Goal: Task Accomplishment & Management: Use online tool/utility

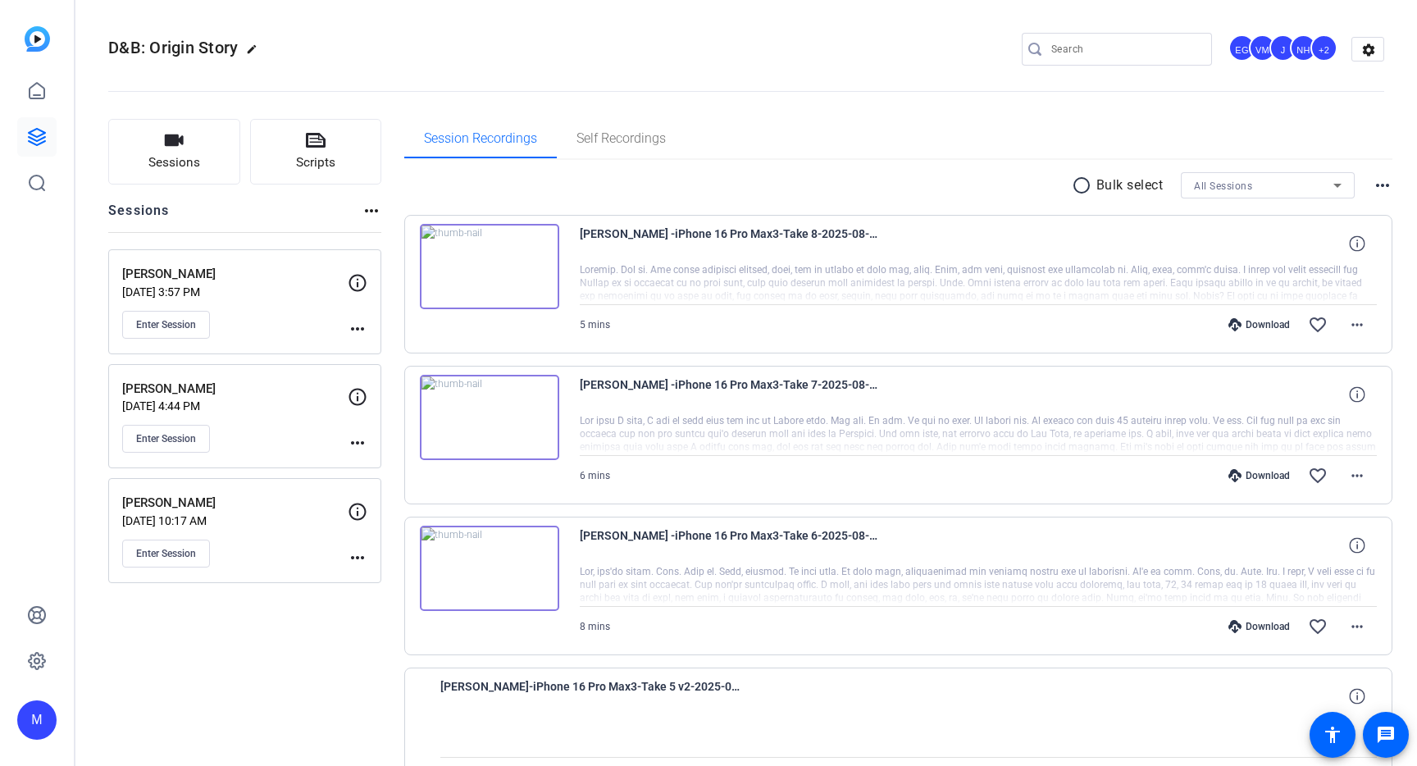
click at [215, 294] on p "[DATE] 3:57 PM" at bounding box center [235, 291] width 226 height 13
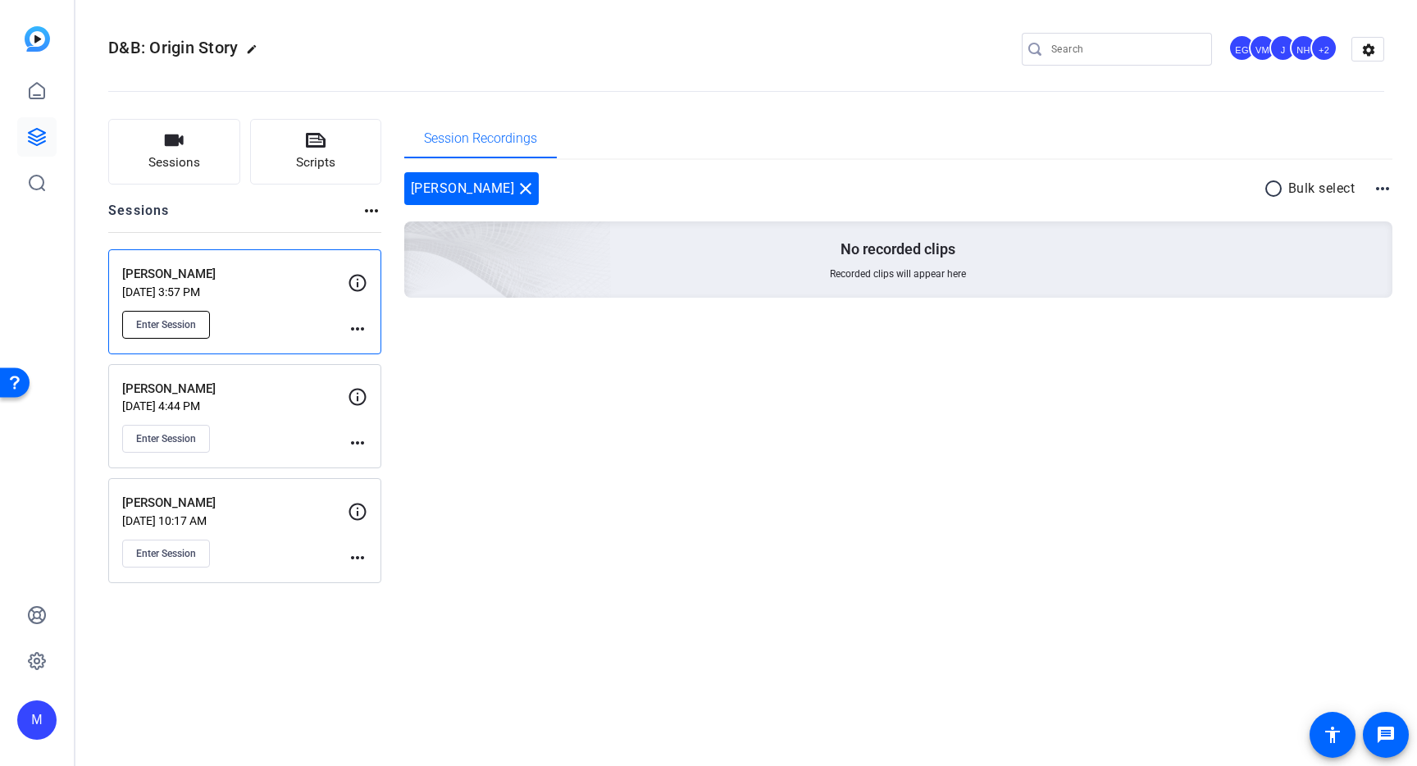
click at [171, 326] on span "Enter Session" at bounding box center [166, 324] width 60 height 13
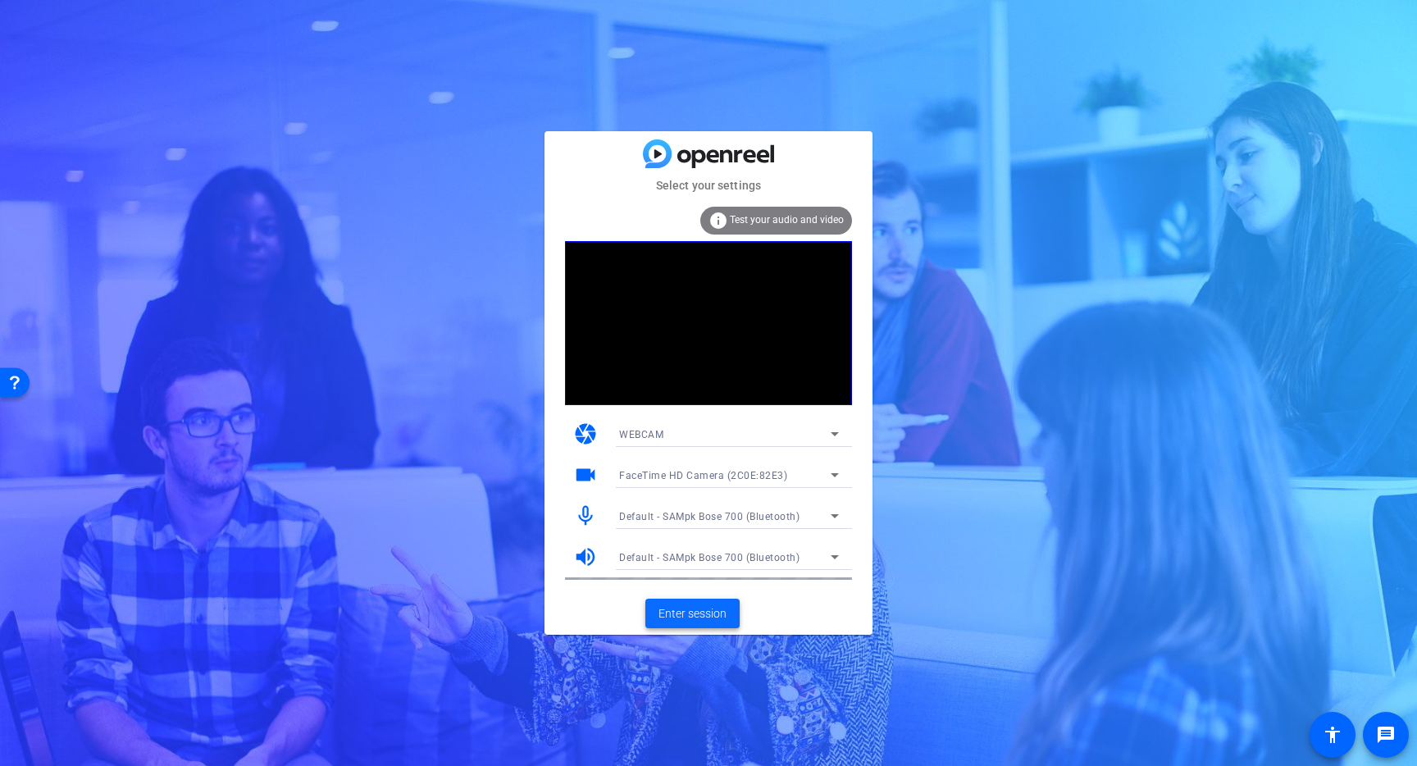
click at [708, 616] on span "Enter session" at bounding box center [693, 613] width 68 height 17
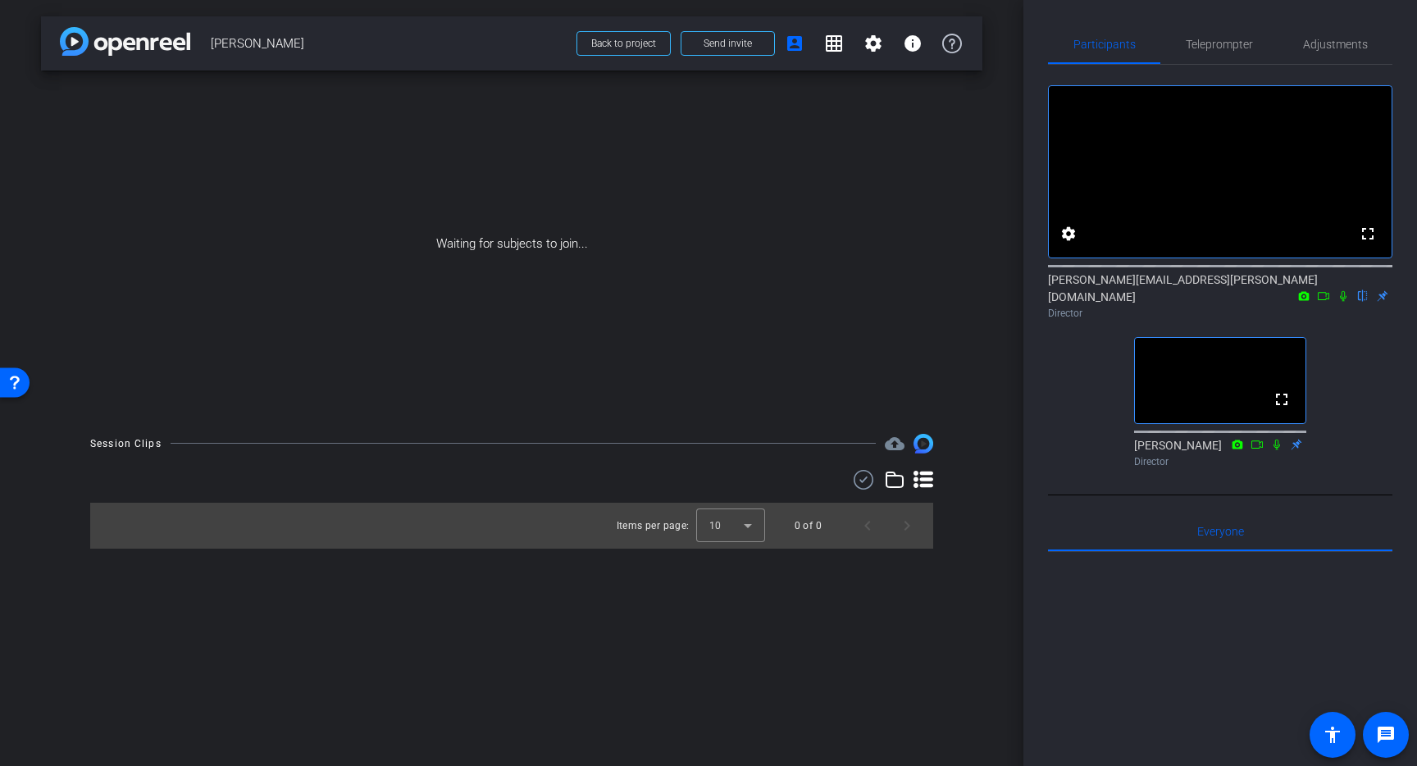
click at [1155, 179] on video at bounding box center [1220, 171] width 343 height 171
click at [1239, 205] on video at bounding box center [1220, 171] width 343 height 171
click at [1147, 157] on video at bounding box center [1220, 171] width 343 height 171
click at [1316, 299] on mat-icon at bounding box center [1324, 296] width 20 height 15
click at [1348, 299] on icon at bounding box center [1343, 295] width 13 height 11
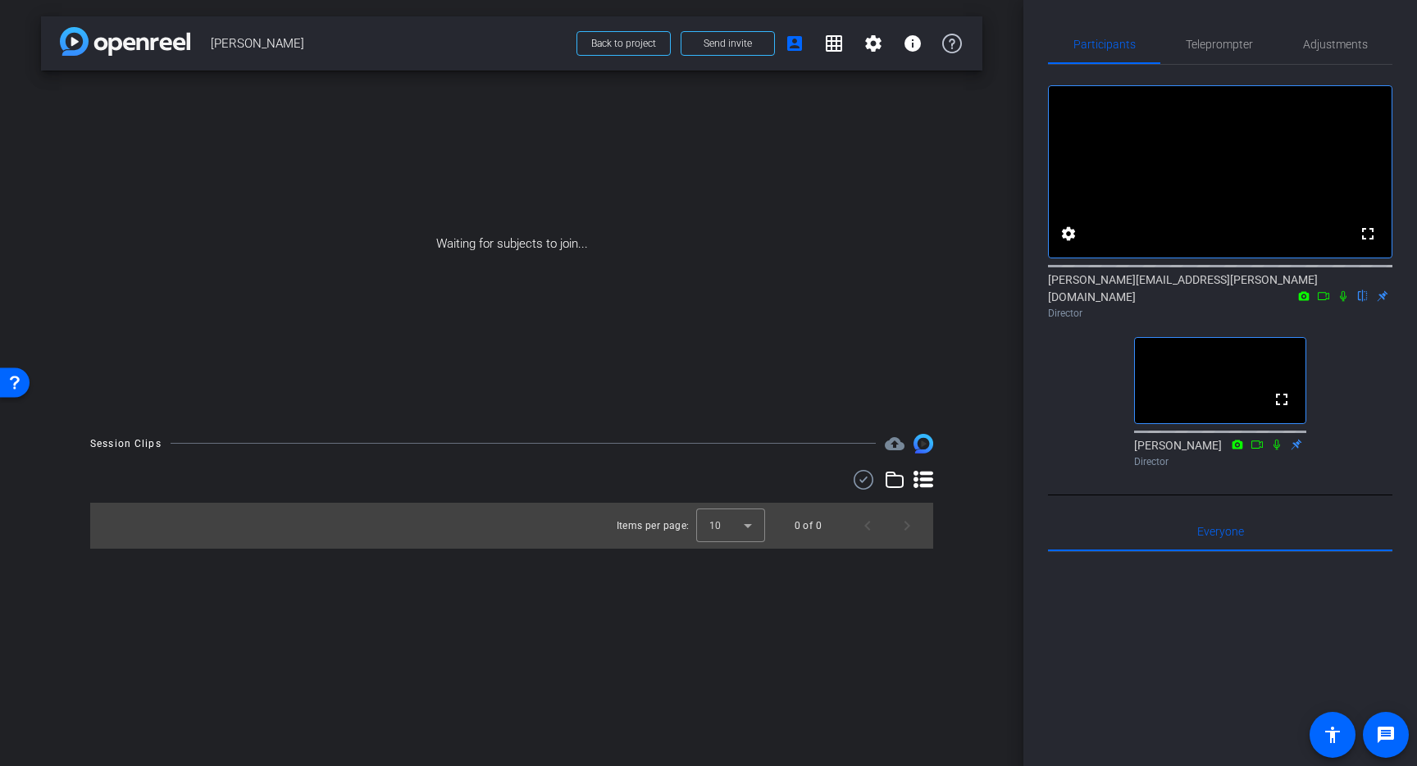
click at [1323, 300] on icon at bounding box center [1323, 295] width 13 height 11
click at [1362, 302] on icon at bounding box center [1363, 295] width 13 height 11
click at [1343, 299] on icon at bounding box center [1343, 295] width 13 height 11
click at [1325, 297] on icon at bounding box center [1323, 296] width 11 height 8
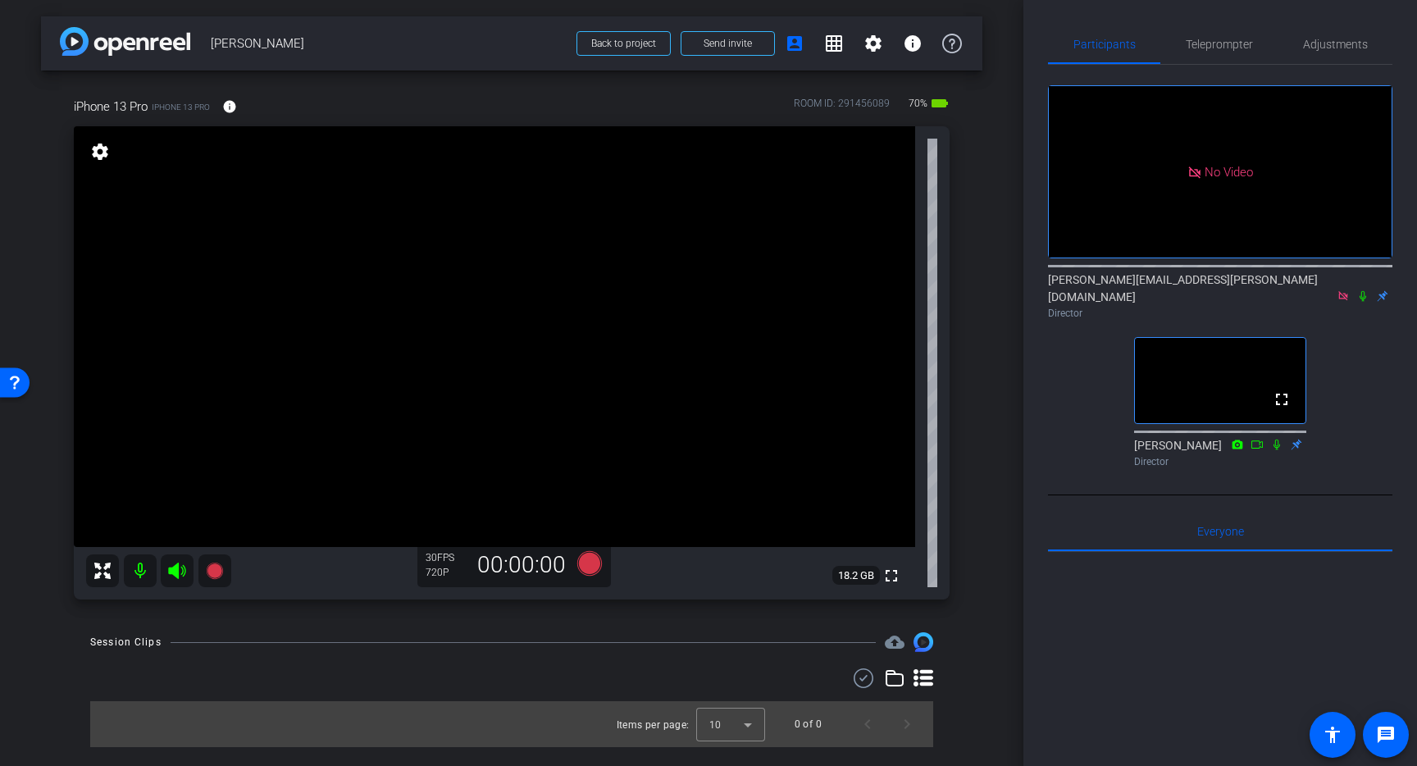
click at [1362, 300] on icon at bounding box center [1363, 295] width 13 height 11
click at [97, 153] on mat-icon "settings" at bounding box center [100, 152] width 23 height 20
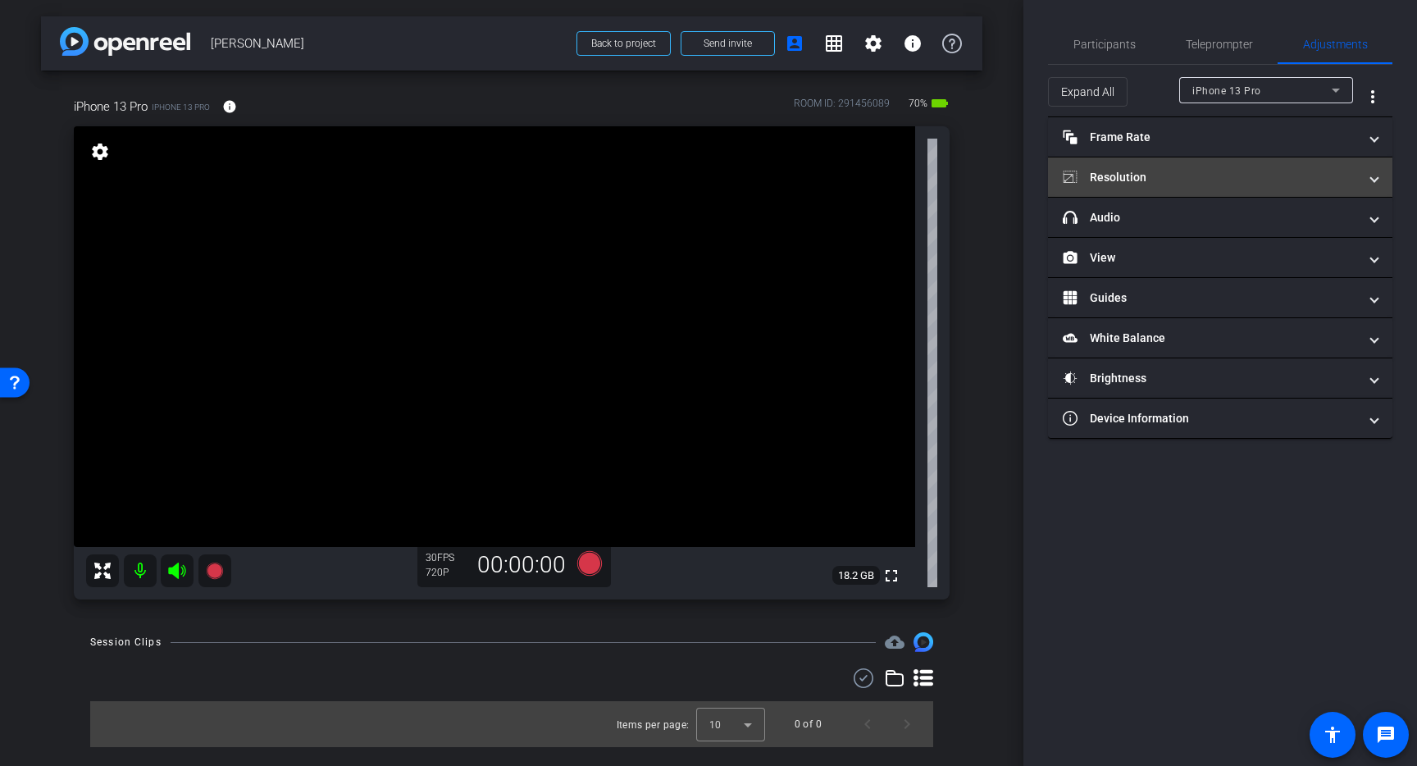
click at [1177, 169] on mat-panel-title "Resolution" at bounding box center [1210, 177] width 295 height 17
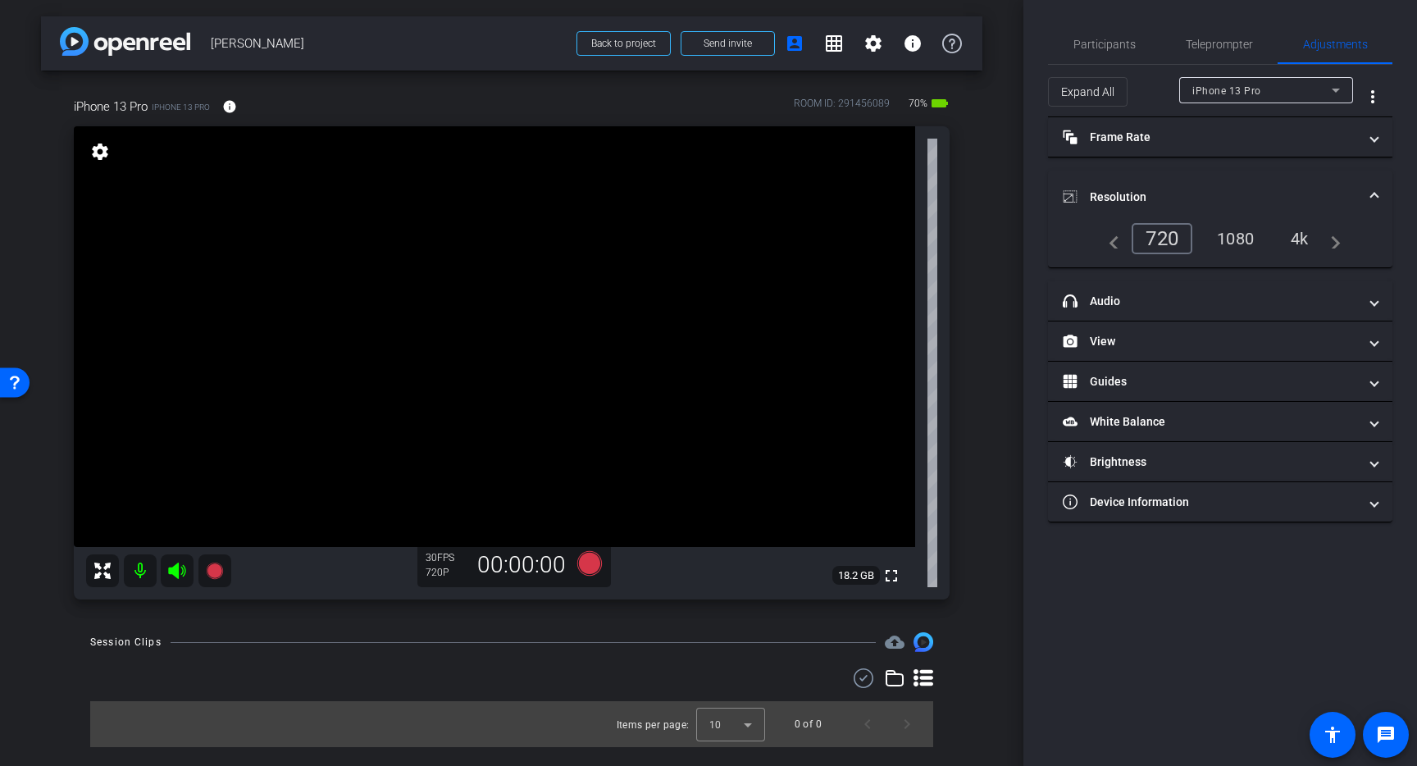
click at [1234, 235] on div "1080" at bounding box center [1236, 239] width 62 height 28
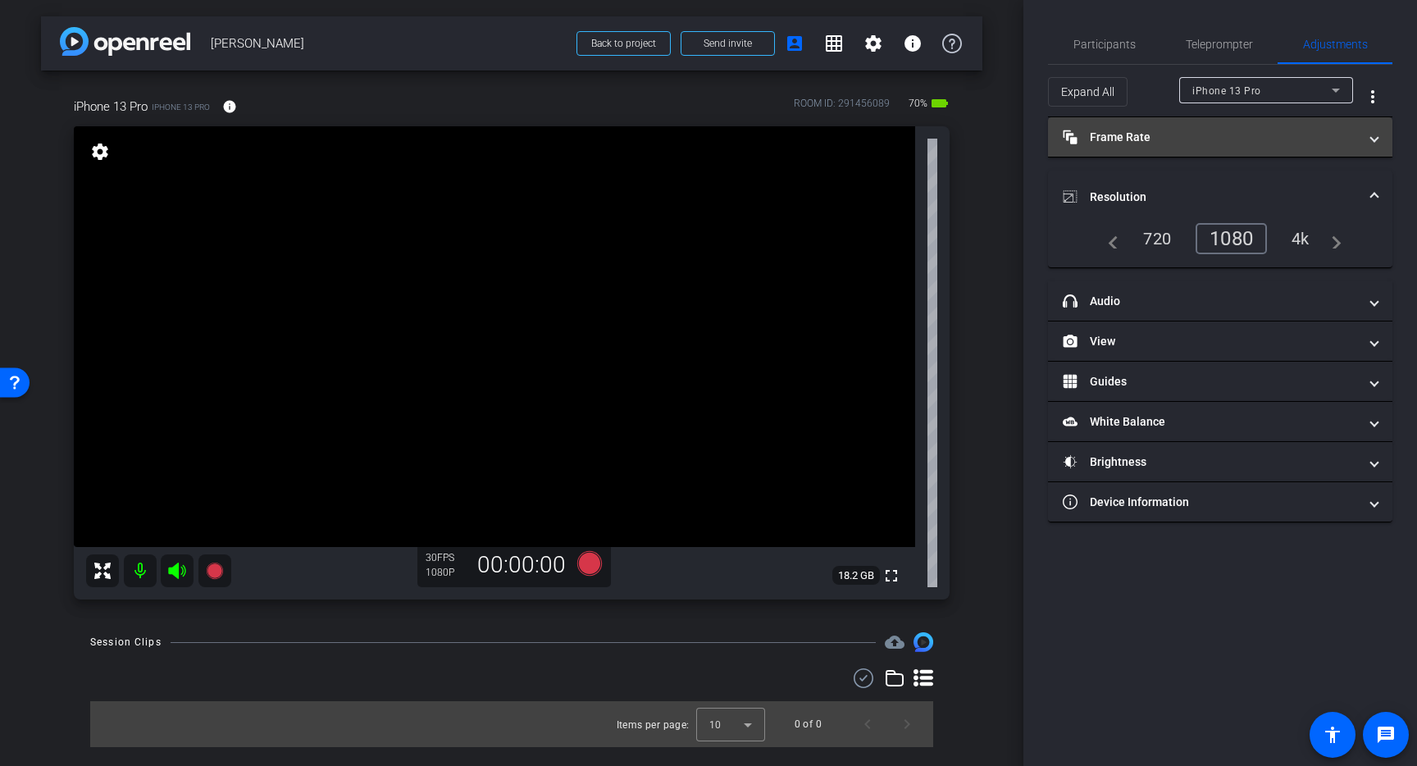
click at [1181, 141] on mat-panel-title "Frame Rate Frame Rate" at bounding box center [1210, 137] width 295 height 17
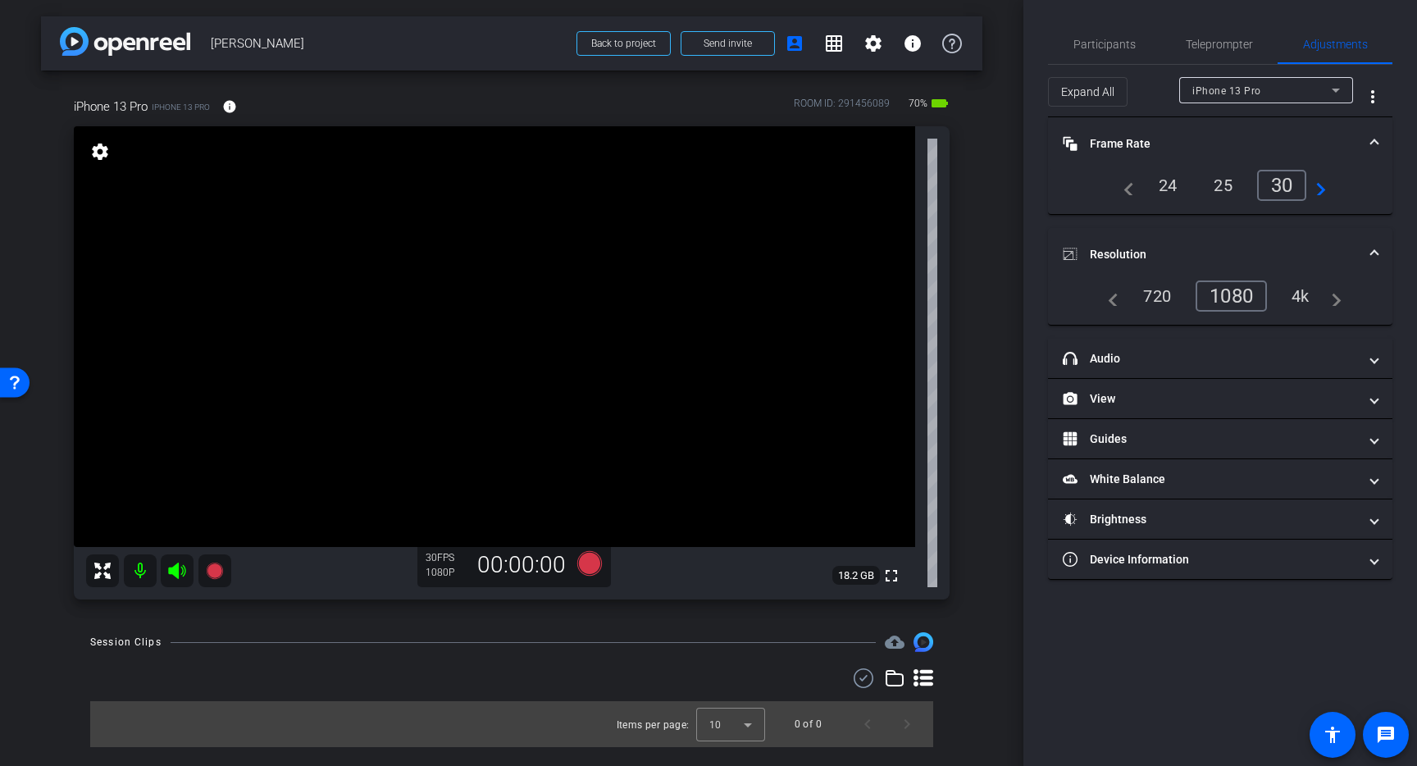
click at [1168, 194] on div "24" at bounding box center [1168, 185] width 43 height 28
click at [1378, 141] on mat-expansion-panel-header "Frame Rate Frame Rate" at bounding box center [1220, 143] width 344 height 52
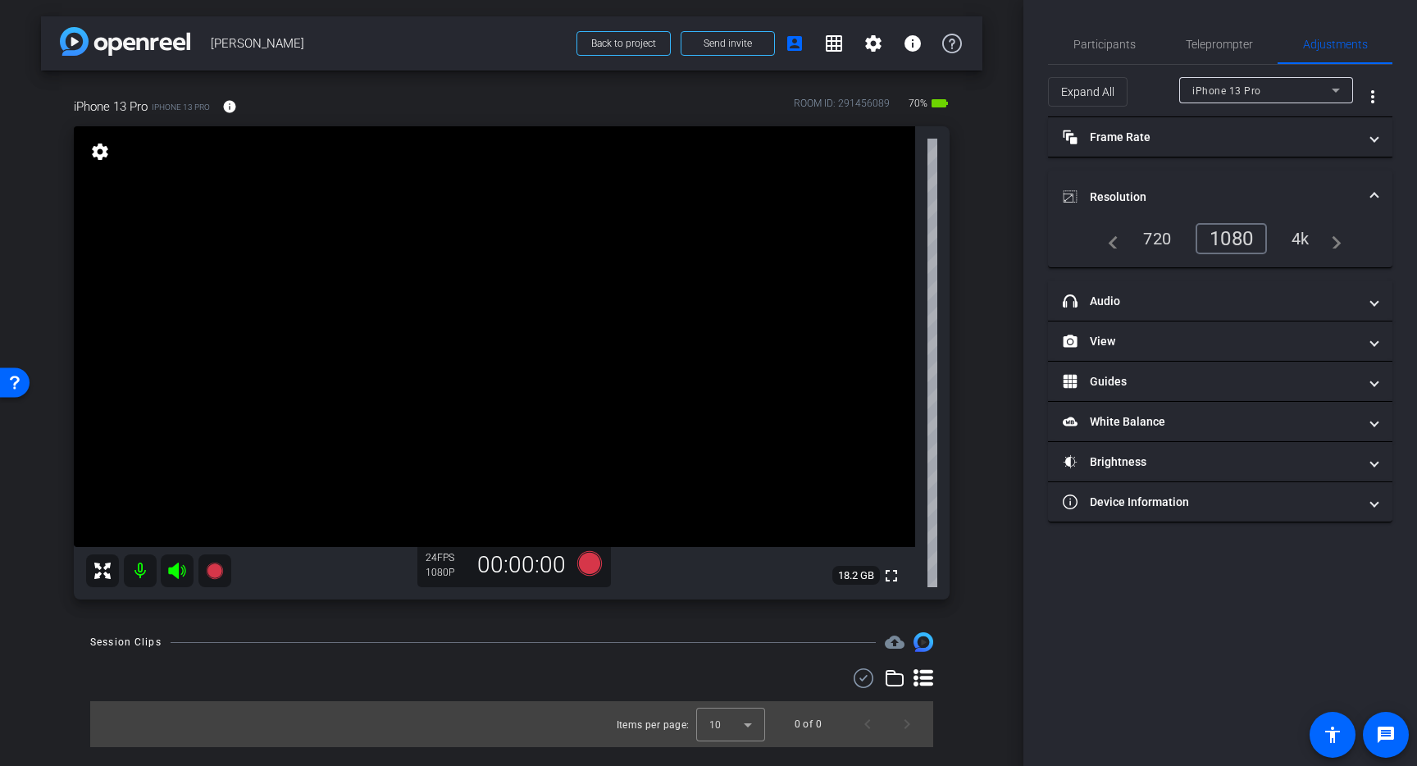
click at [1375, 189] on span at bounding box center [1374, 197] width 7 height 17
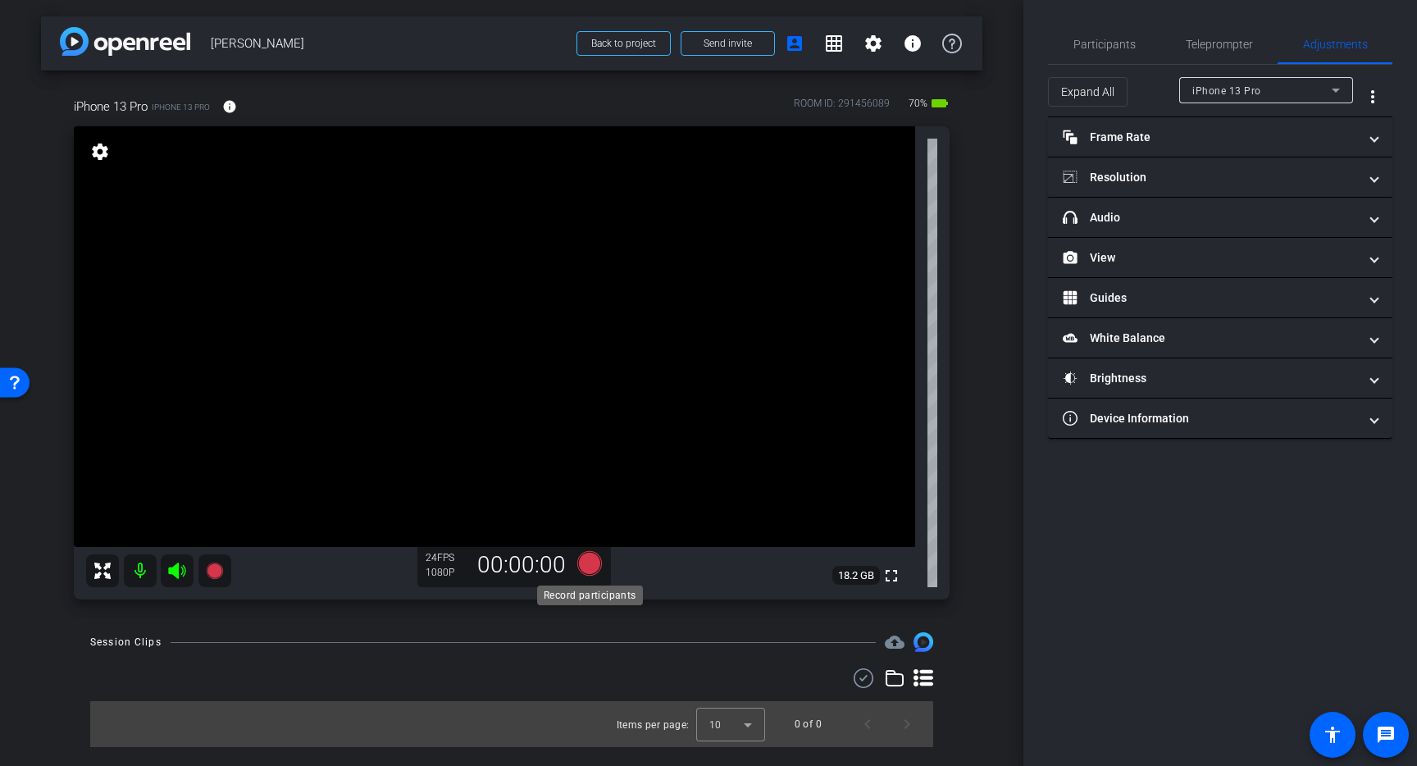
click at [586, 563] on icon at bounding box center [589, 563] width 25 height 25
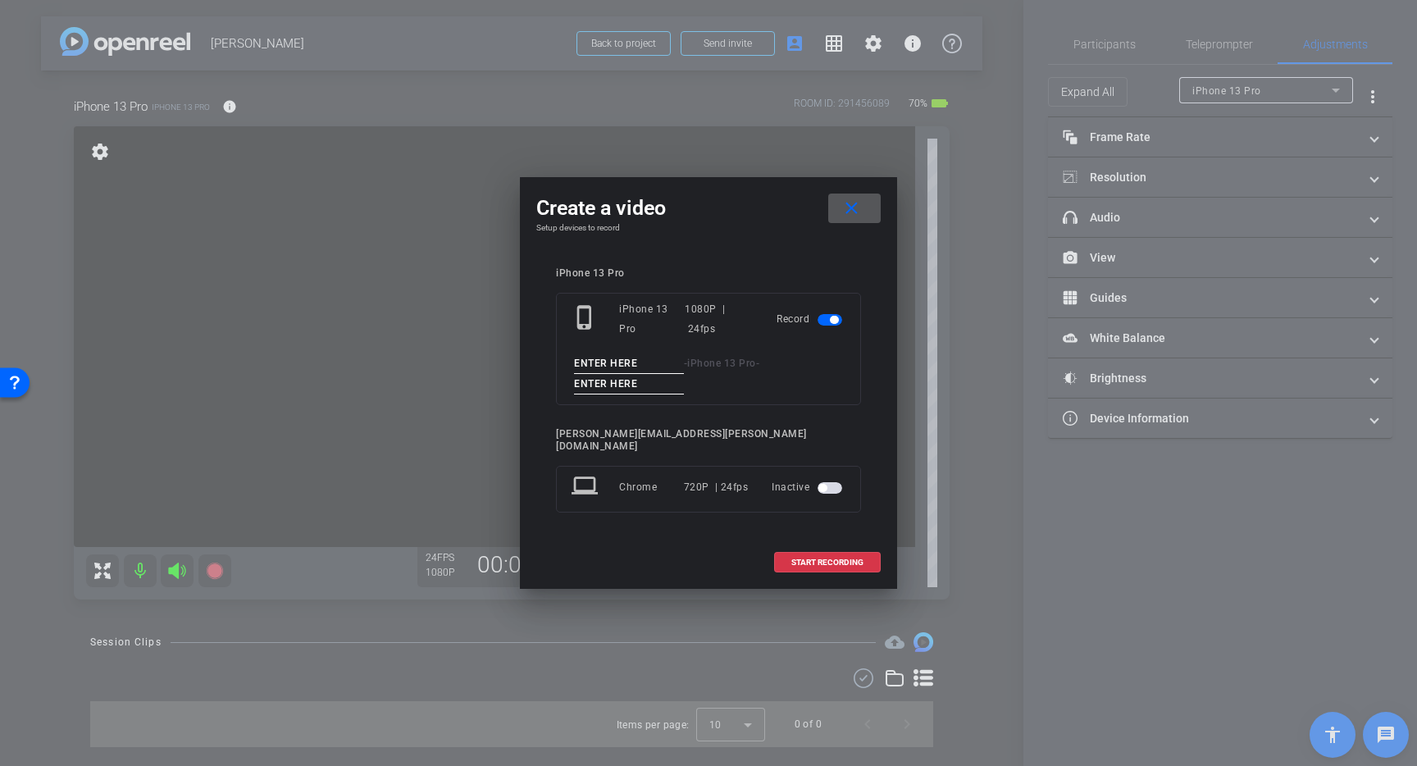
click at [633, 367] on input at bounding box center [629, 363] width 110 height 21
type input "Test"
type input "take"
click at [799, 559] on span "START RECORDING" at bounding box center [827, 563] width 72 height 8
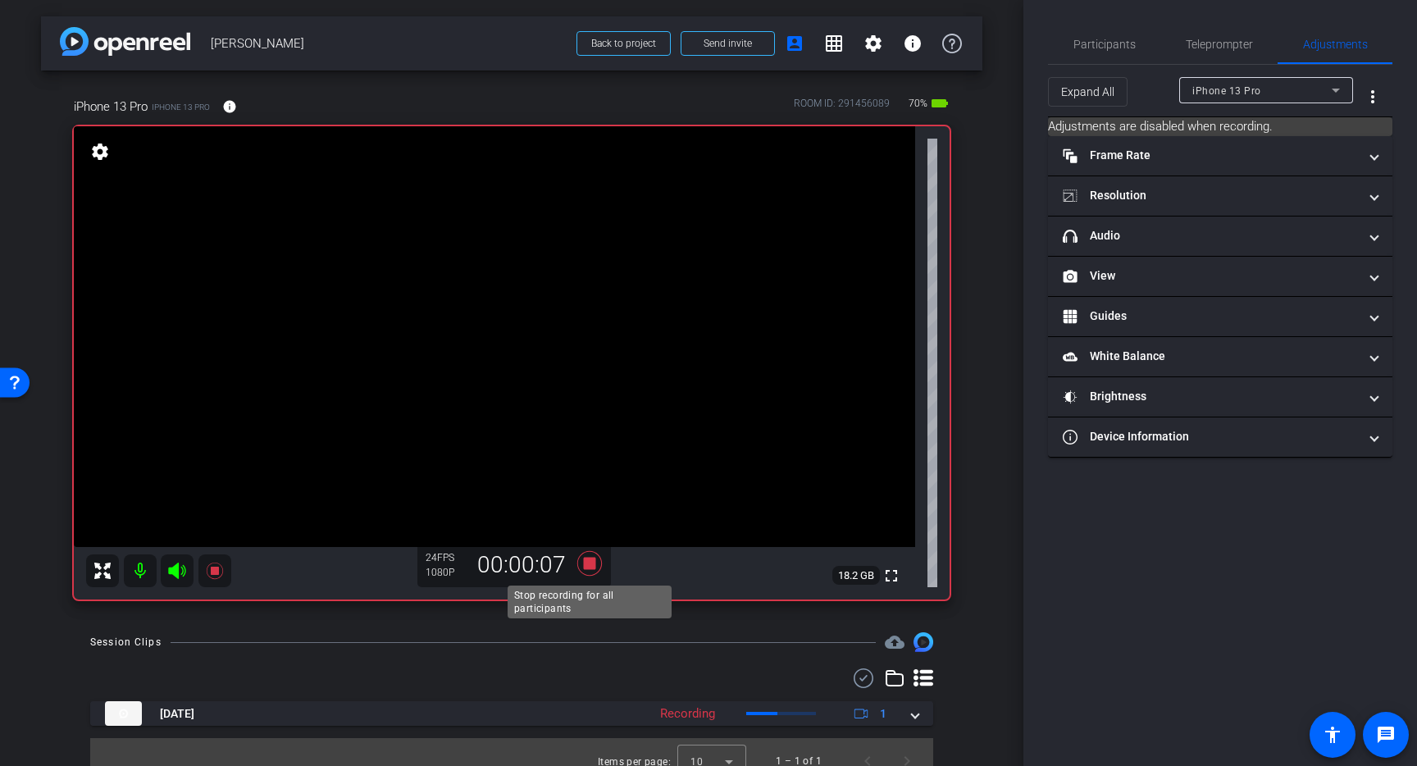
click at [590, 562] on icon at bounding box center [589, 563] width 25 height 25
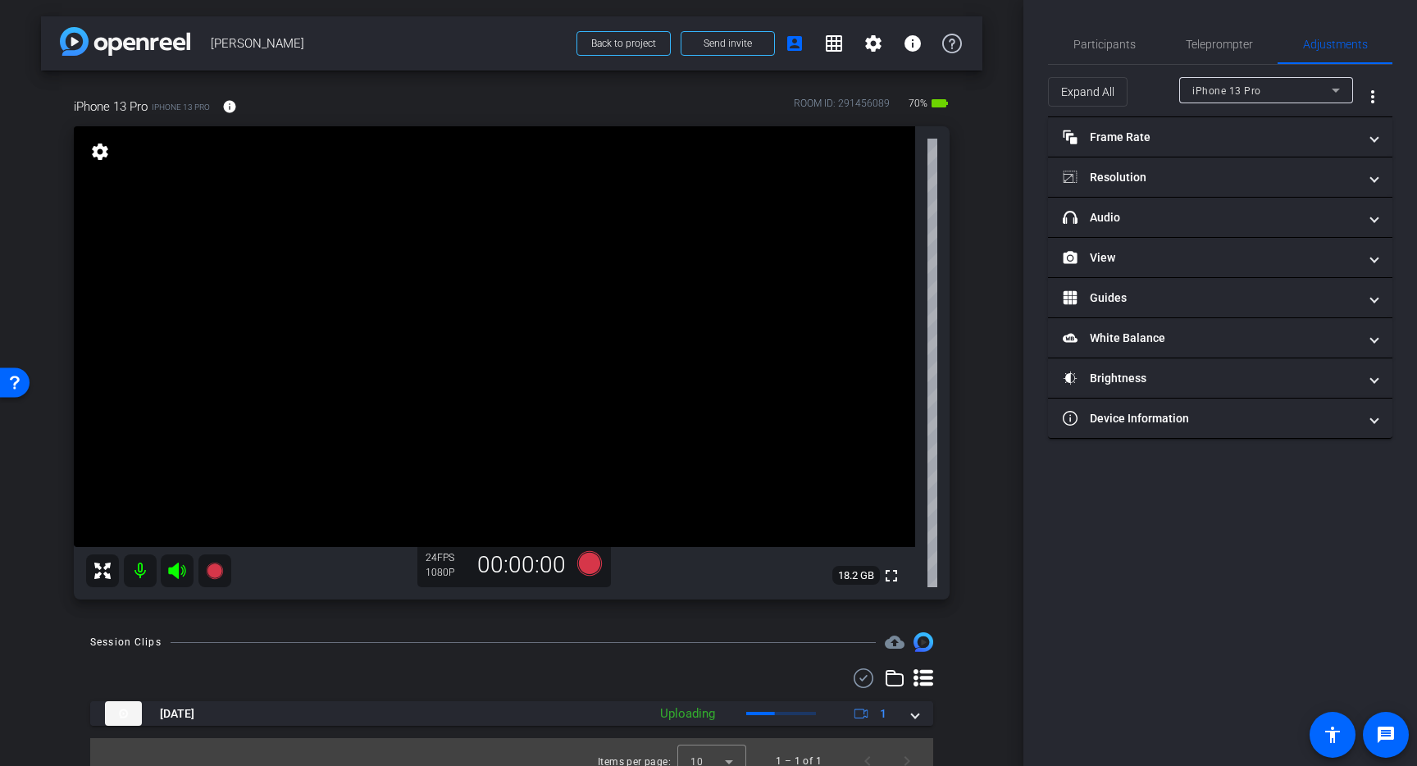
scroll to position [18, 0]
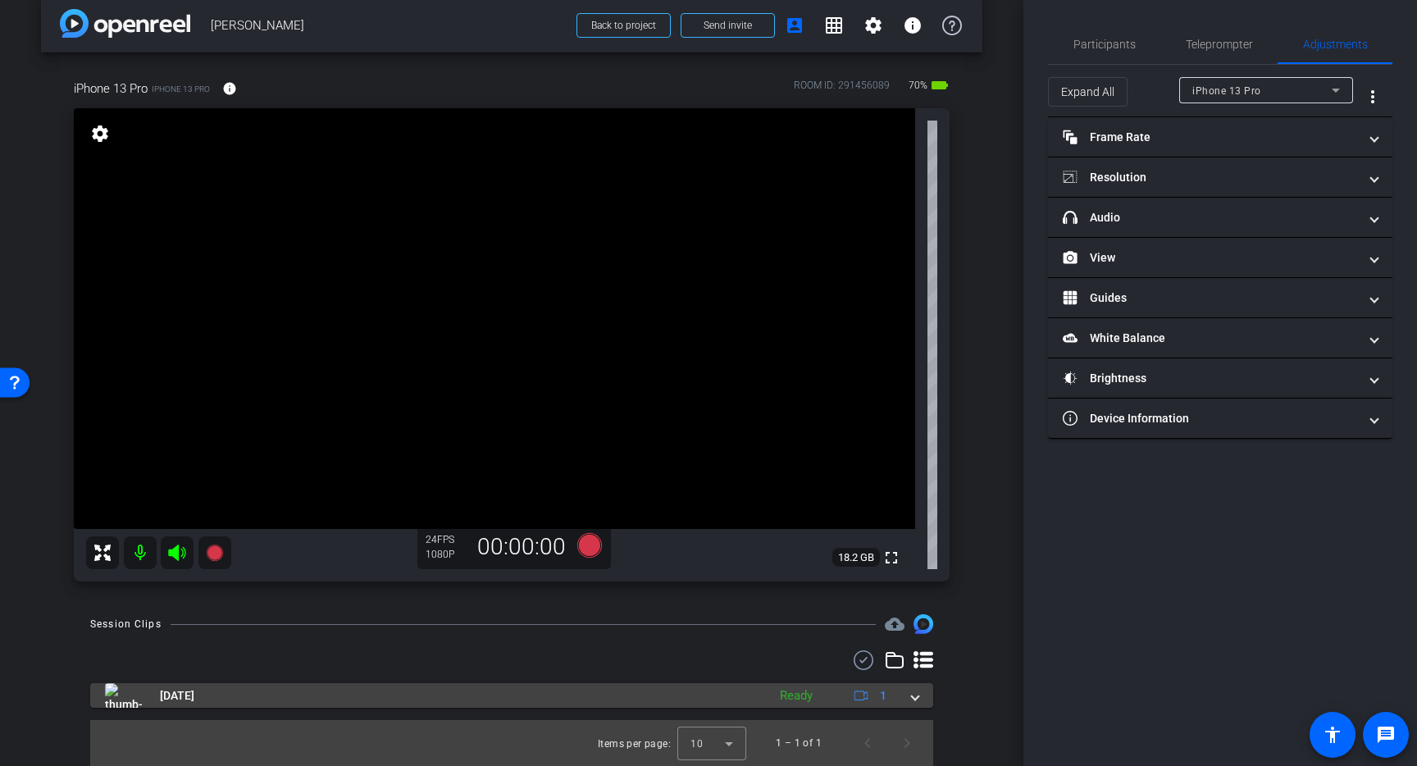
click at [913, 694] on span at bounding box center [915, 695] width 7 height 17
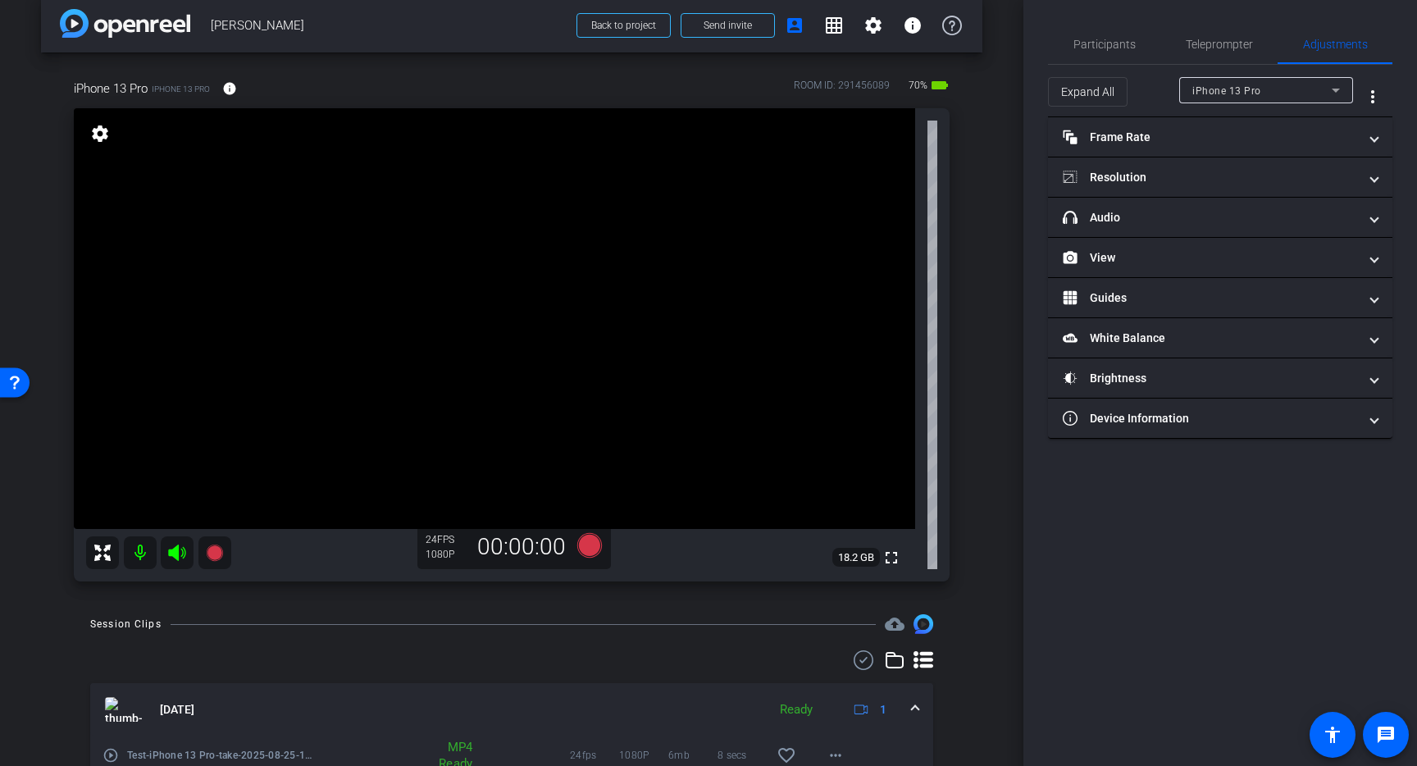
scroll to position [103, 0]
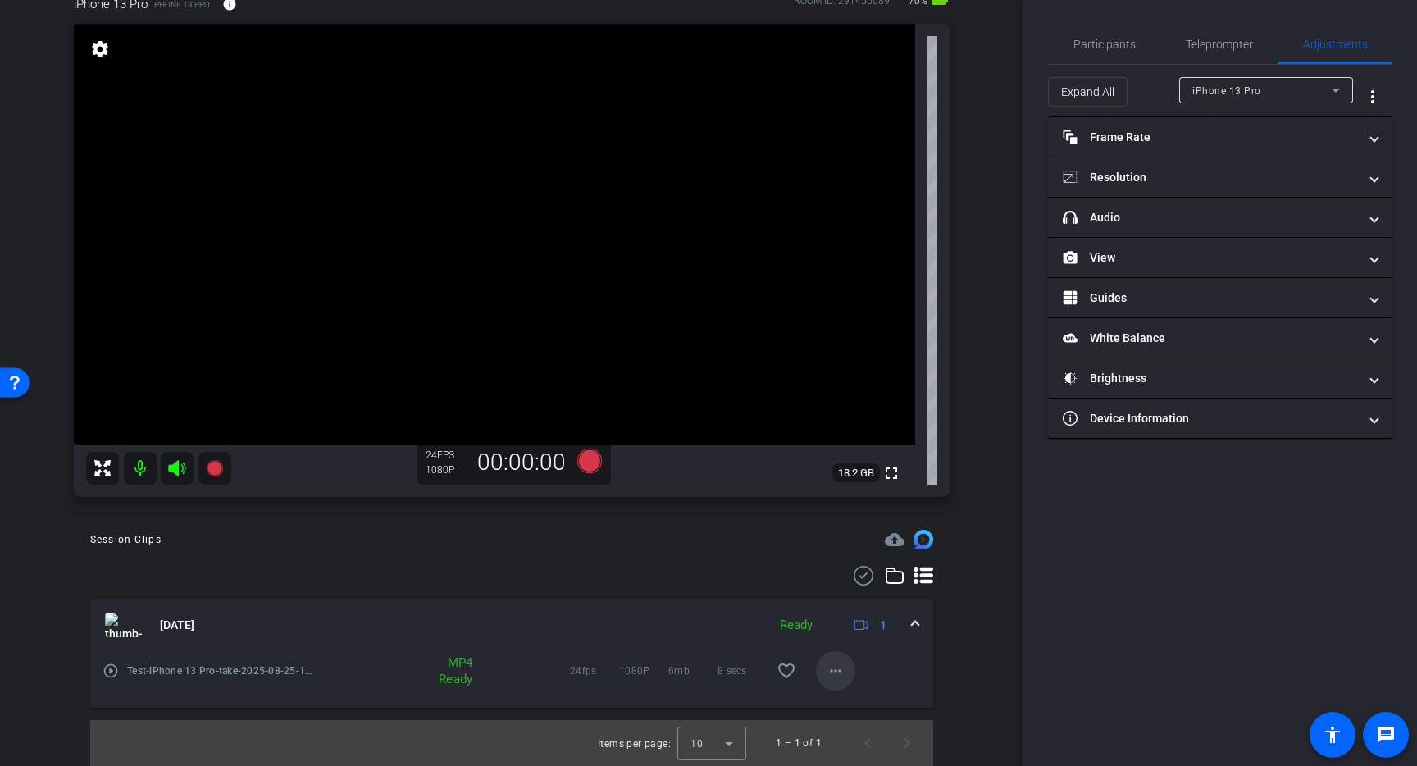
click at [843, 668] on mat-icon "more_horiz" at bounding box center [836, 671] width 20 height 20
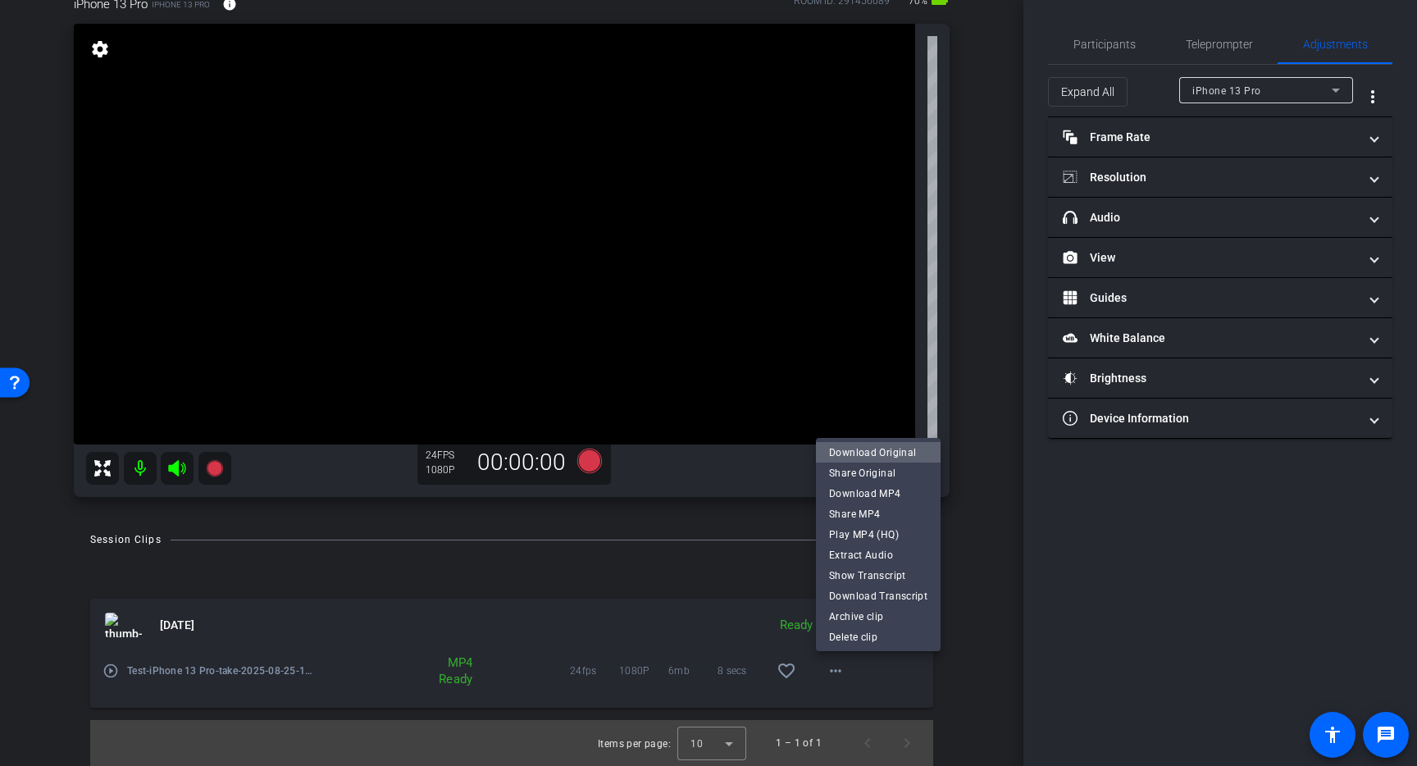
click at [892, 454] on span "Download Original" at bounding box center [878, 453] width 98 height 20
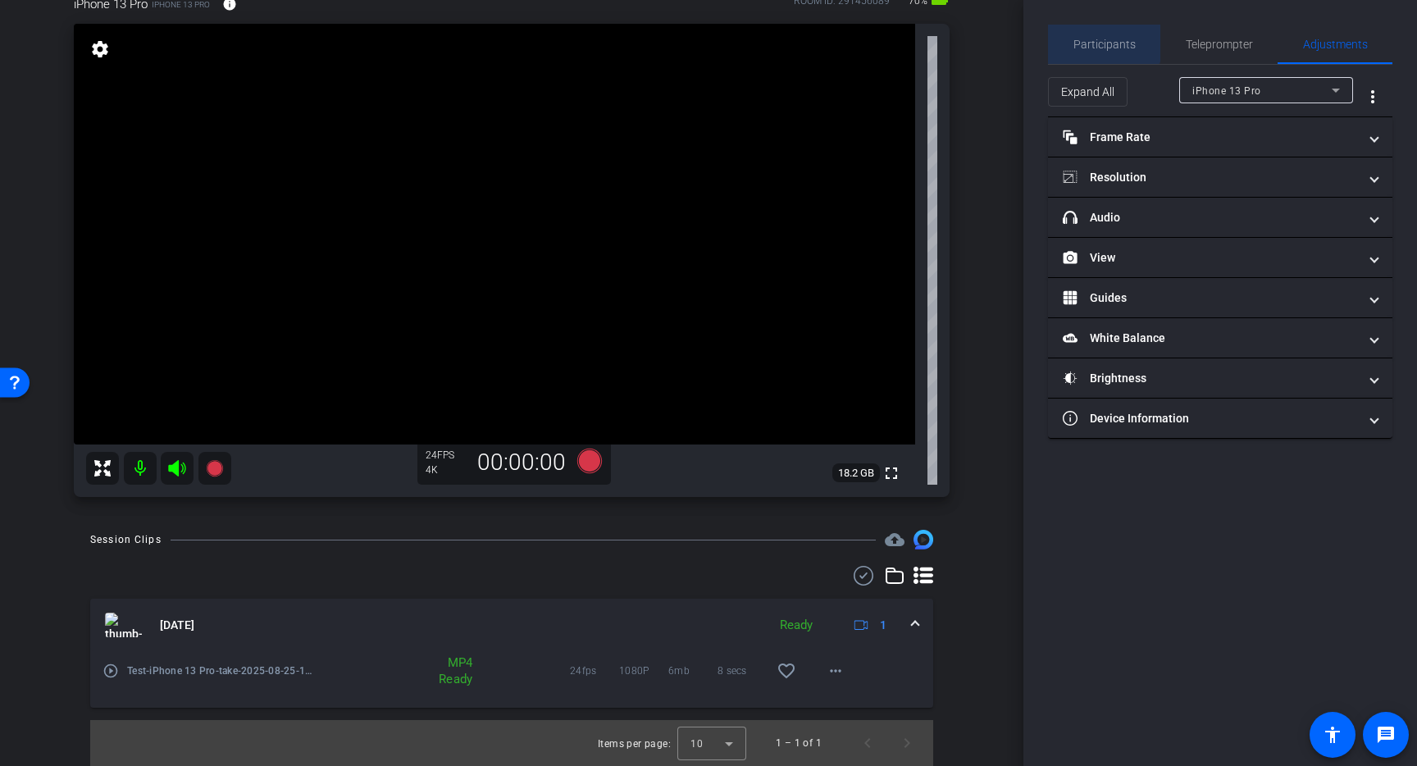
click at [1104, 32] on span "Participants" at bounding box center [1105, 44] width 62 height 39
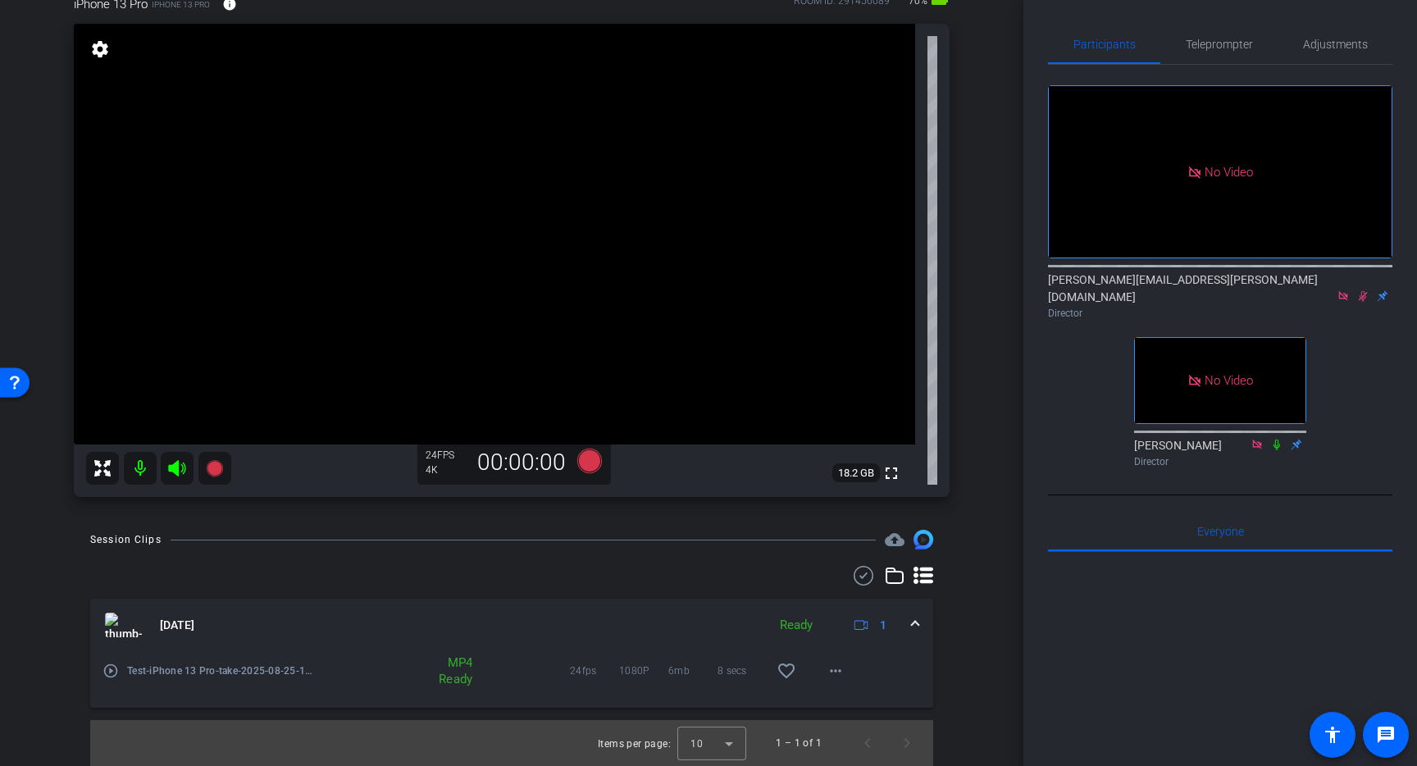
click at [1340, 291] on icon at bounding box center [1343, 295] width 9 height 9
click at [1326, 300] on icon at bounding box center [1323, 296] width 11 height 8
click at [1225, 43] on span "Teleprompter" at bounding box center [1219, 44] width 67 height 11
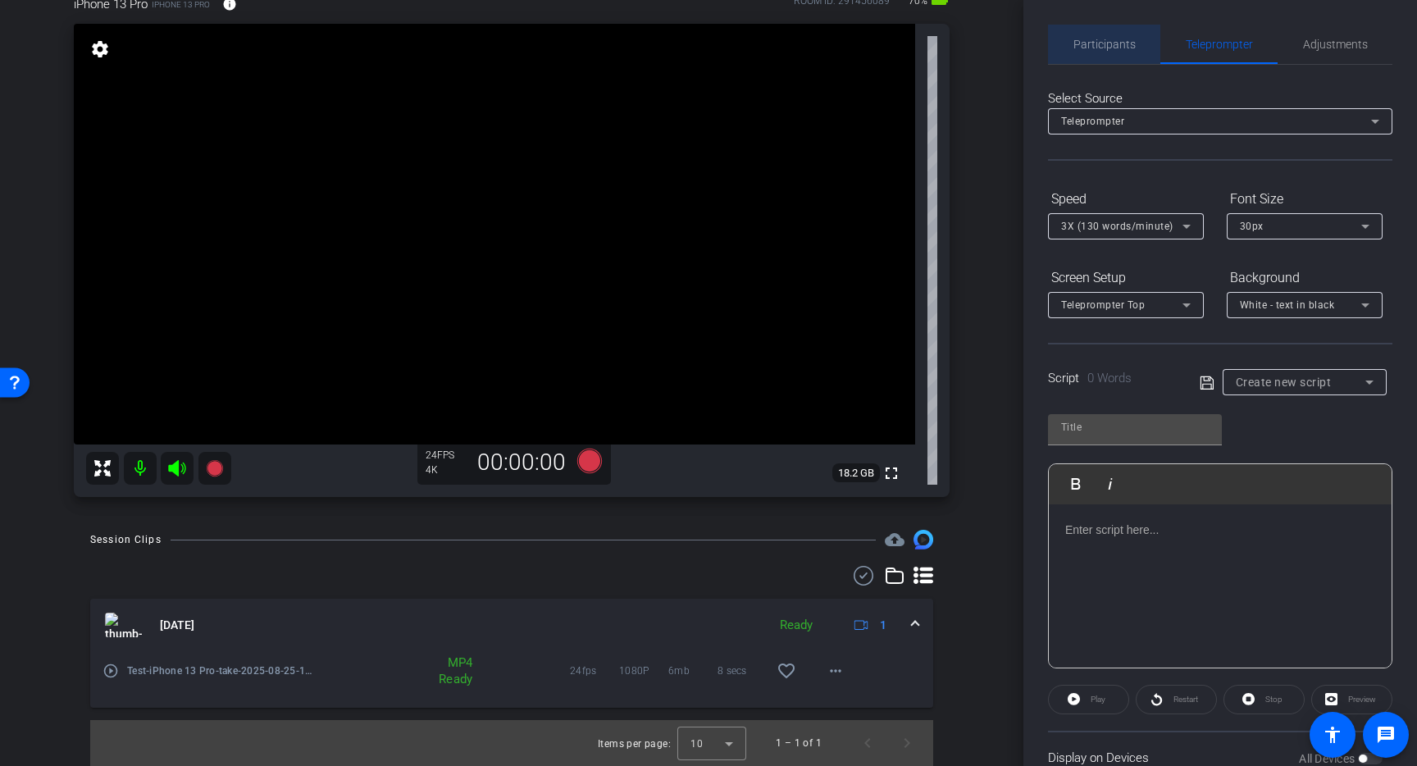
click at [1132, 52] on span "Participants" at bounding box center [1105, 44] width 62 height 39
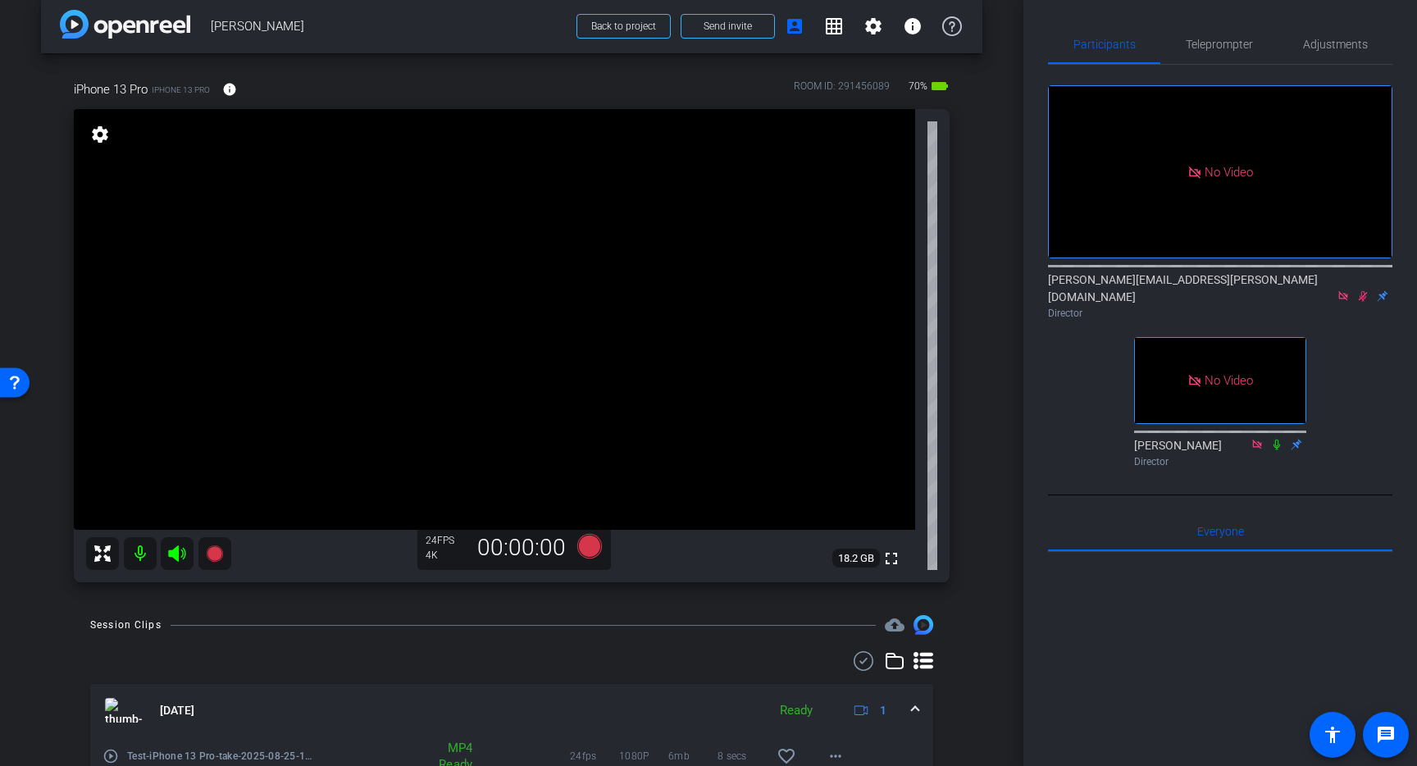
scroll to position [20, 0]
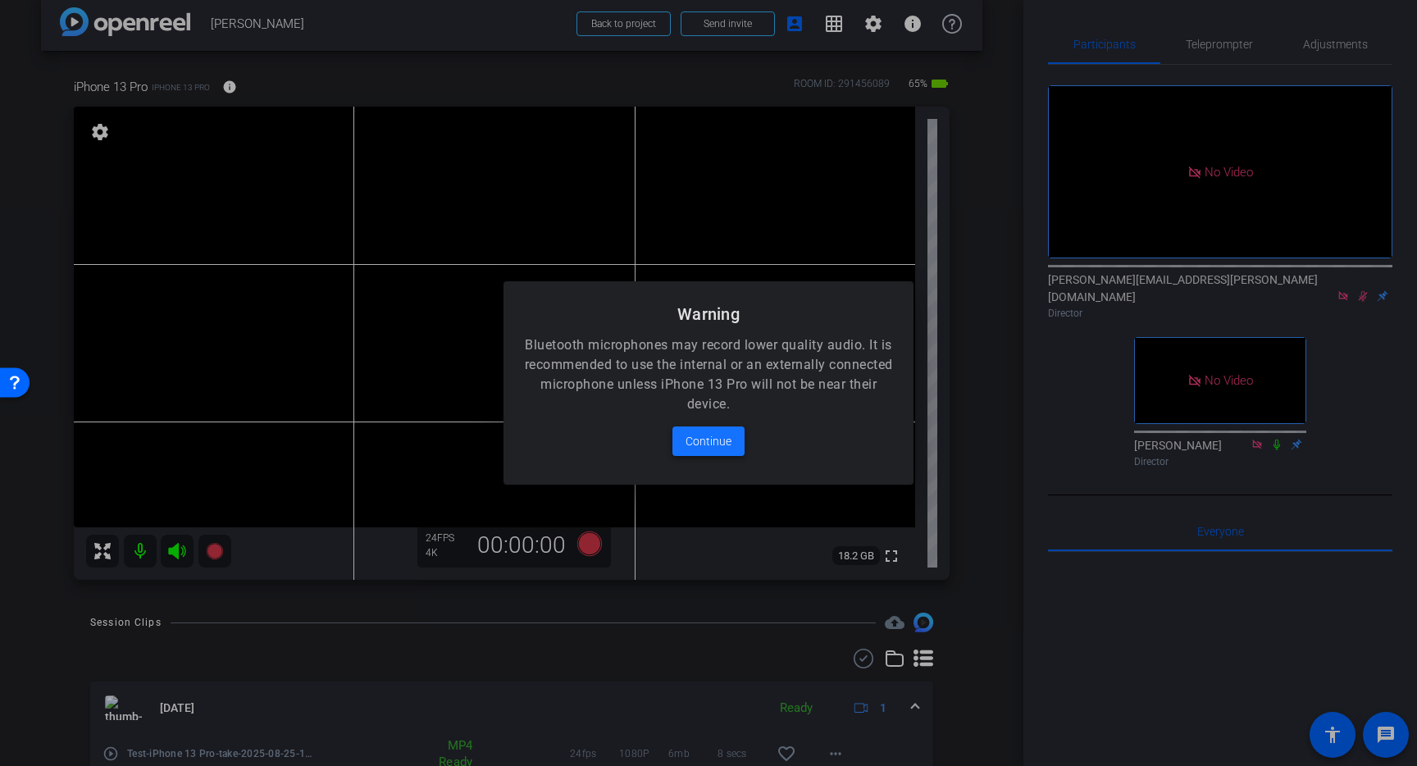
click at [700, 438] on span "Continue" at bounding box center [709, 441] width 46 height 20
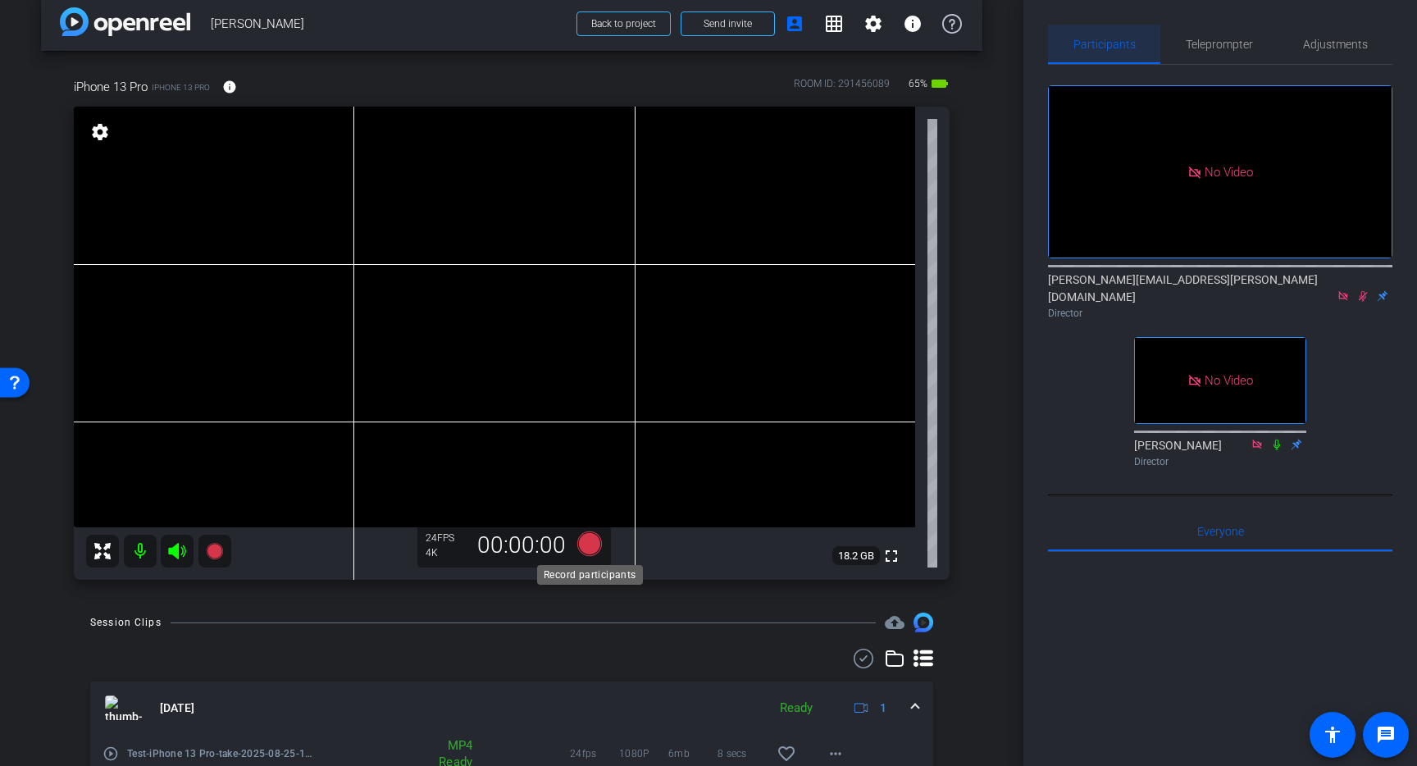
click at [592, 543] on icon at bounding box center [589, 543] width 25 height 25
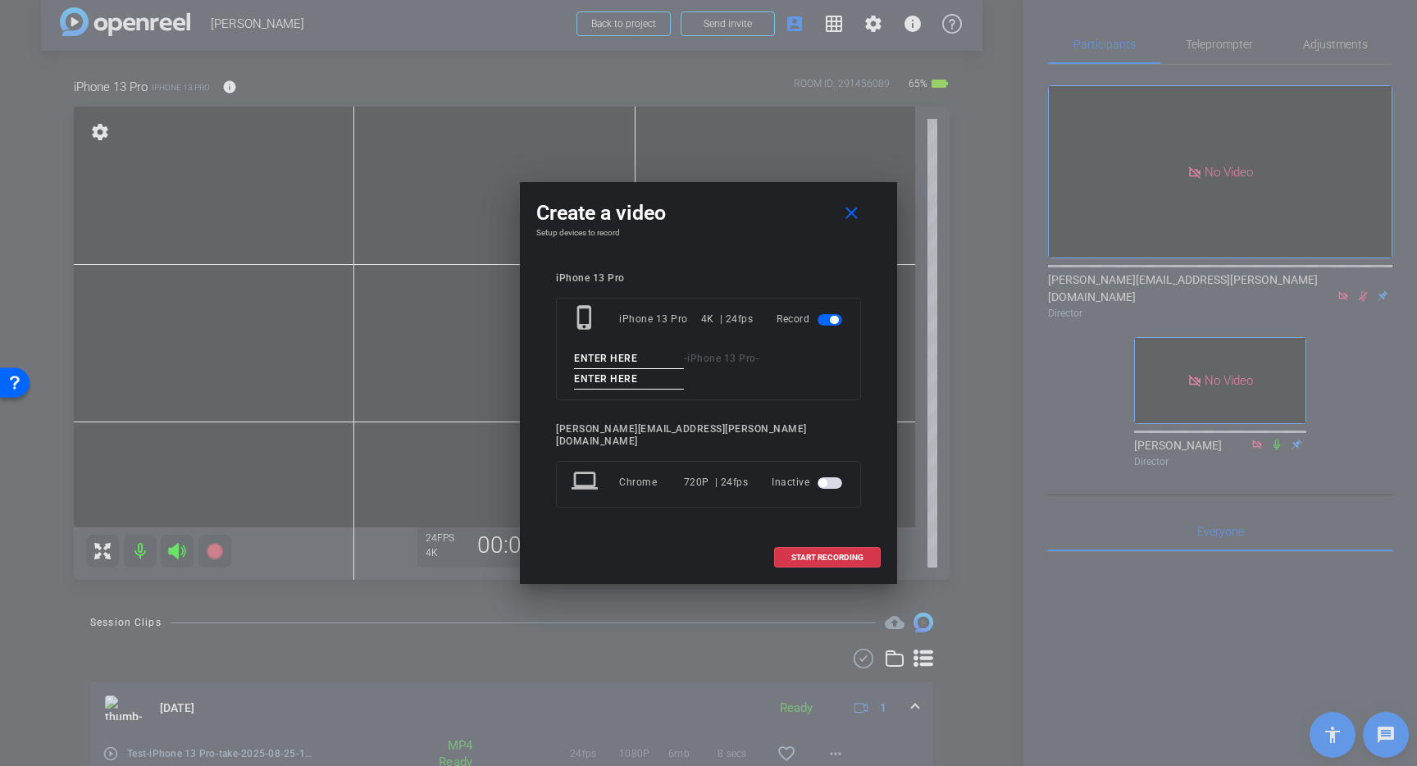
click at [611, 367] on input at bounding box center [629, 359] width 110 height 21
type input "Take"
type input "Test 2"
click at [827, 554] on span "START RECORDING" at bounding box center [827, 558] width 72 height 8
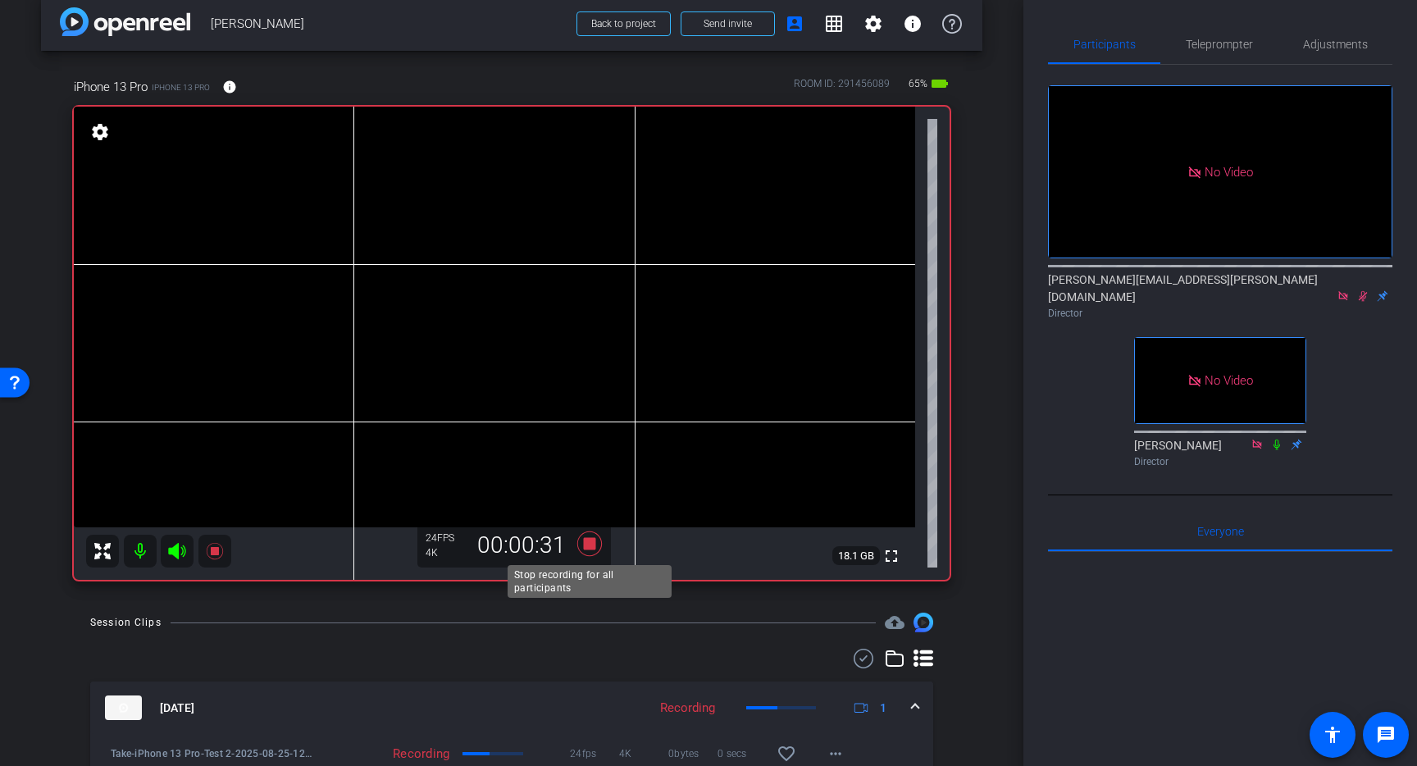
click at [594, 540] on icon at bounding box center [589, 543] width 25 height 25
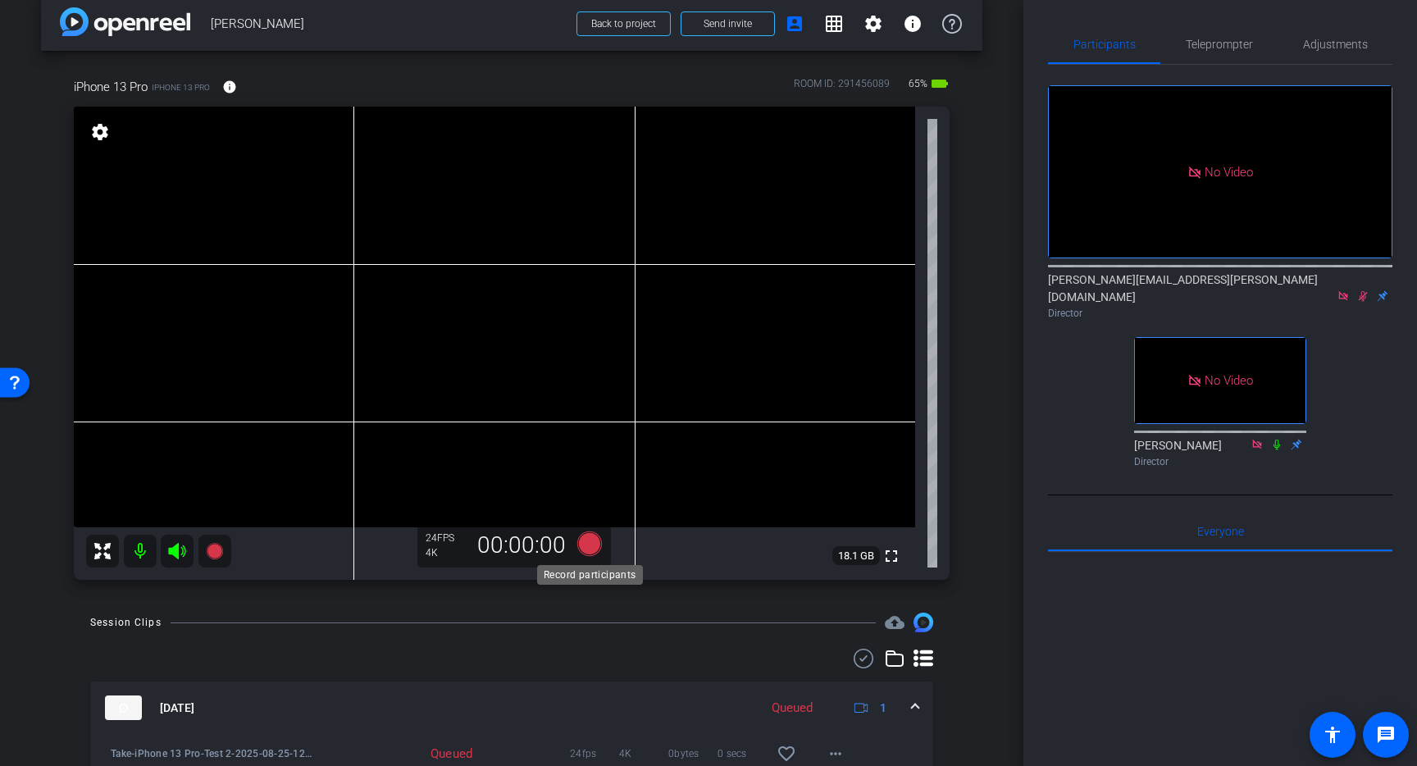
scroll to position [139, 0]
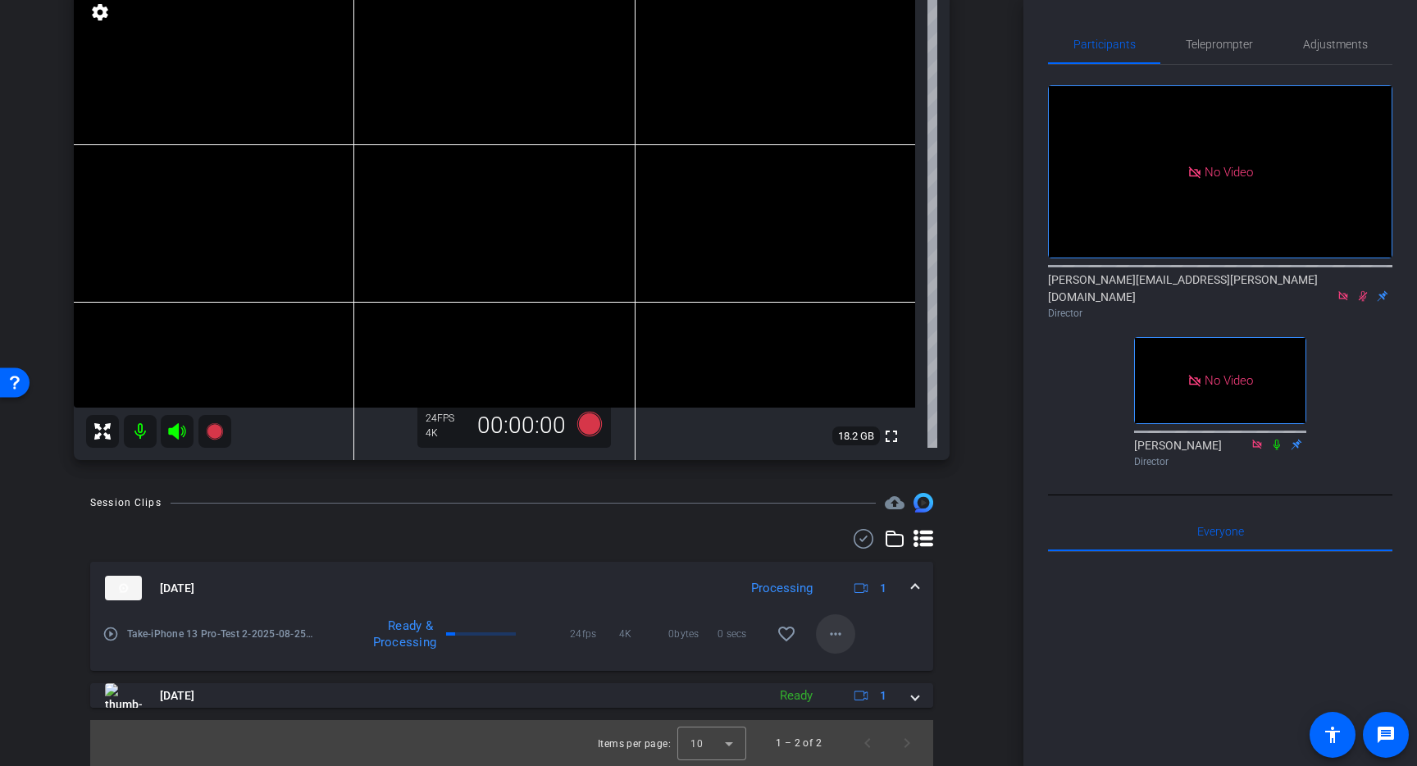
click at [838, 635] on mat-icon "more_horiz" at bounding box center [836, 634] width 20 height 20
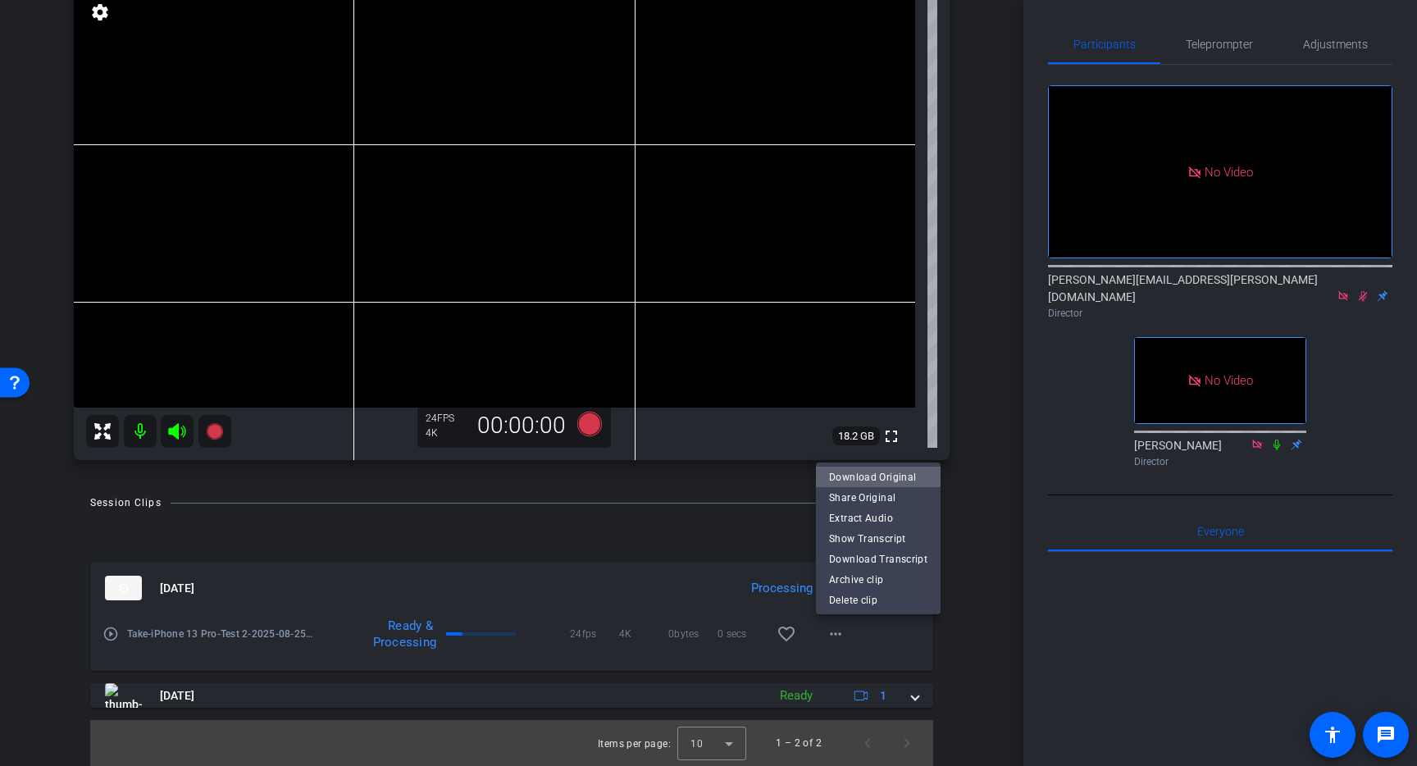
click at [910, 477] on span "Download Original" at bounding box center [878, 477] width 98 height 20
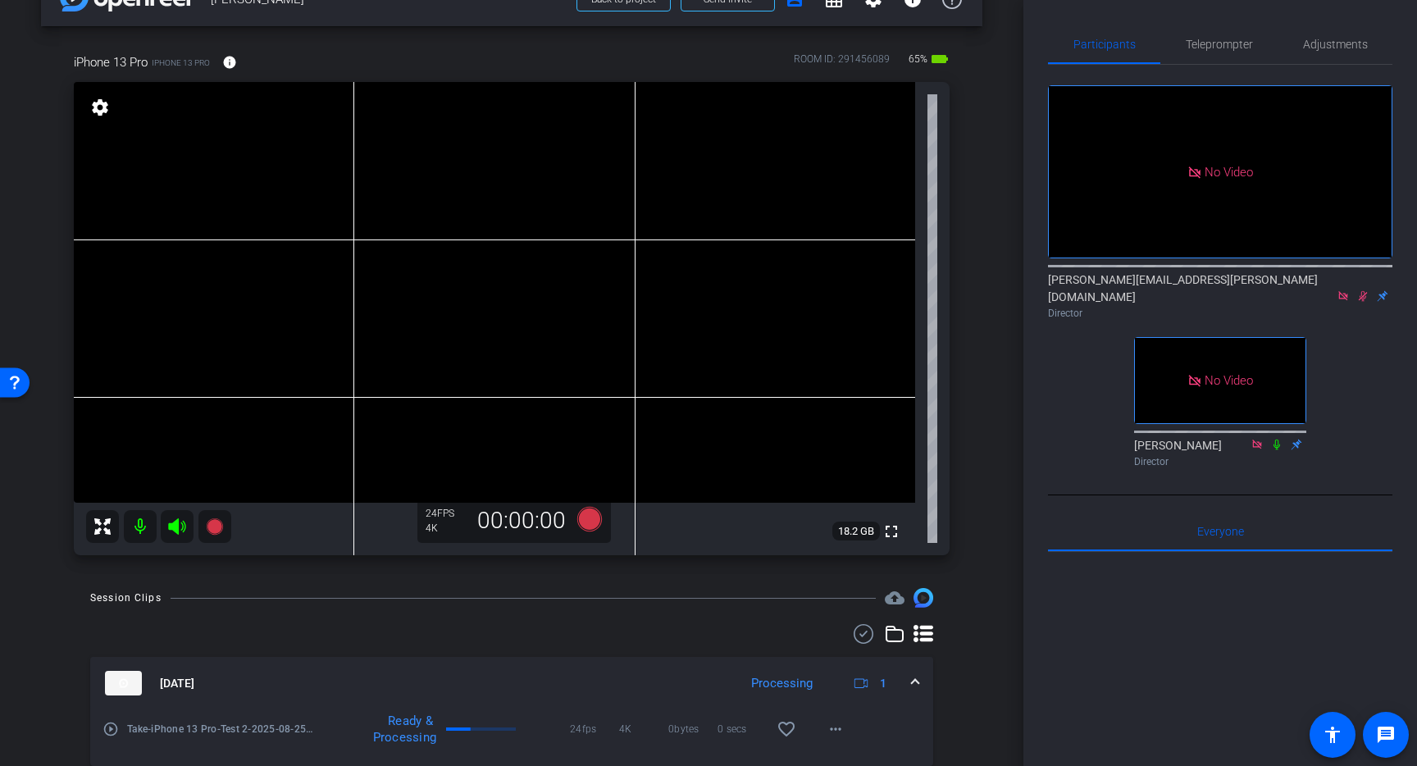
scroll to position [0, 0]
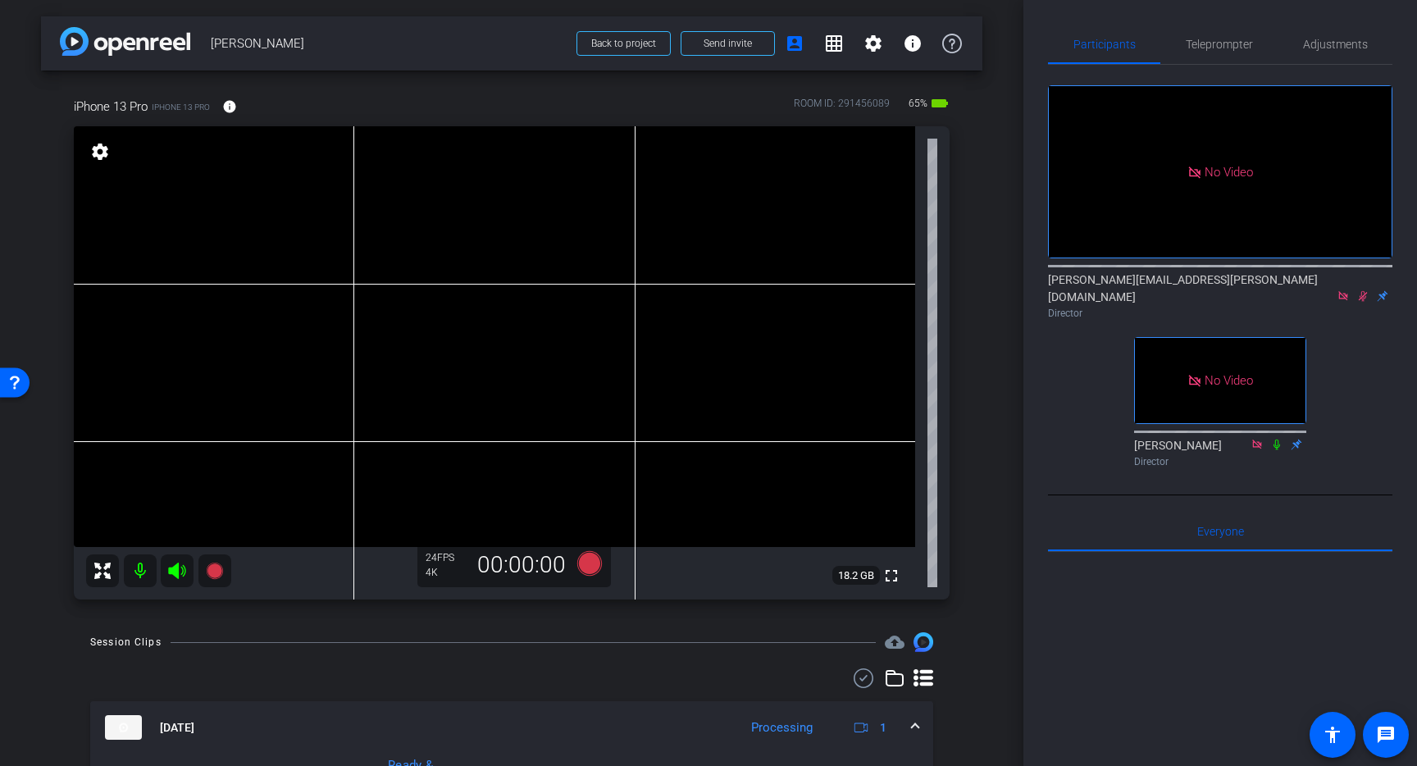
click at [1366, 291] on icon at bounding box center [1363, 296] width 9 height 11
click at [1363, 290] on icon at bounding box center [1363, 295] width 13 height 11
click at [1366, 291] on icon at bounding box center [1363, 296] width 9 height 11
click at [1365, 290] on icon at bounding box center [1363, 295] width 13 height 11
click at [587, 558] on icon at bounding box center [589, 563] width 25 height 25
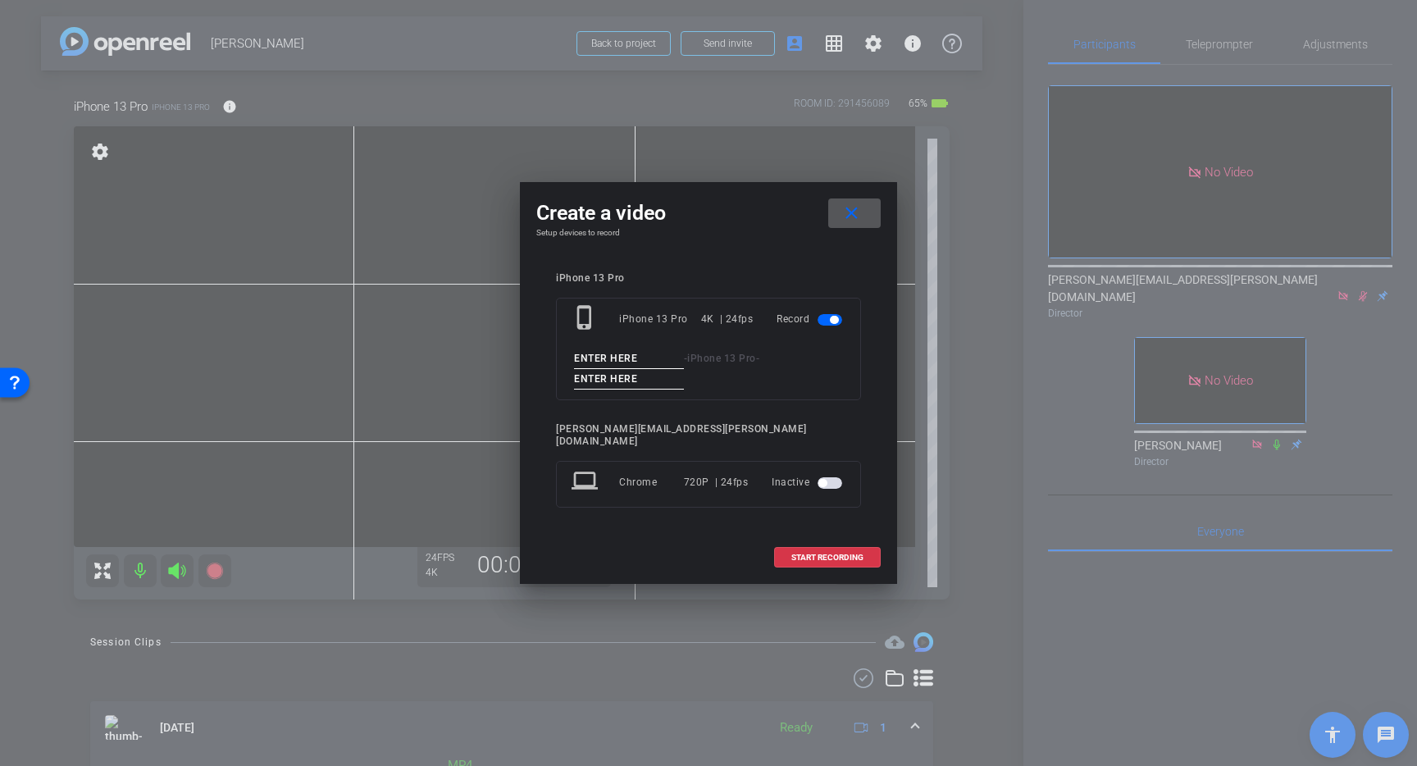
click at [618, 364] on input at bounding box center [629, 359] width 110 height 21
type input "Take"
type input "1"
click at [812, 554] on span "START RECORDING" at bounding box center [827, 558] width 72 height 8
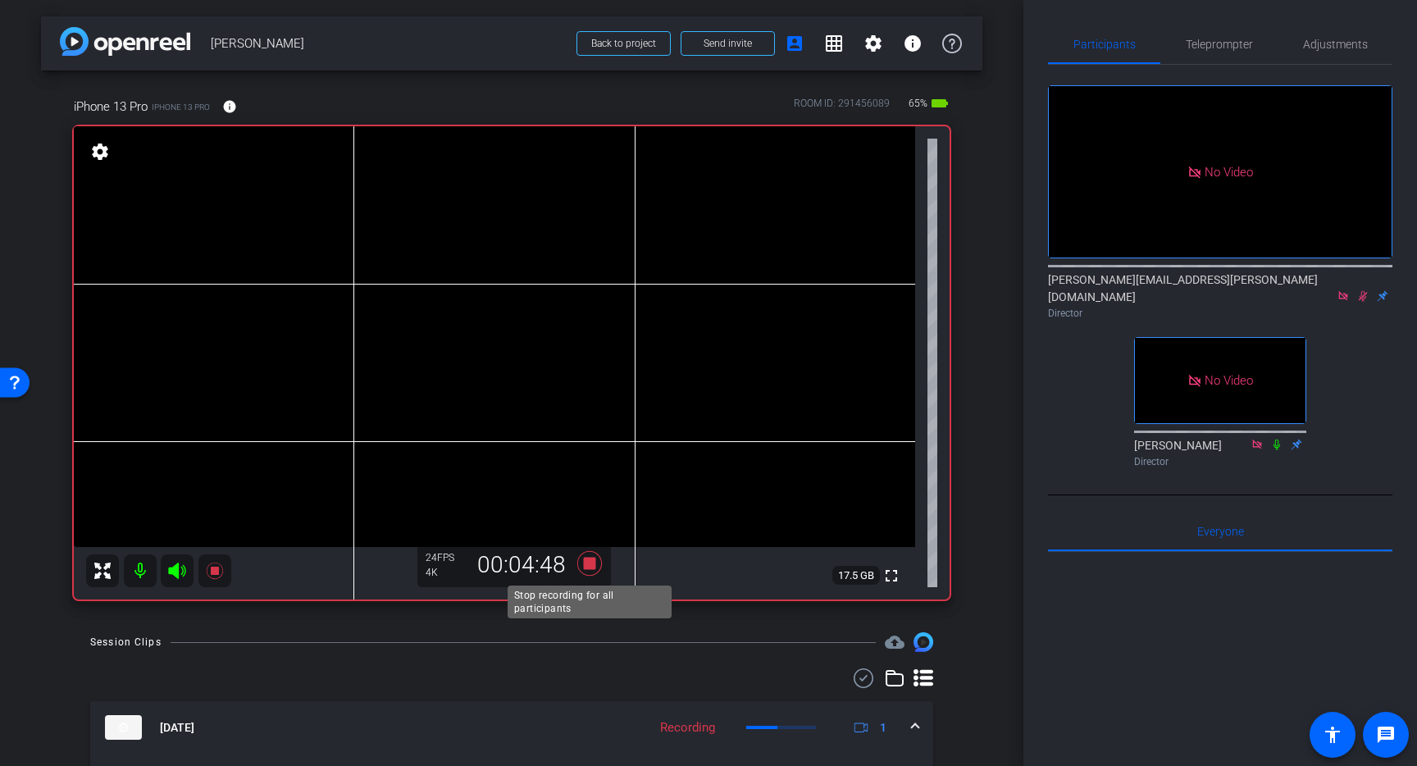
click at [595, 568] on icon at bounding box center [589, 563] width 25 height 25
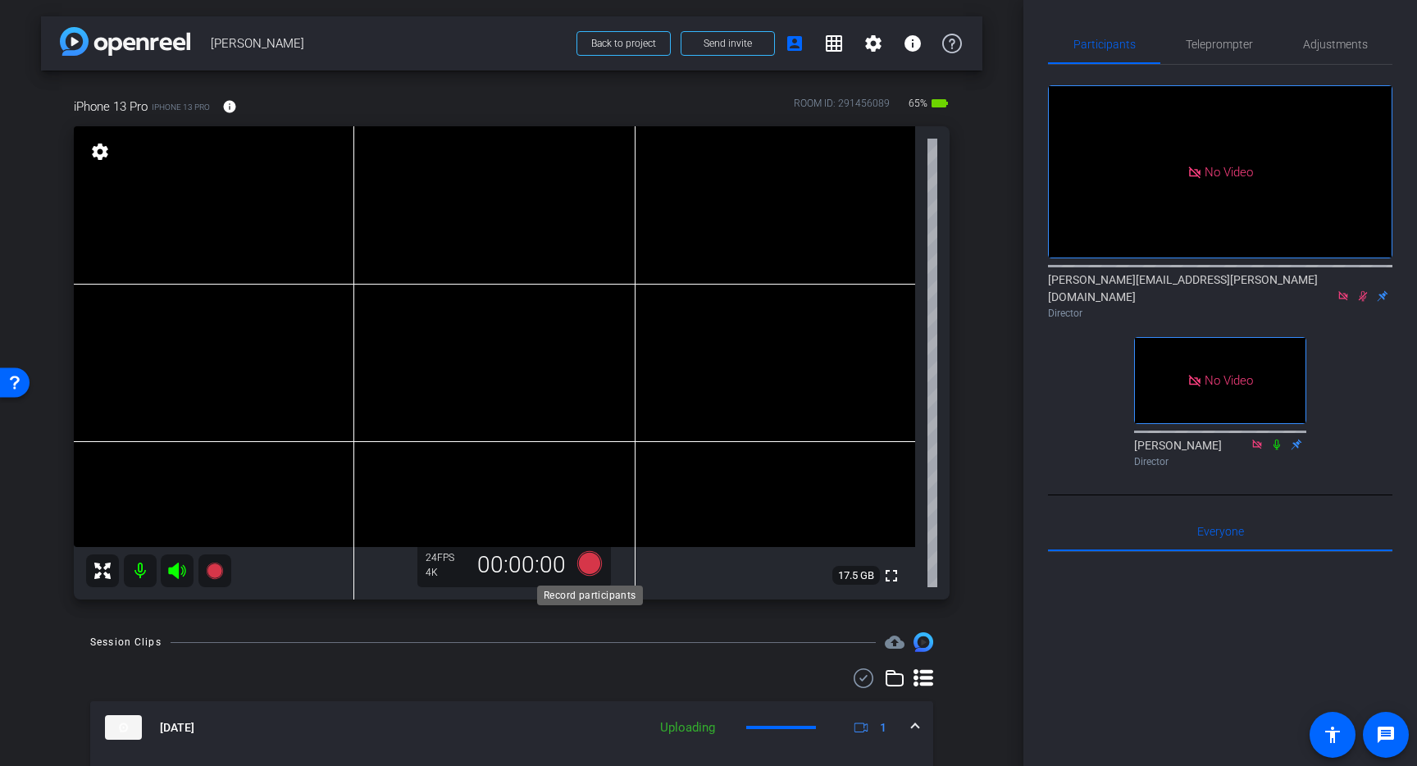
click at [595, 567] on icon at bounding box center [589, 563] width 25 height 25
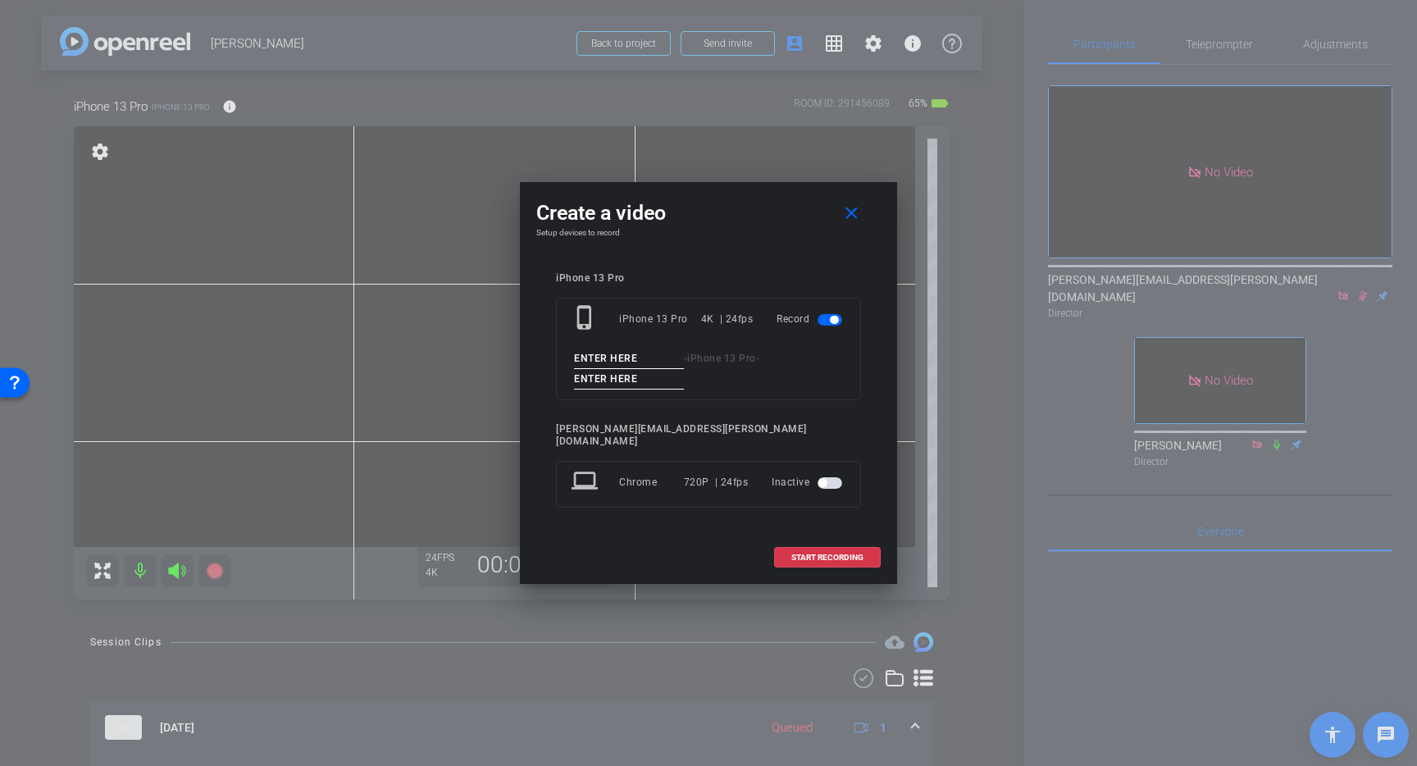
click at [620, 363] on input at bounding box center [629, 359] width 110 height 21
type input "take"
type input "3"
type input "2"
click at [818, 545] on span at bounding box center [827, 557] width 105 height 39
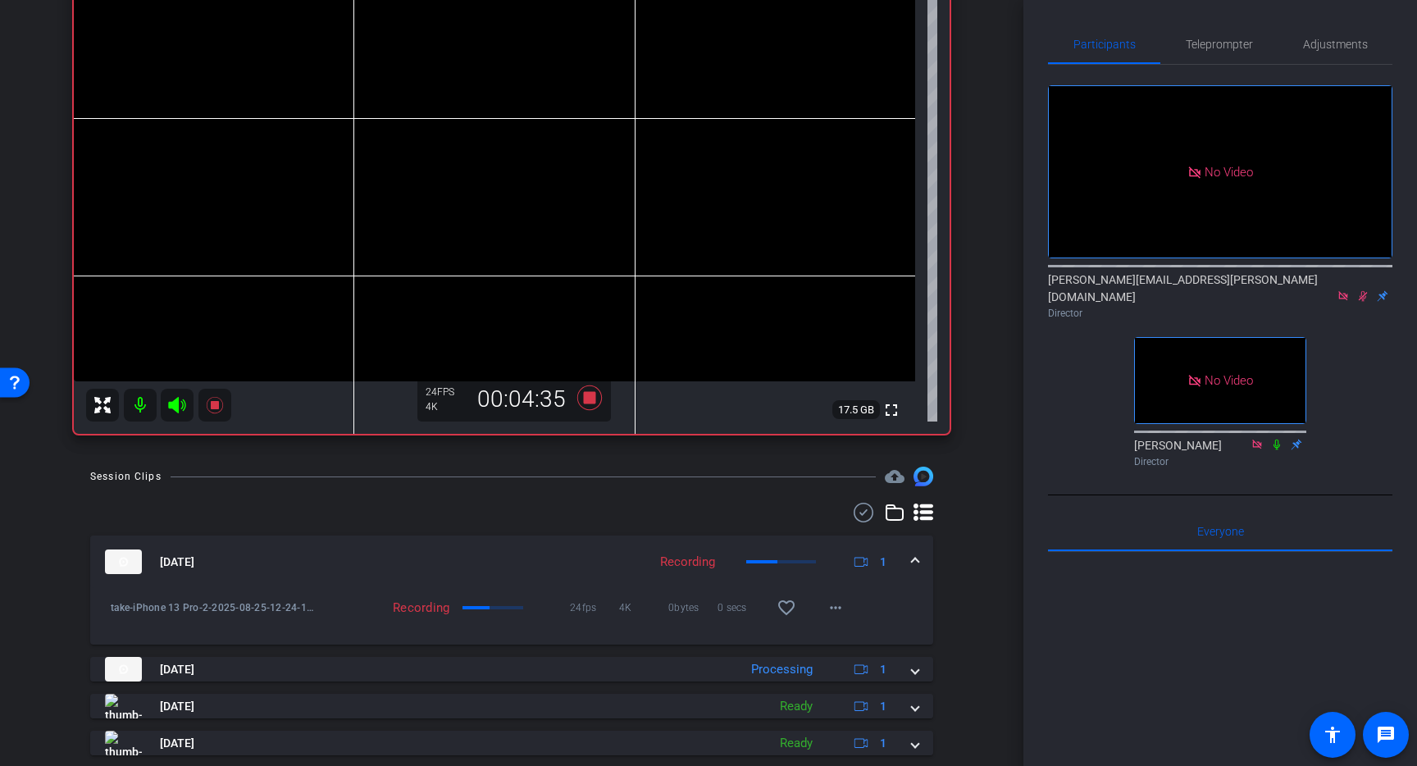
scroll to position [213, 0]
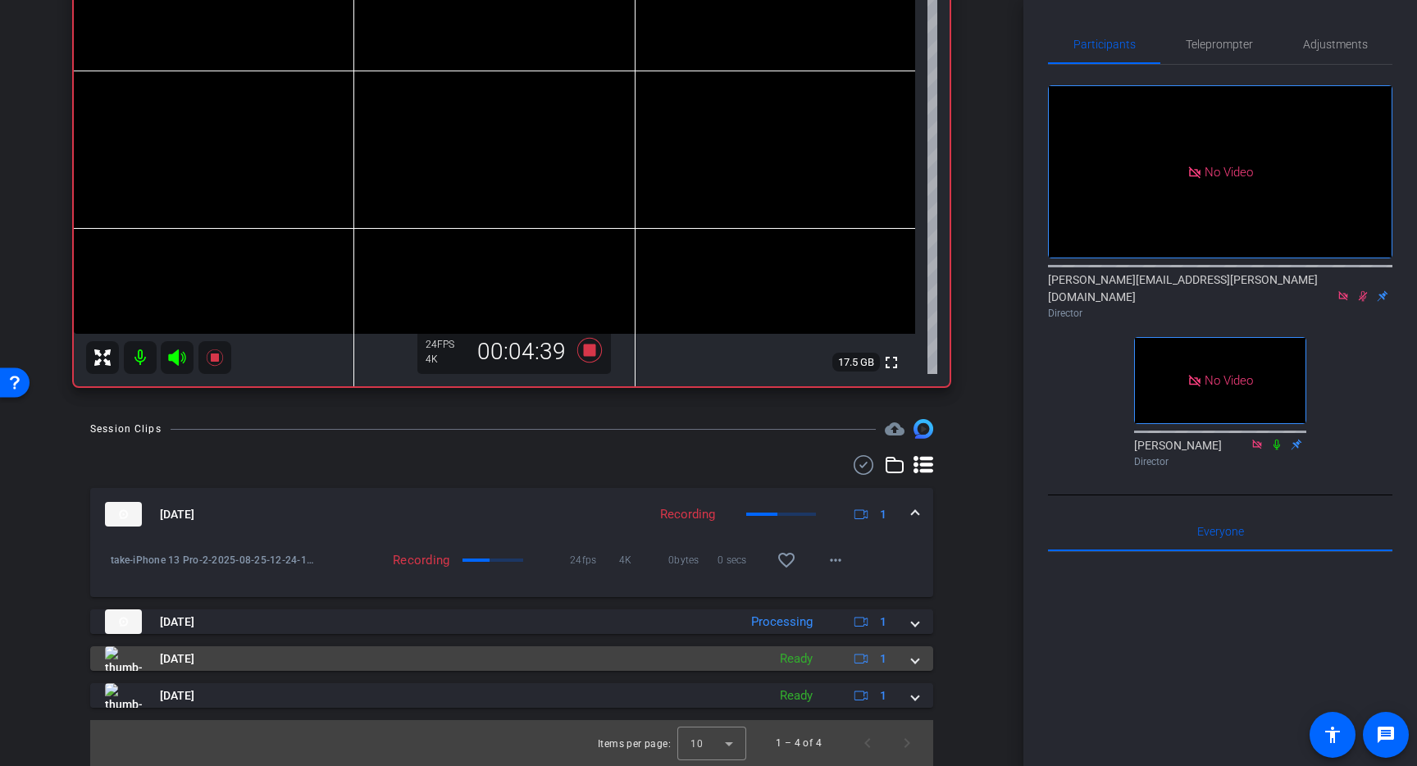
click at [916, 662] on span at bounding box center [915, 658] width 7 height 17
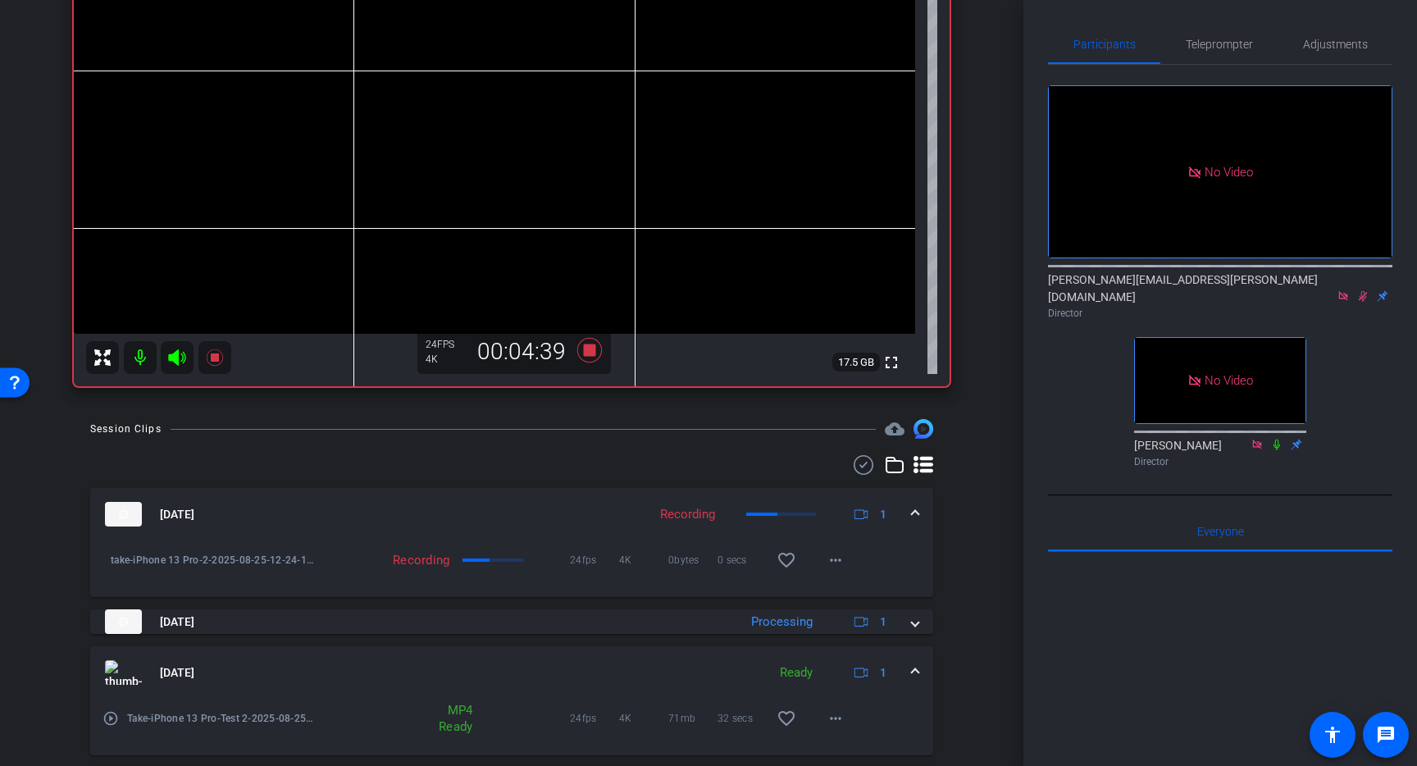
click at [916, 662] on mat-expansion-panel-header "Aug 25, 2025 Ready 1" at bounding box center [511, 672] width 843 height 52
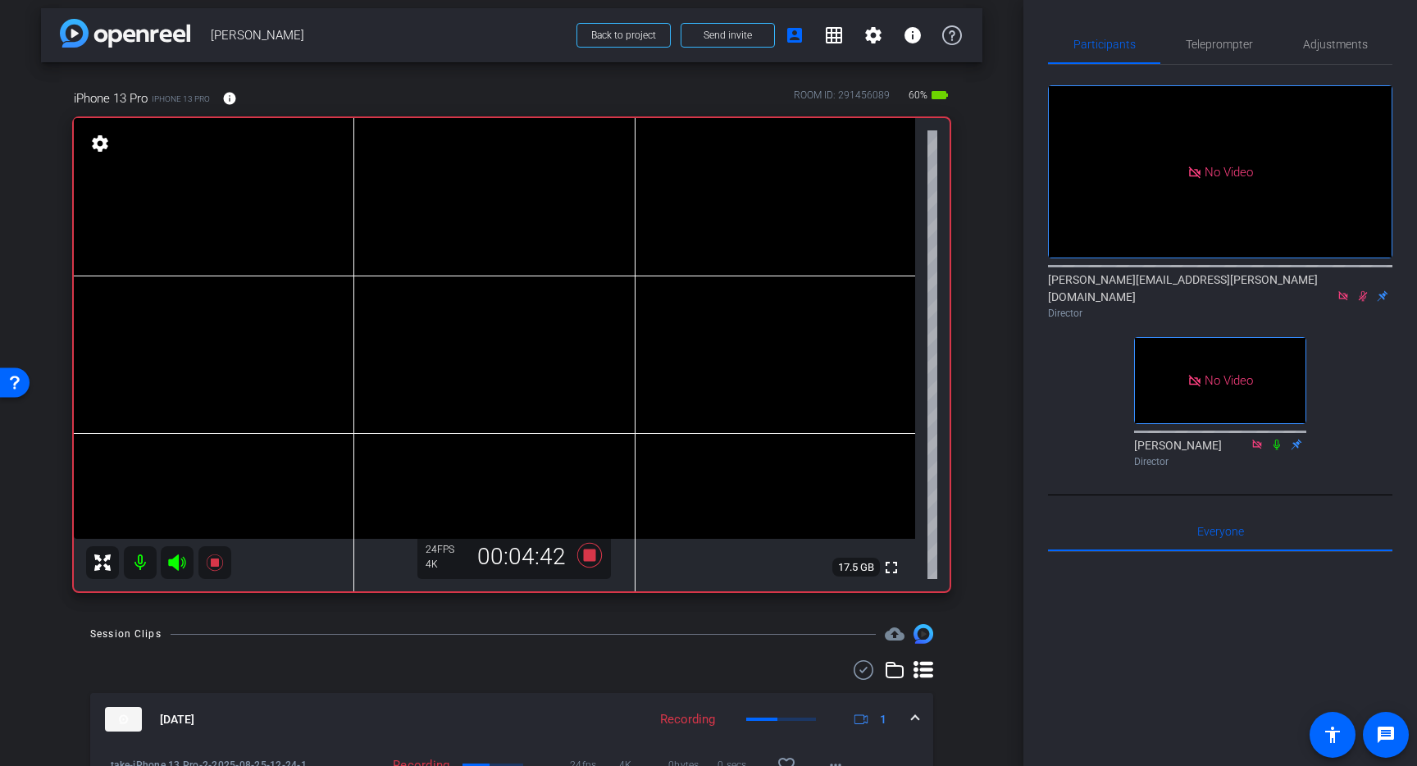
scroll to position [3, 0]
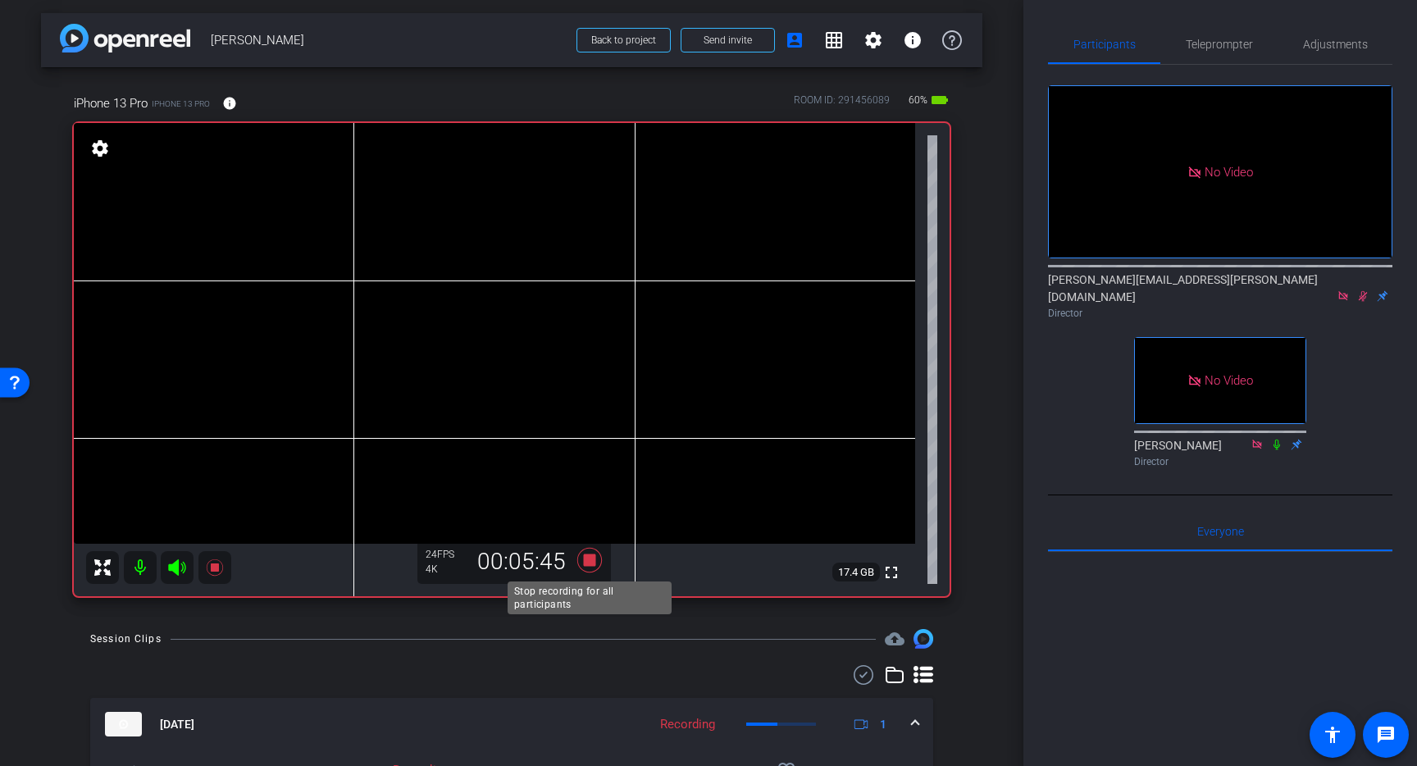
click at [591, 559] on icon at bounding box center [589, 560] width 25 height 25
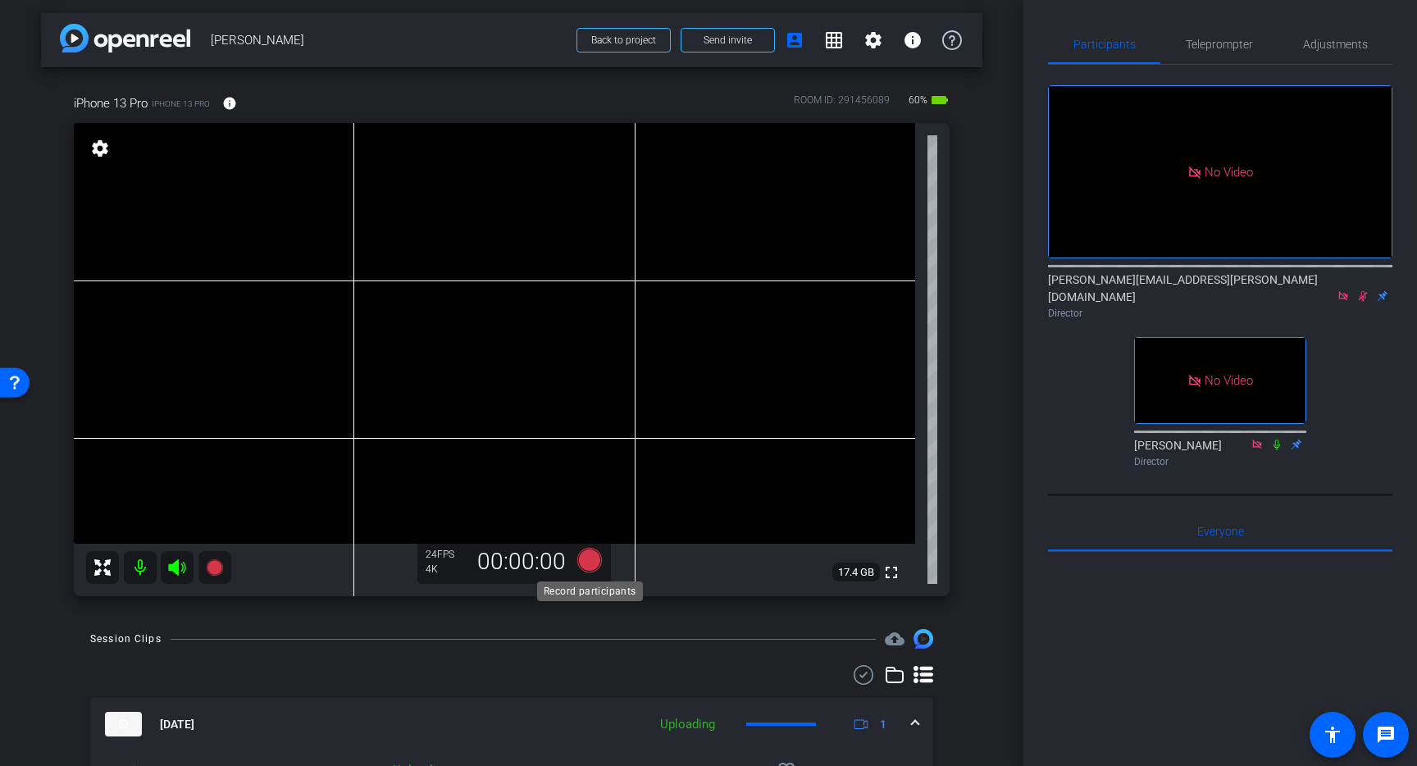
click at [589, 567] on icon at bounding box center [589, 560] width 25 height 25
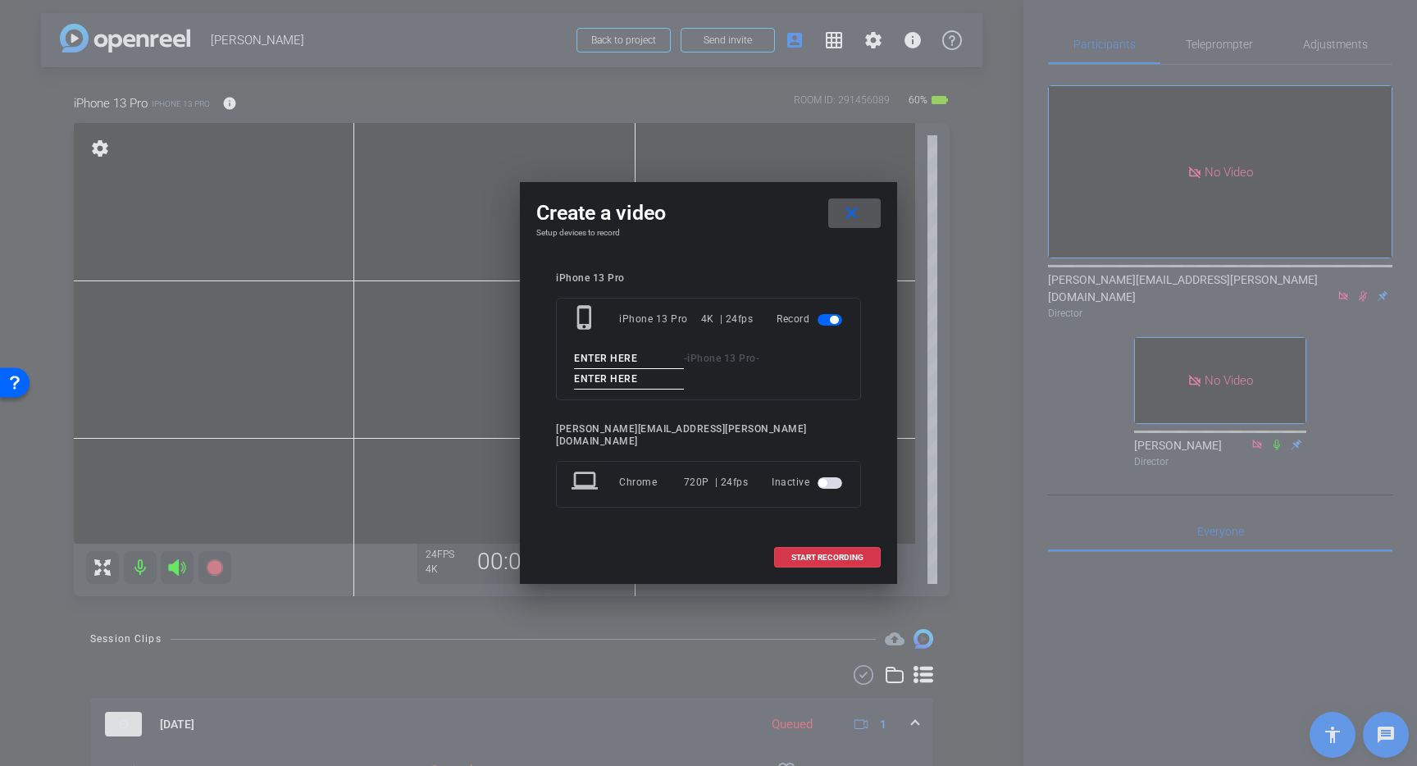
click at [611, 369] on input at bounding box center [629, 359] width 110 height 21
type input "take"
type input "3"
click at [810, 554] on span "START RECORDING" at bounding box center [827, 558] width 72 height 8
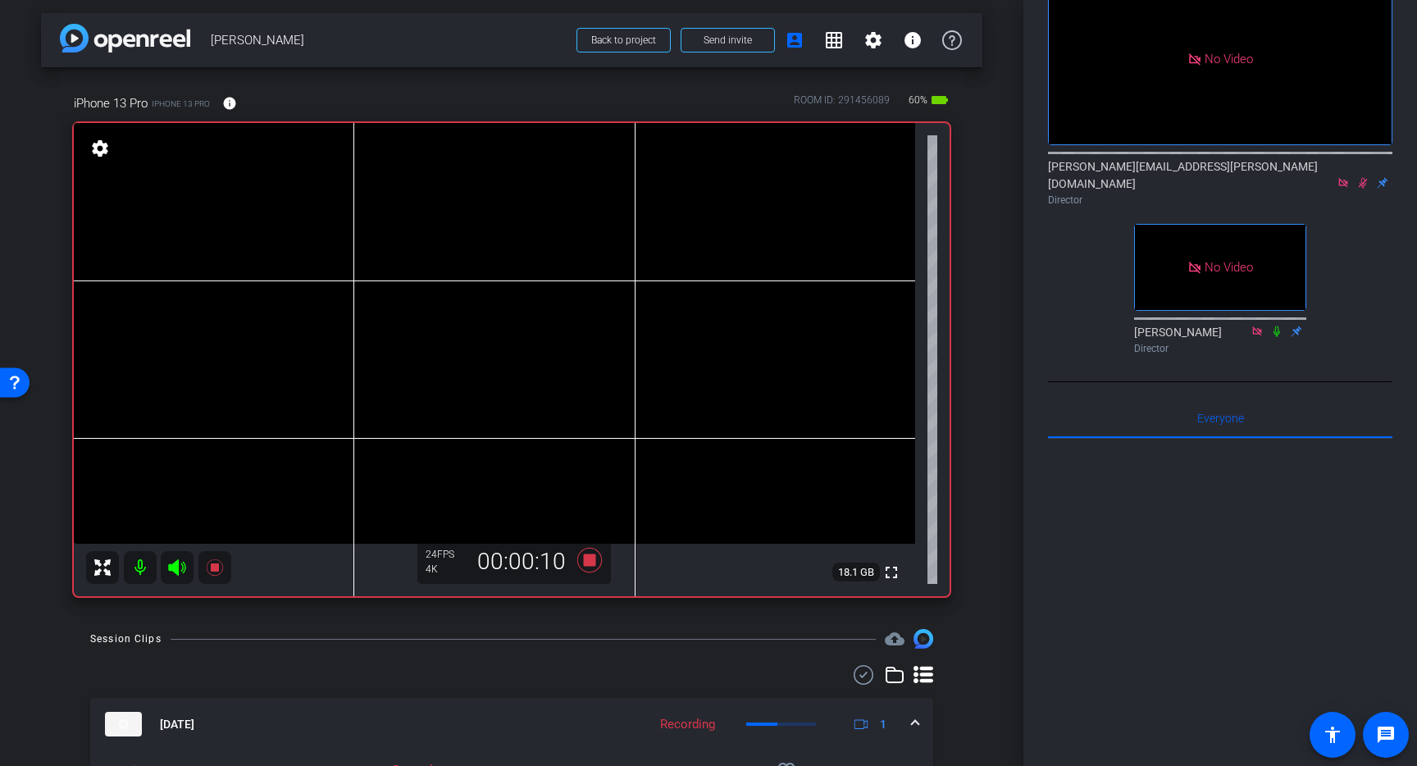
scroll to position [0, 0]
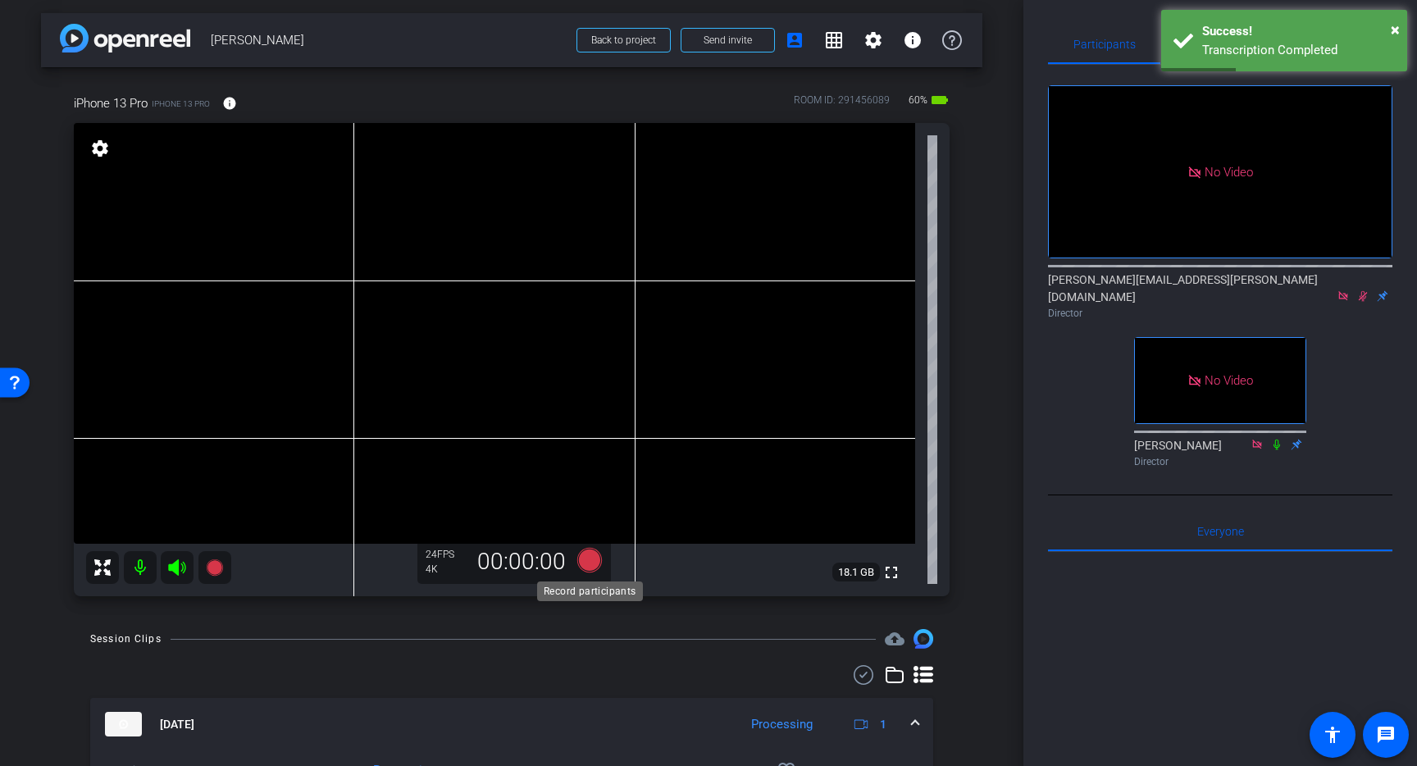
click at [591, 559] on icon at bounding box center [589, 560] width 25 height 25
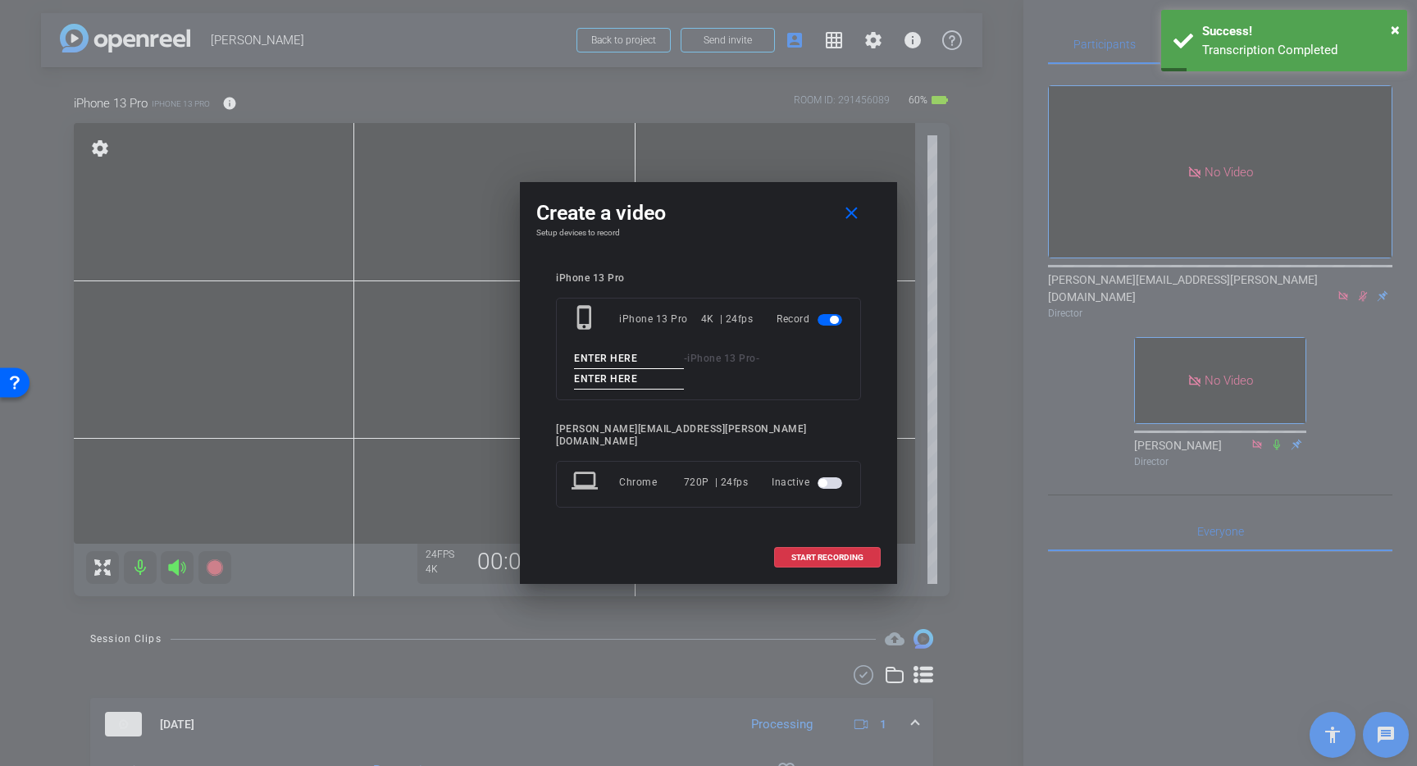
click at [613, 369] on input at bounding box center [629, 359] width 110 height 21
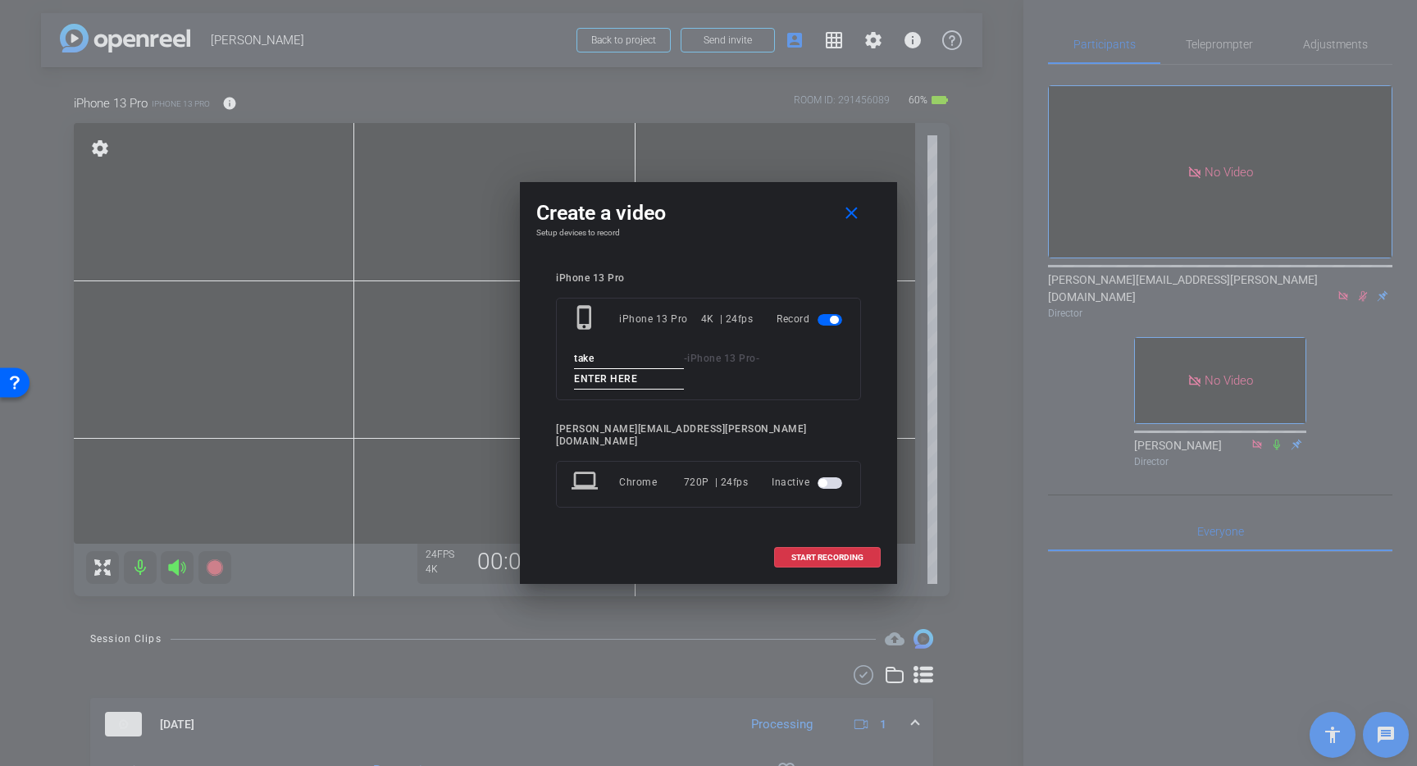
type input "take"
type input "4"
click at [833, 554] on span "START RECORDING" at bounding box center [827, 558] width 72 height 8
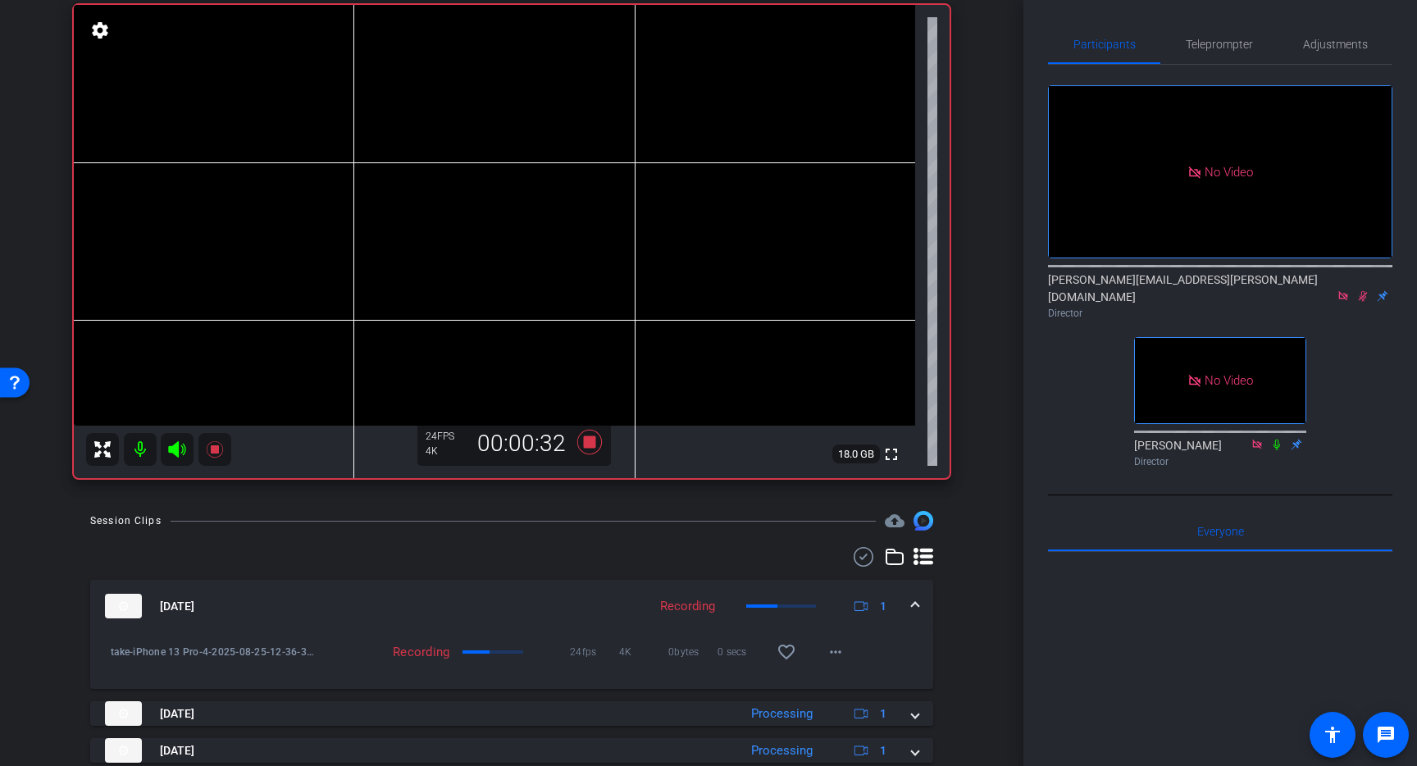
scroll to position [119, 0]
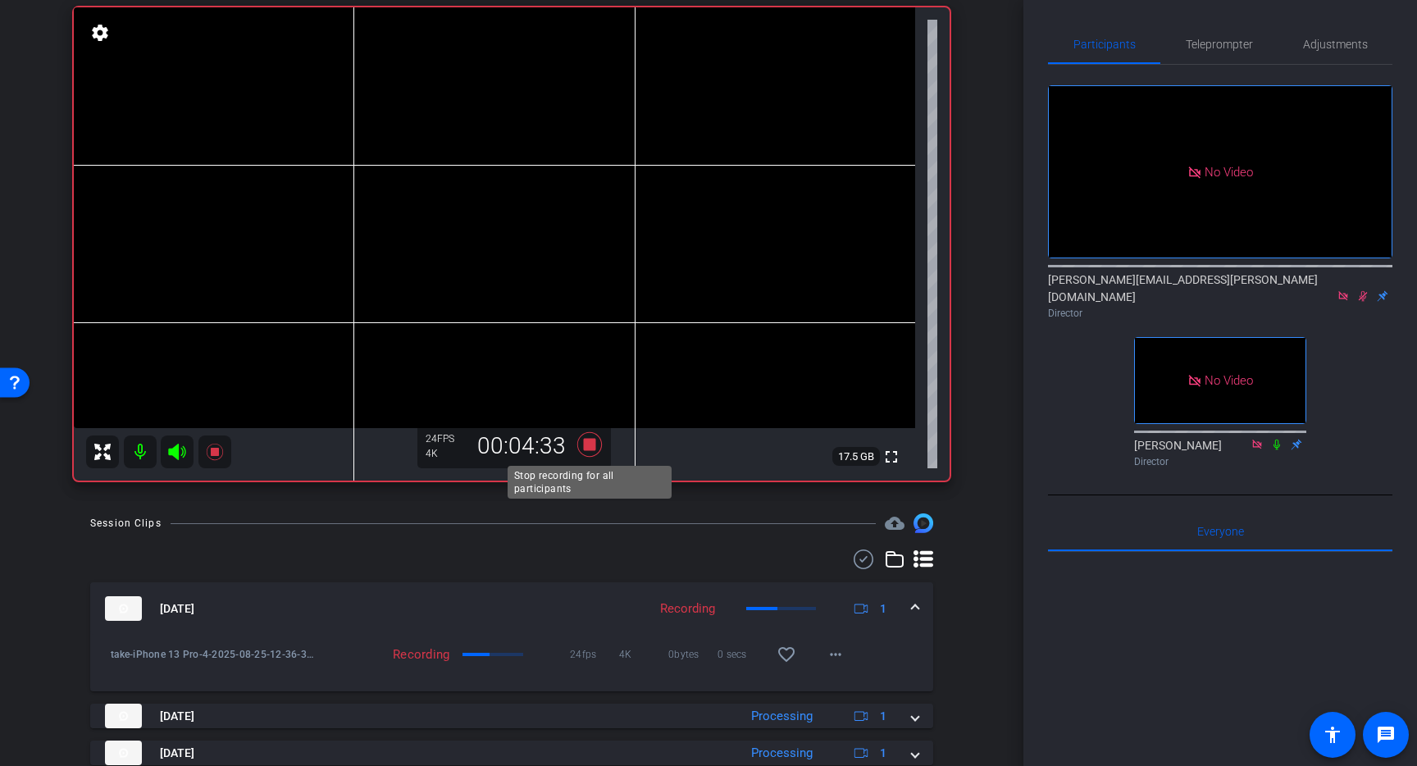
click at [586, 442] on icon at bounding box center [589, 444] width 25 height 25
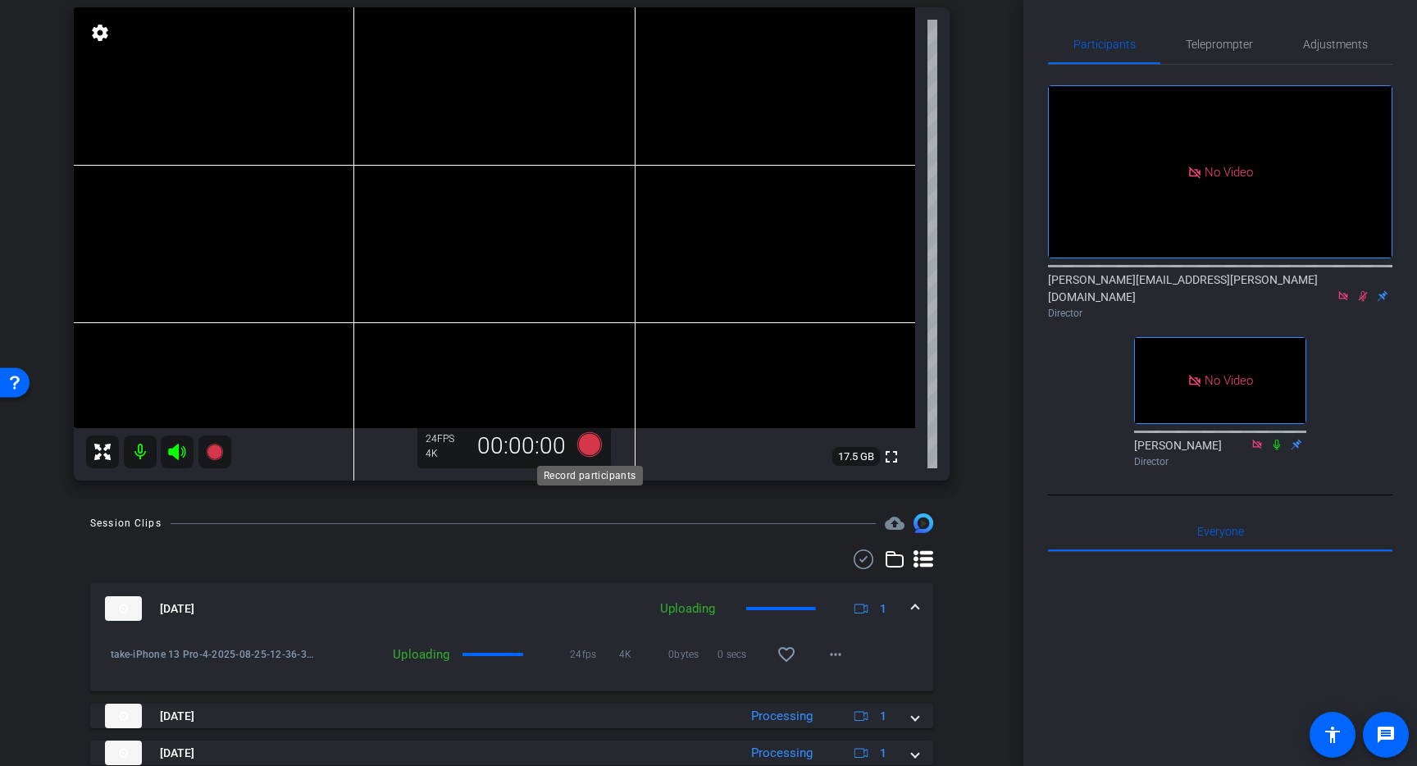
click at [588, 444] on icon at bounding box center [589, 444] width 25 height 25
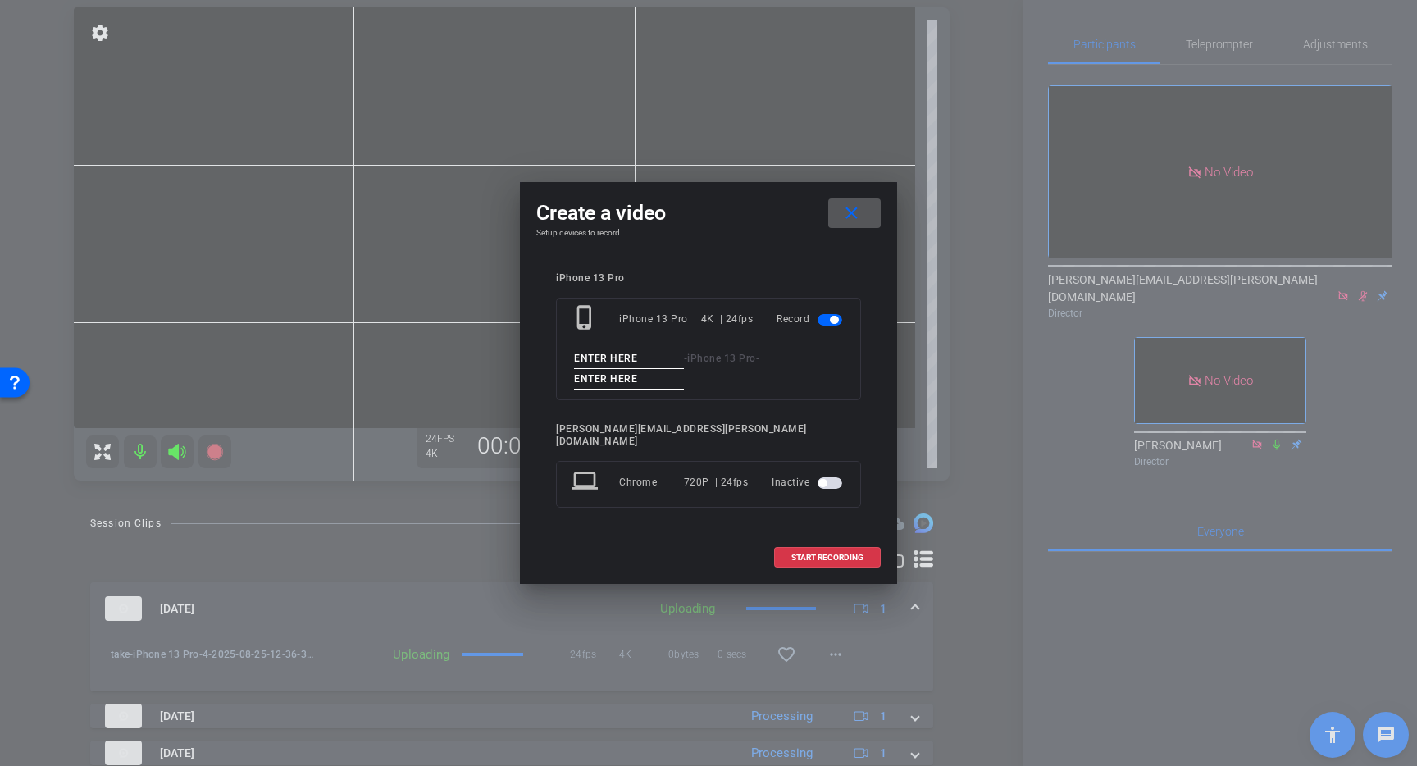
click at [592, 367] on input at bounding box center [629, 359] width 110 height 21
type input "take"
type input "5"
click at [800, 554] on span "START RECORDING" at bounding box center [827, 558] width 72 height 8
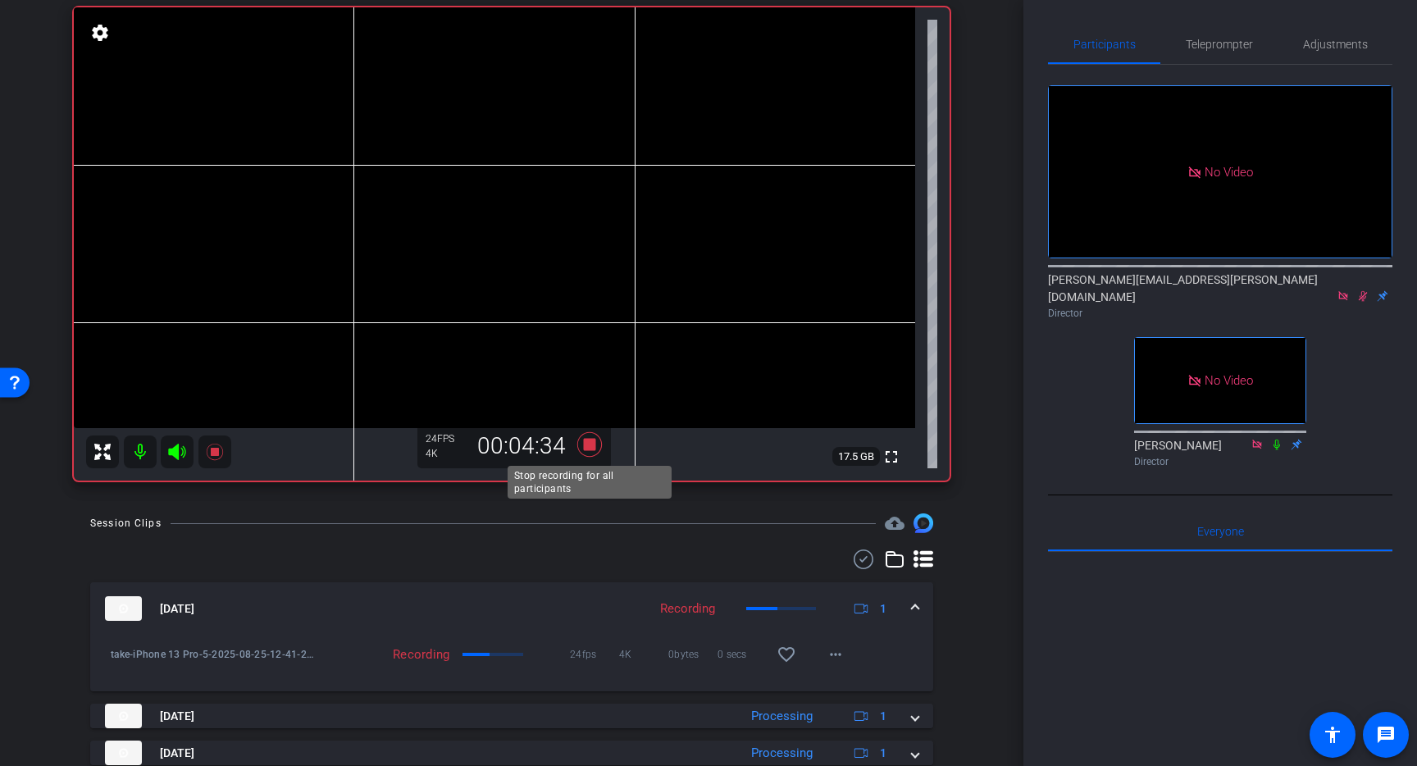
click at [592, 446] on icon at bounding box center [589, 444] width 25 height 25
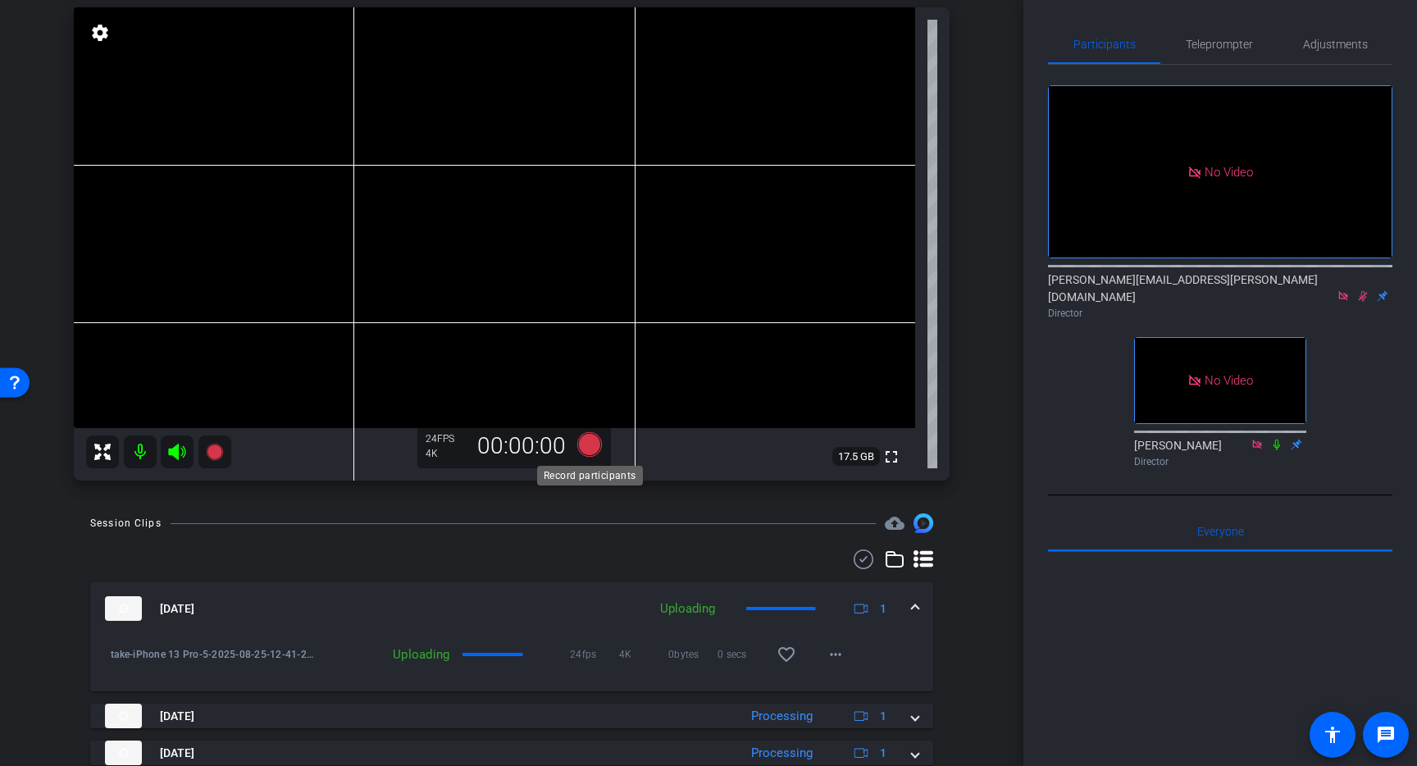
click at [594, 449] on icon at bounding box center [589, 444] width 25 height 25
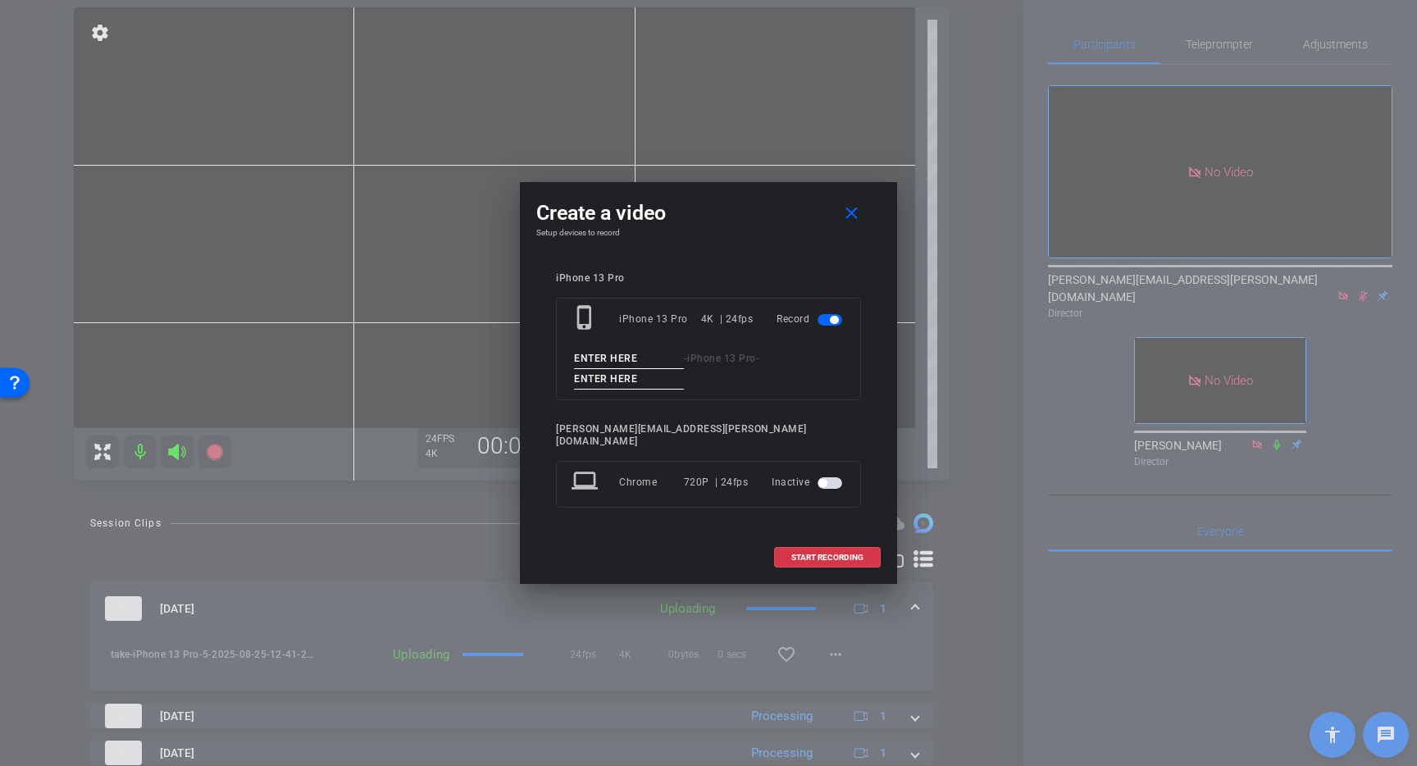
click at [621, 367] on input at bounding box center [629, 359] width 110 height 21
type input "take"
click at [621, 367] on input "take" at bounding box center [629, 359] width 110 height 21
click at [619, 378] on input at bounding box center [629, 379] width 110 height 21
type input "7"
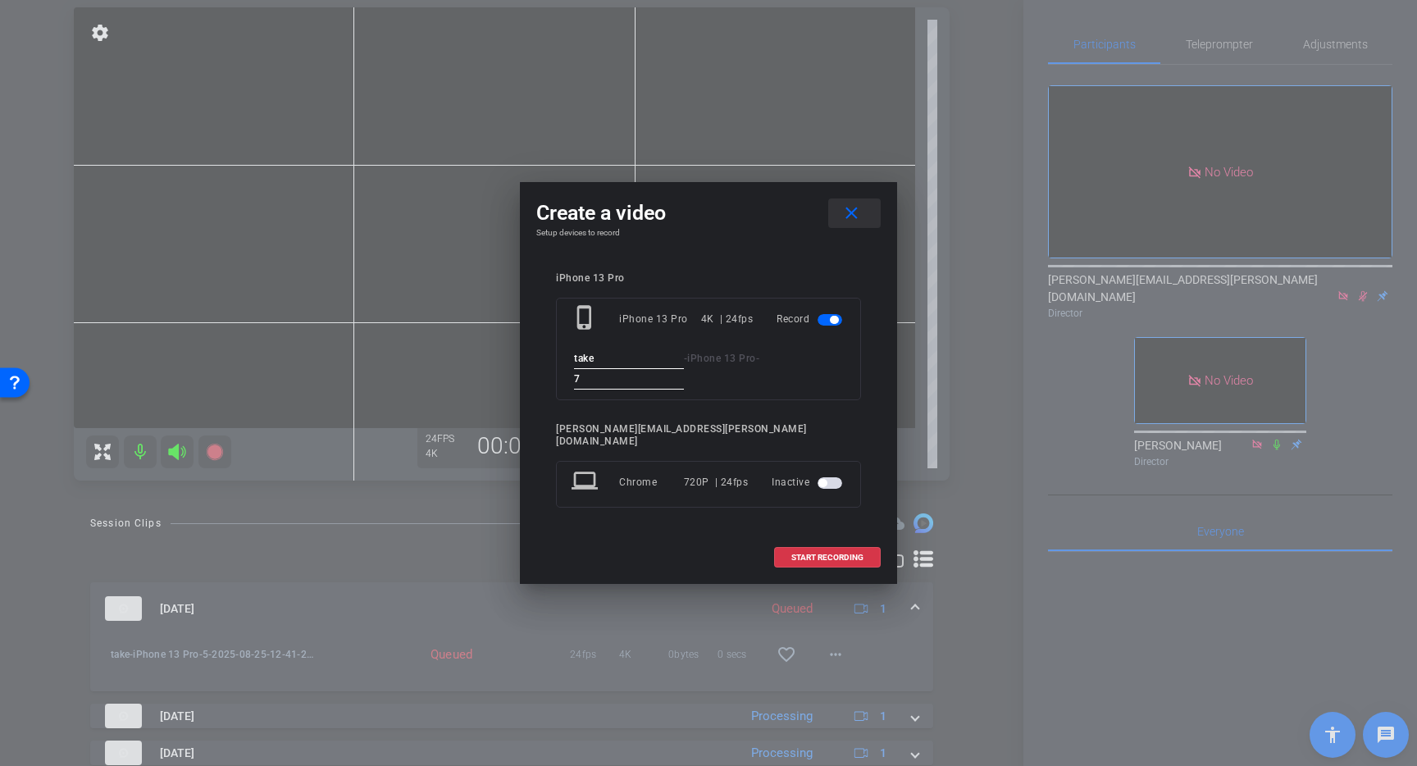
click at [847, 219] on mat-icon "close" at bounding box center [851, 213] width 21 height 21
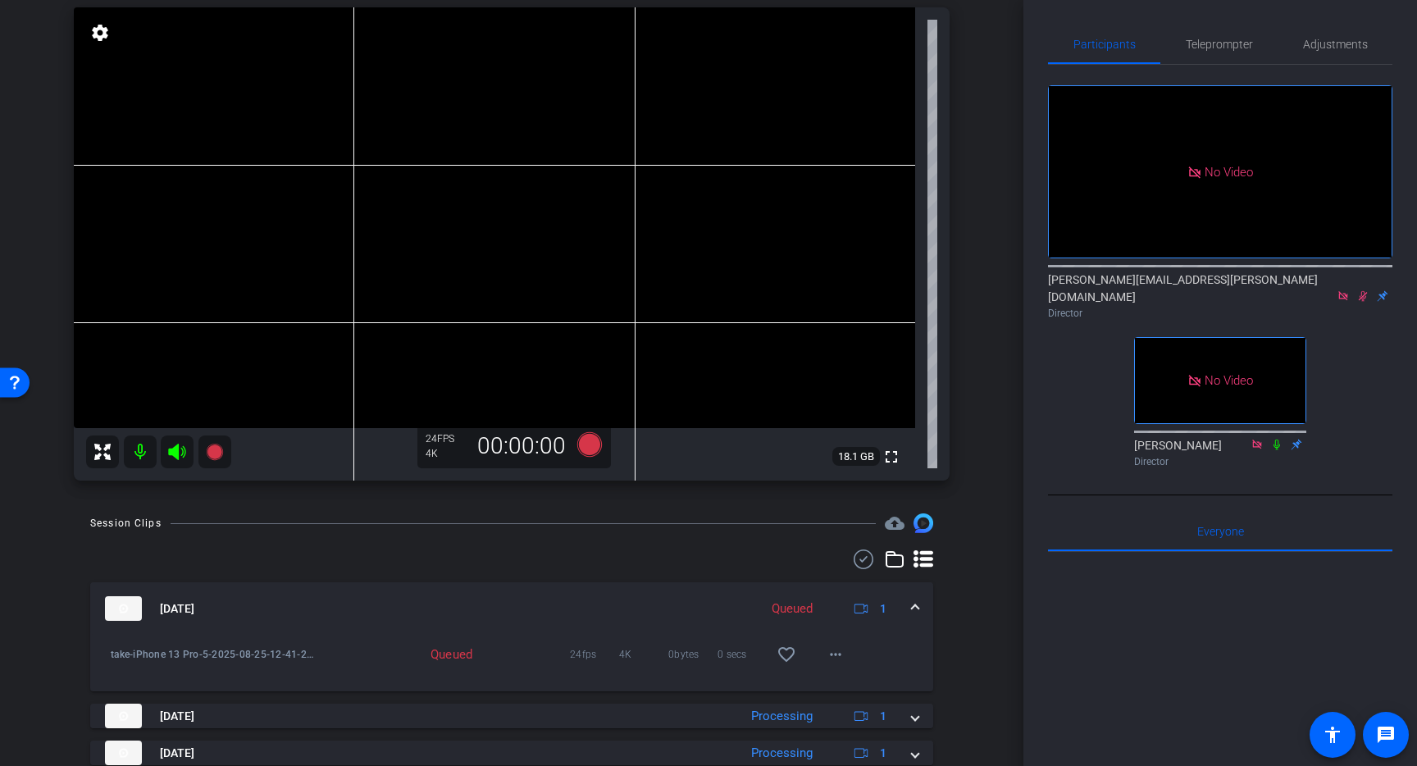
scroll to position [324, 0]
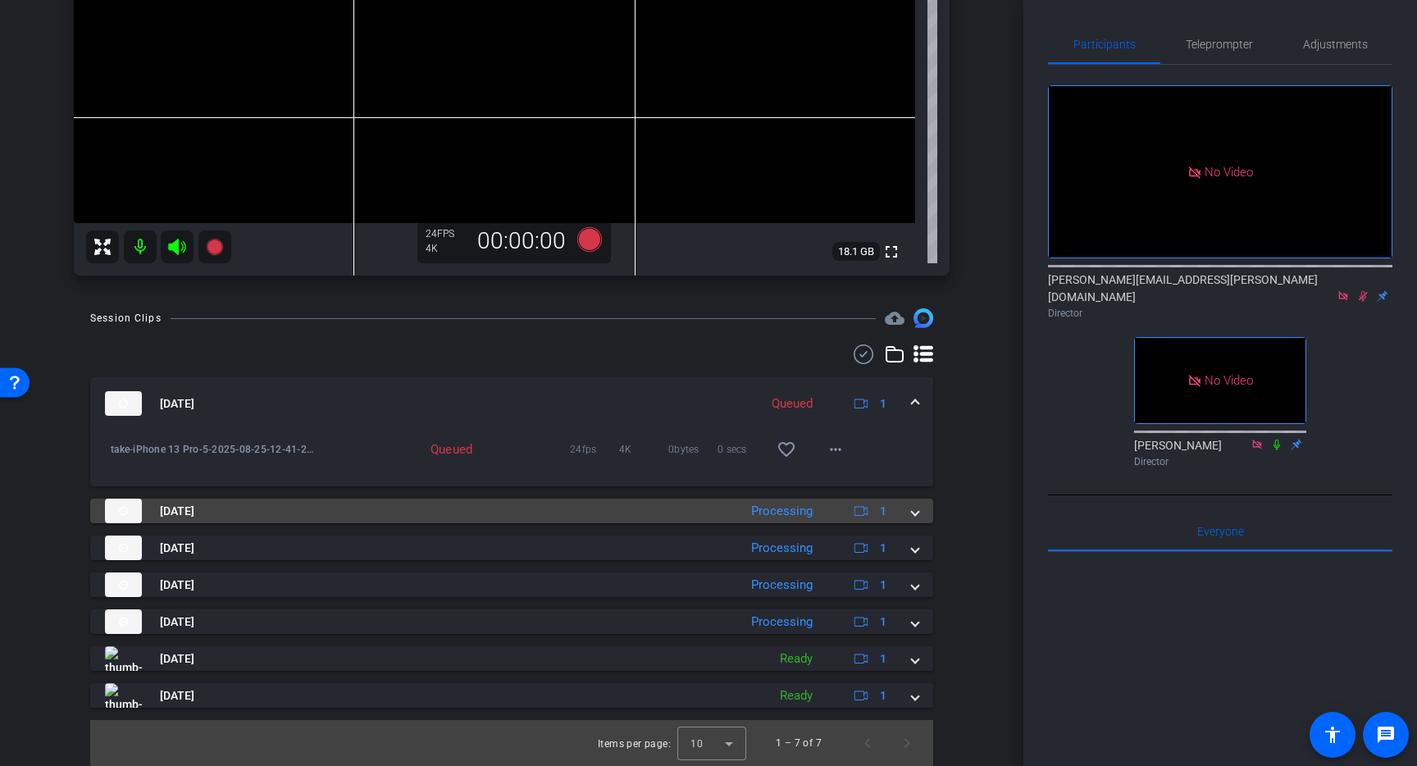
click at [912, 509] on span at bounding box center [915, 511] width 7 height 17
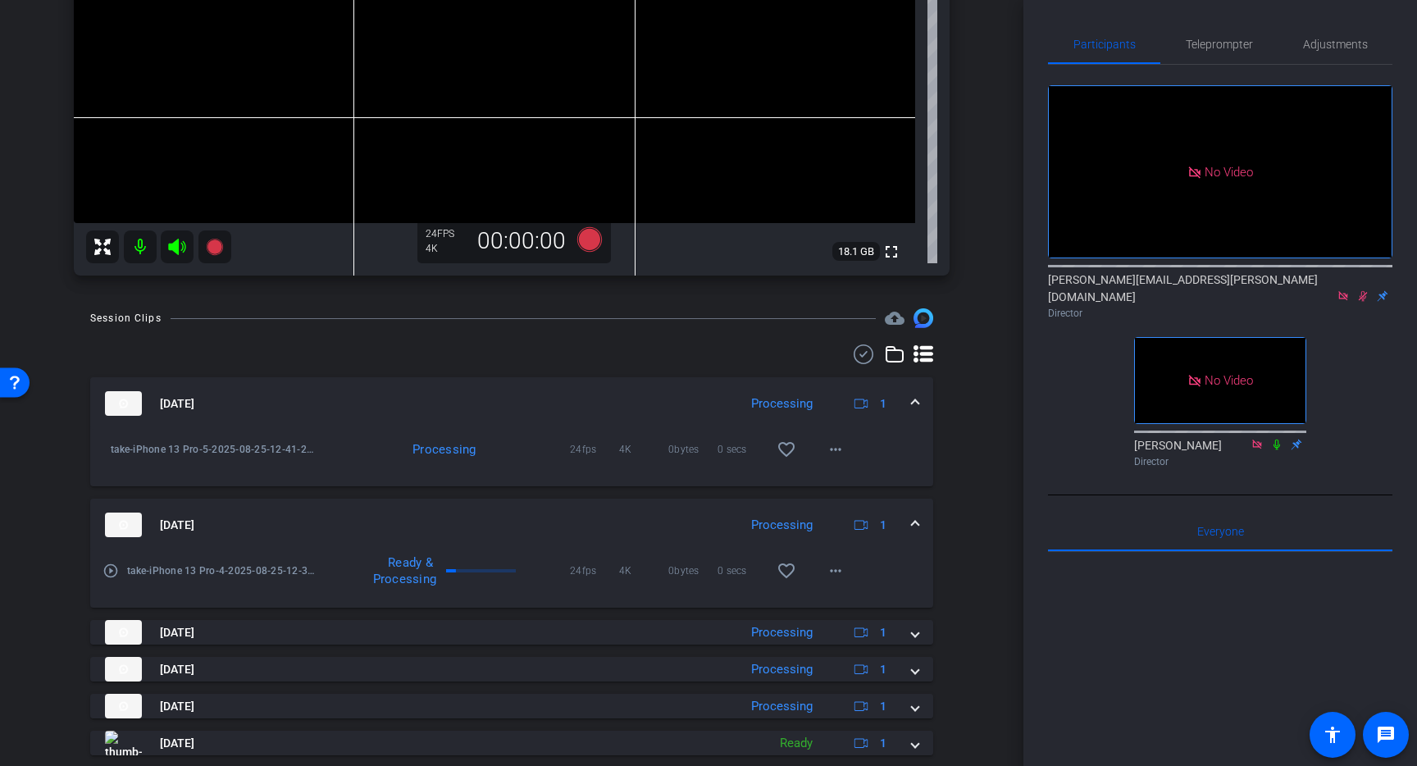
scroll to position [408, 0]
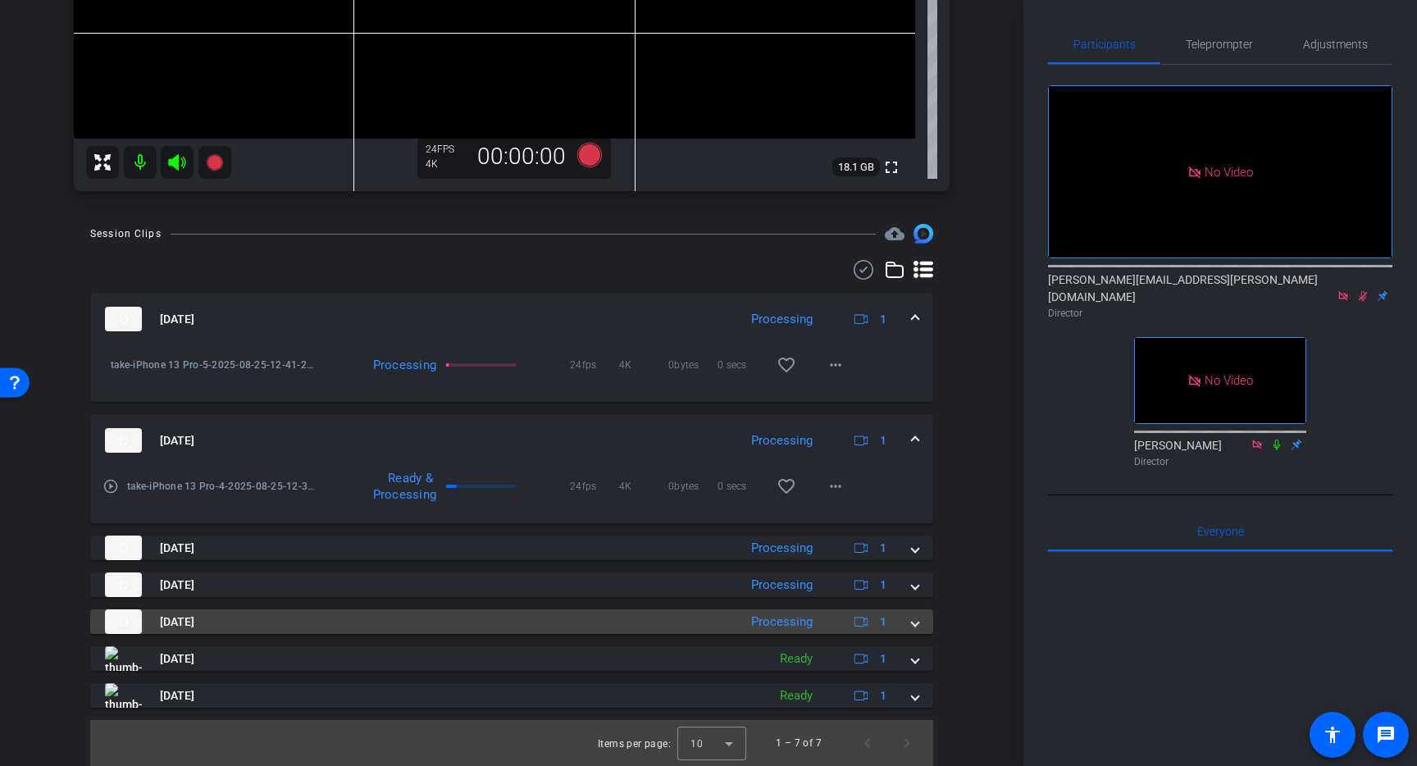
click at [300, 618] on mat-panel-title "Aug 25, 2025" at bounding box center [417, 621] width 625 height 25
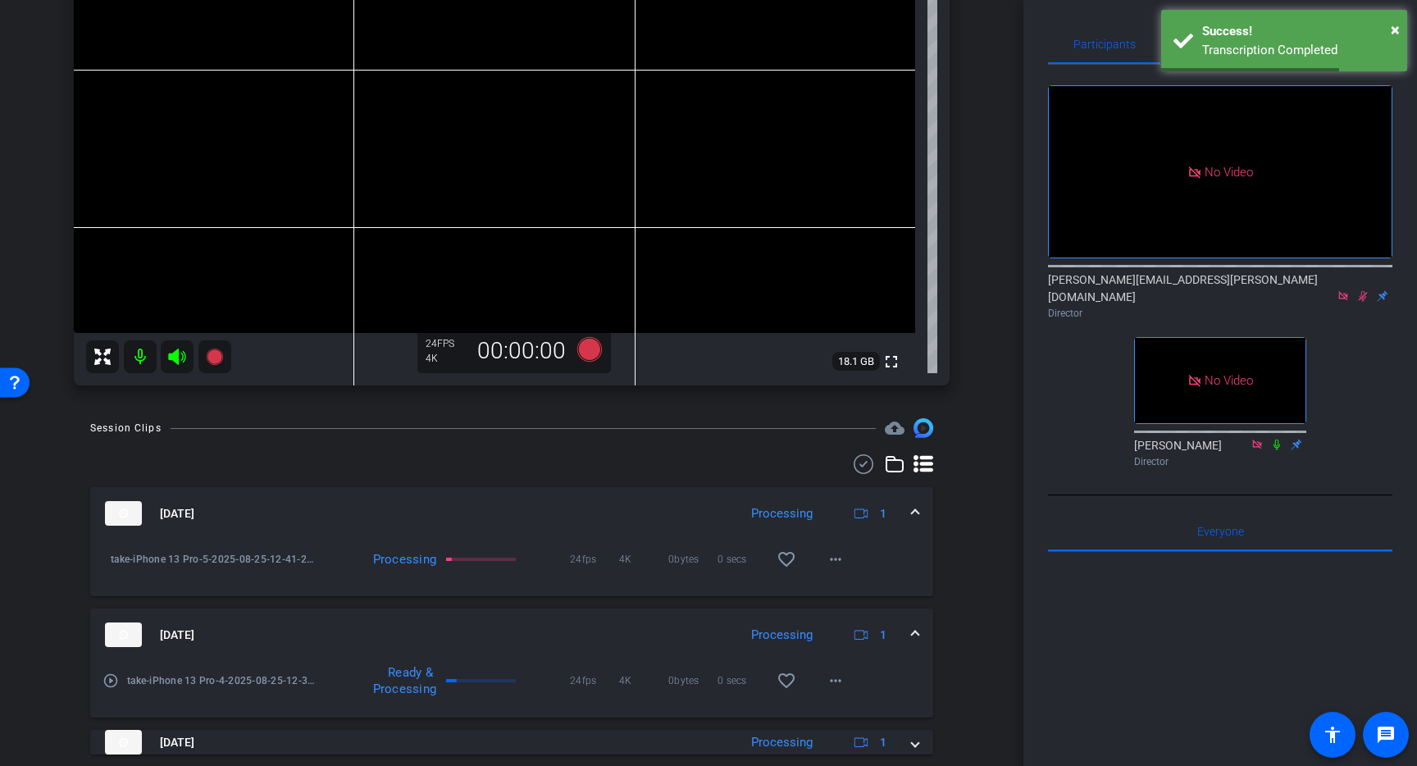
scroll to position [0, 0]
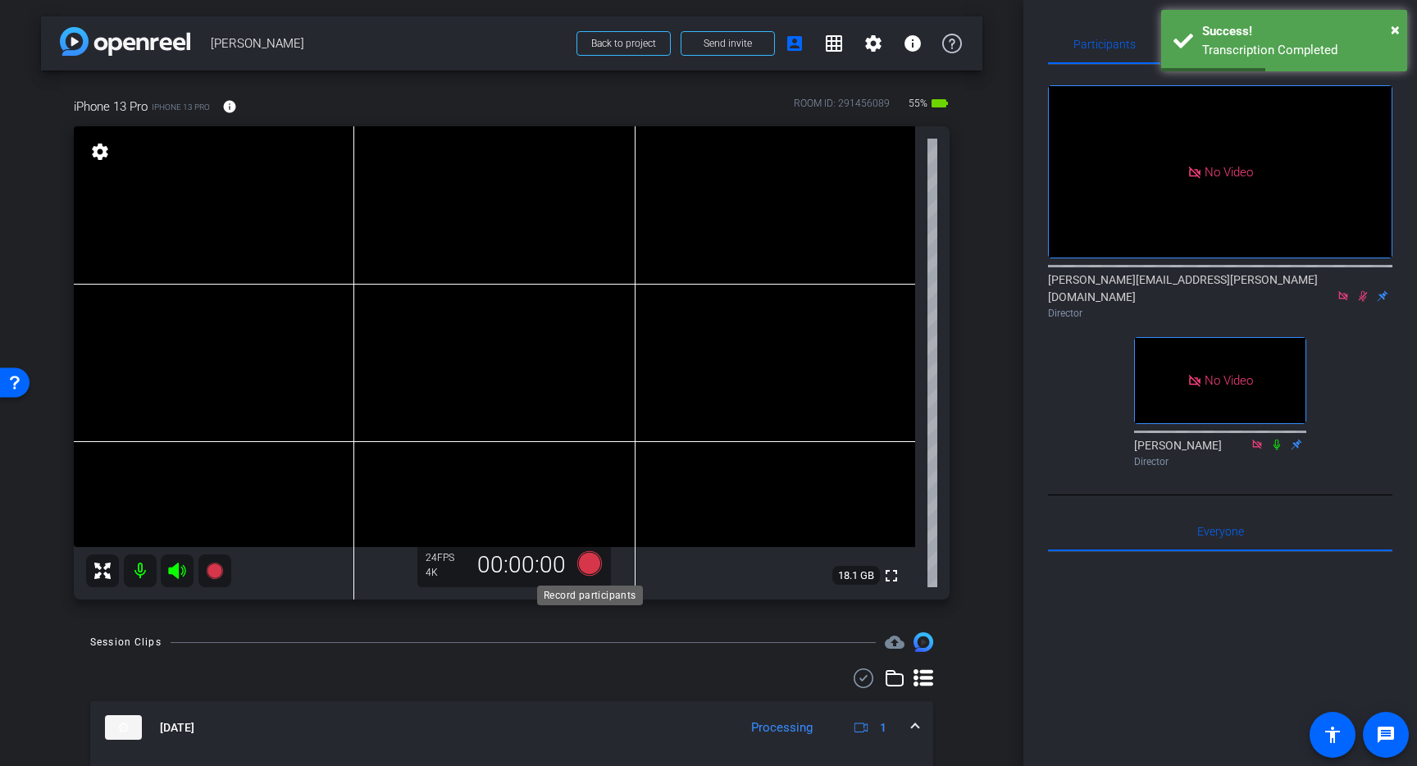
click at [591, 563] on icon at bounding box center [589, 563] width 25 height 25
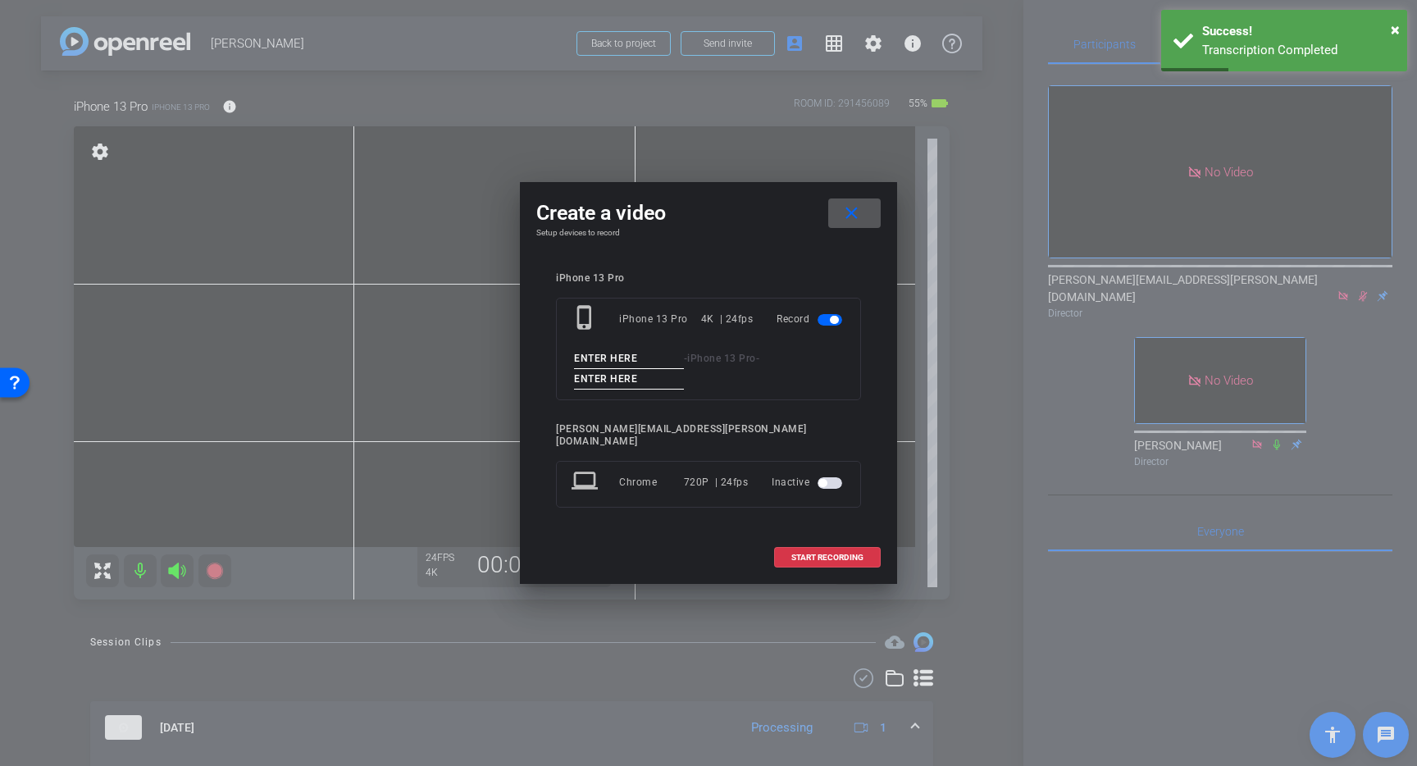
click at [611, 369] on input at bounding box center [629, 359] width 110 height 21
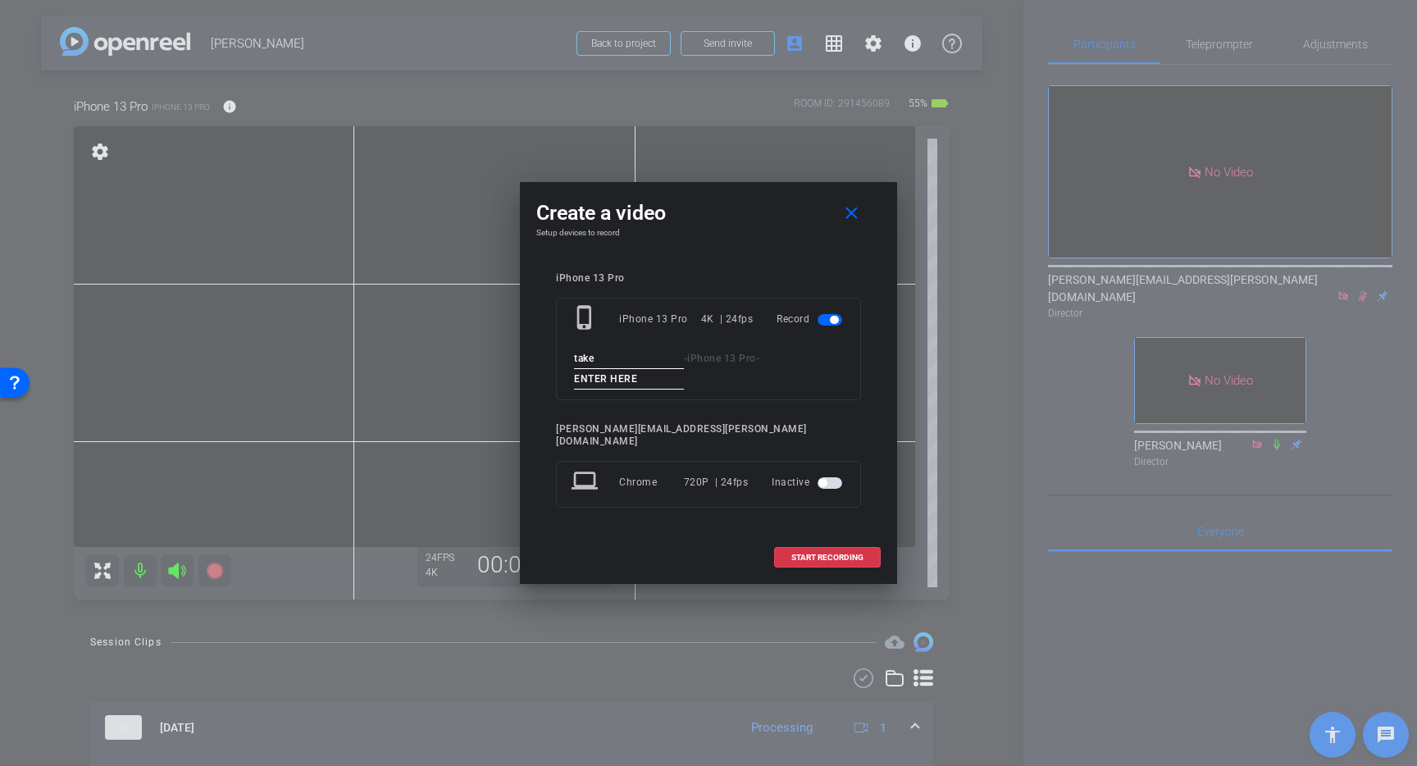
type input "take"
type input "6"
click at [831, 554] on span "START RECORDING" at bounding box center [827, 558] width 72 height 8
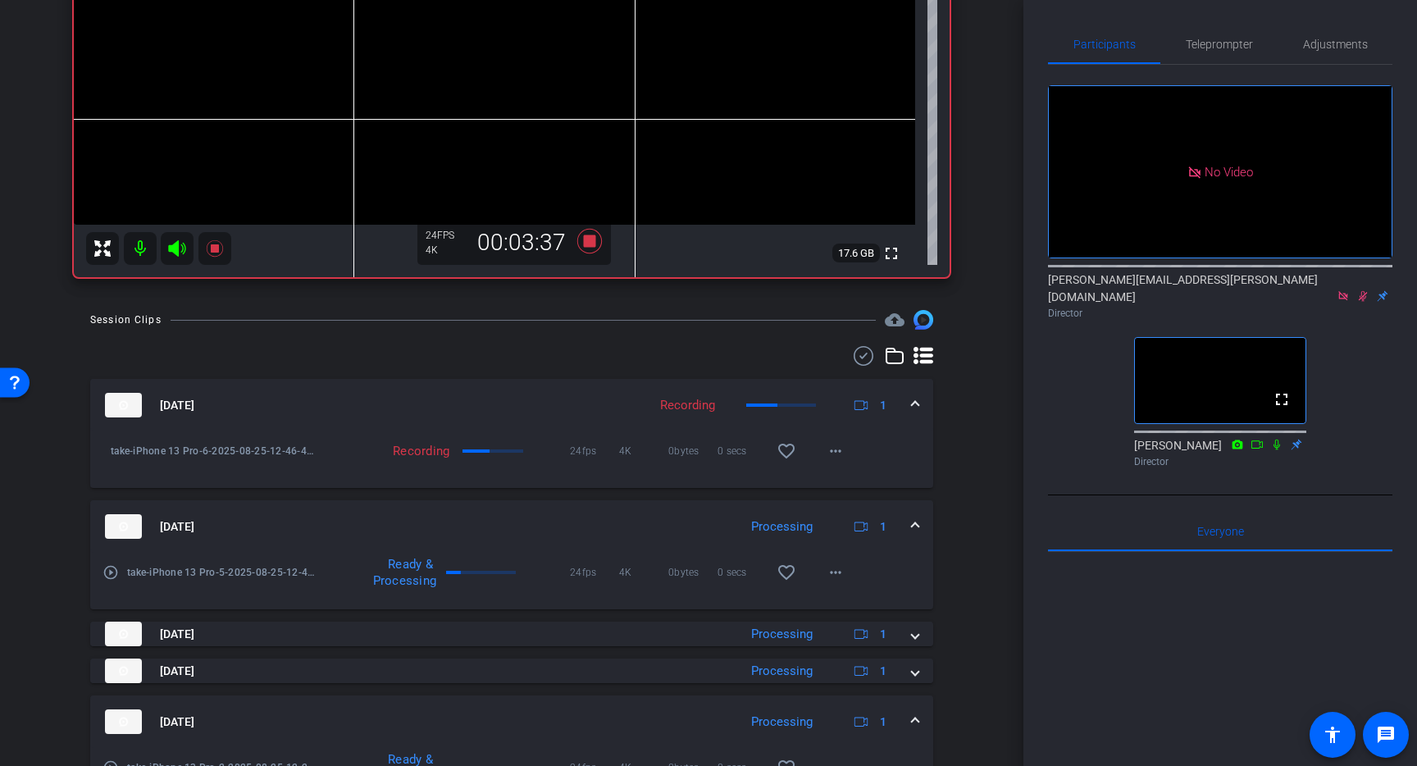
scroll to position [324, 0]
click at [917, 524] on span at bounding box center [915, 525] width 7 height 17
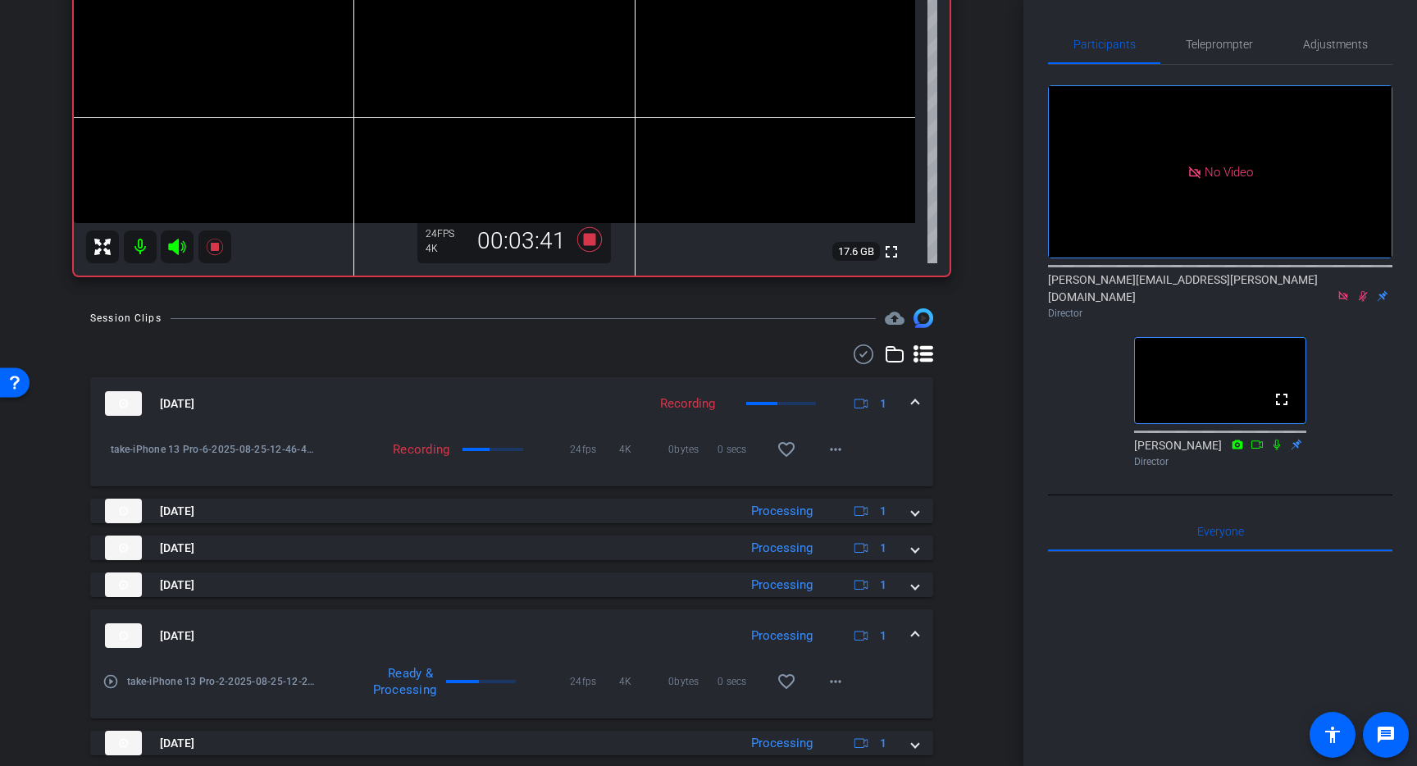
click at [915, 632] on span at bounding box center [915, 635] width 7 height 17
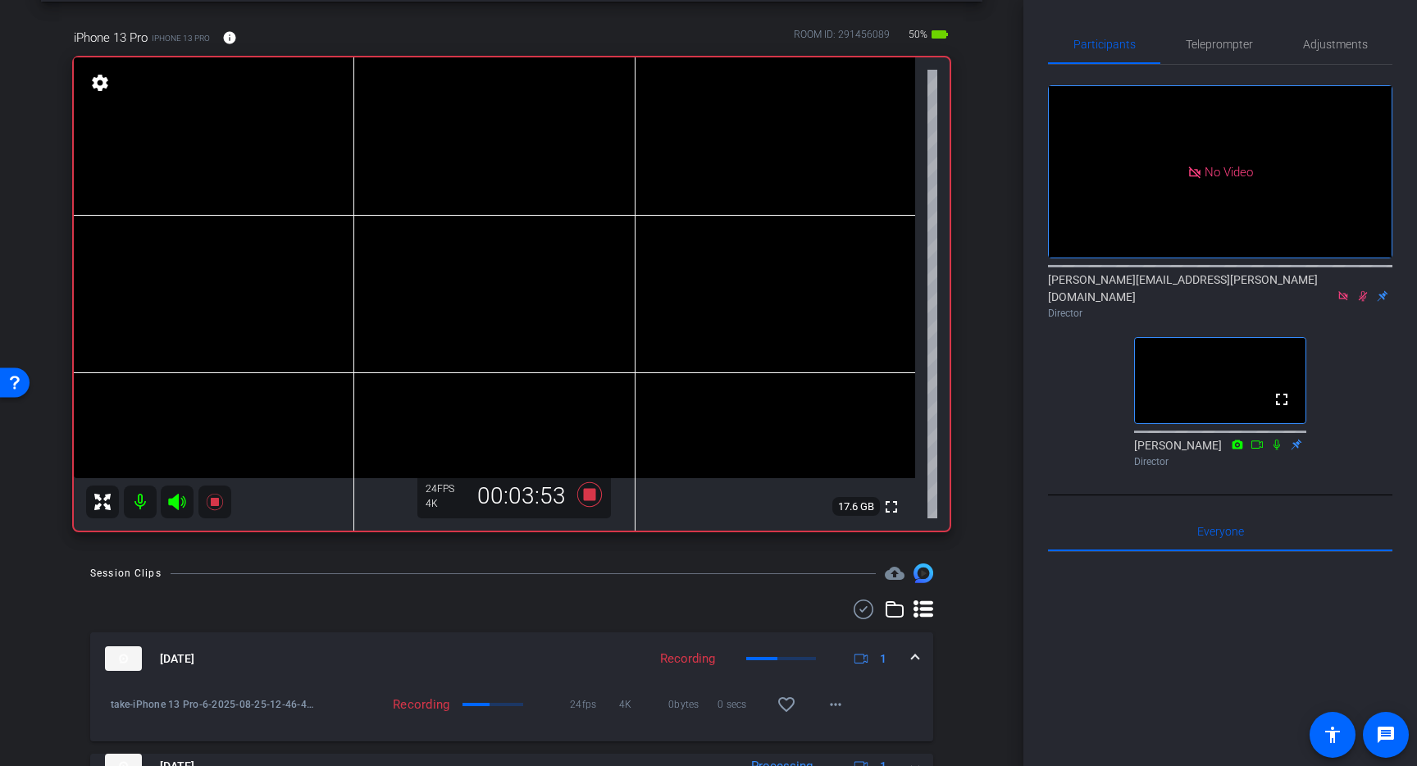
scroll to position [66, 0]
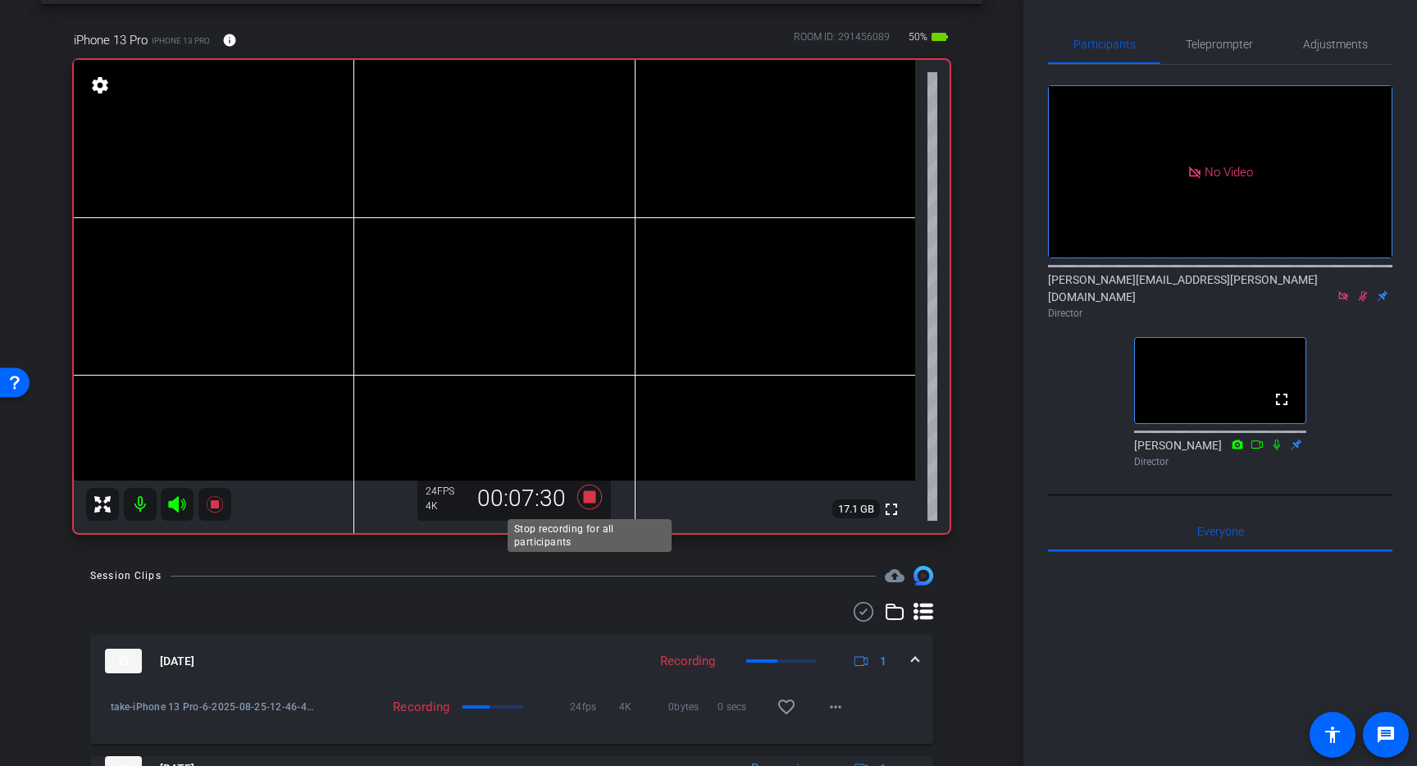
click at [582, 496] on icon at bounding box center [589, 497] width 39 height 30
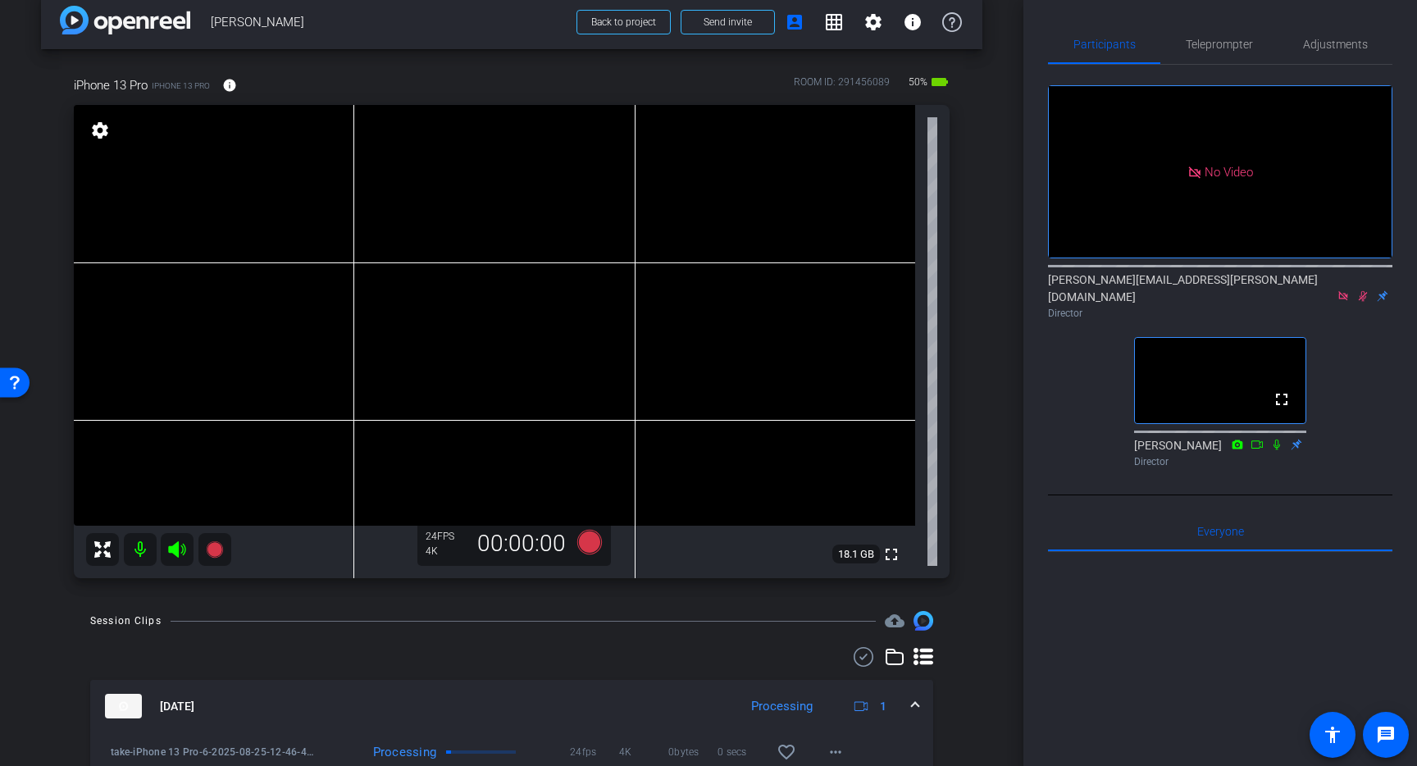
scroll to position [19, 0]
click at [1366, 290] on icon at bounding box center [1363, 295] width 13 height 11
click at [1363, 291] on icon at bounding box center [1363, 296] width 9 height 11
click at [1363, 290] on icon at bounding box center [1363, 295] width 13 height 11
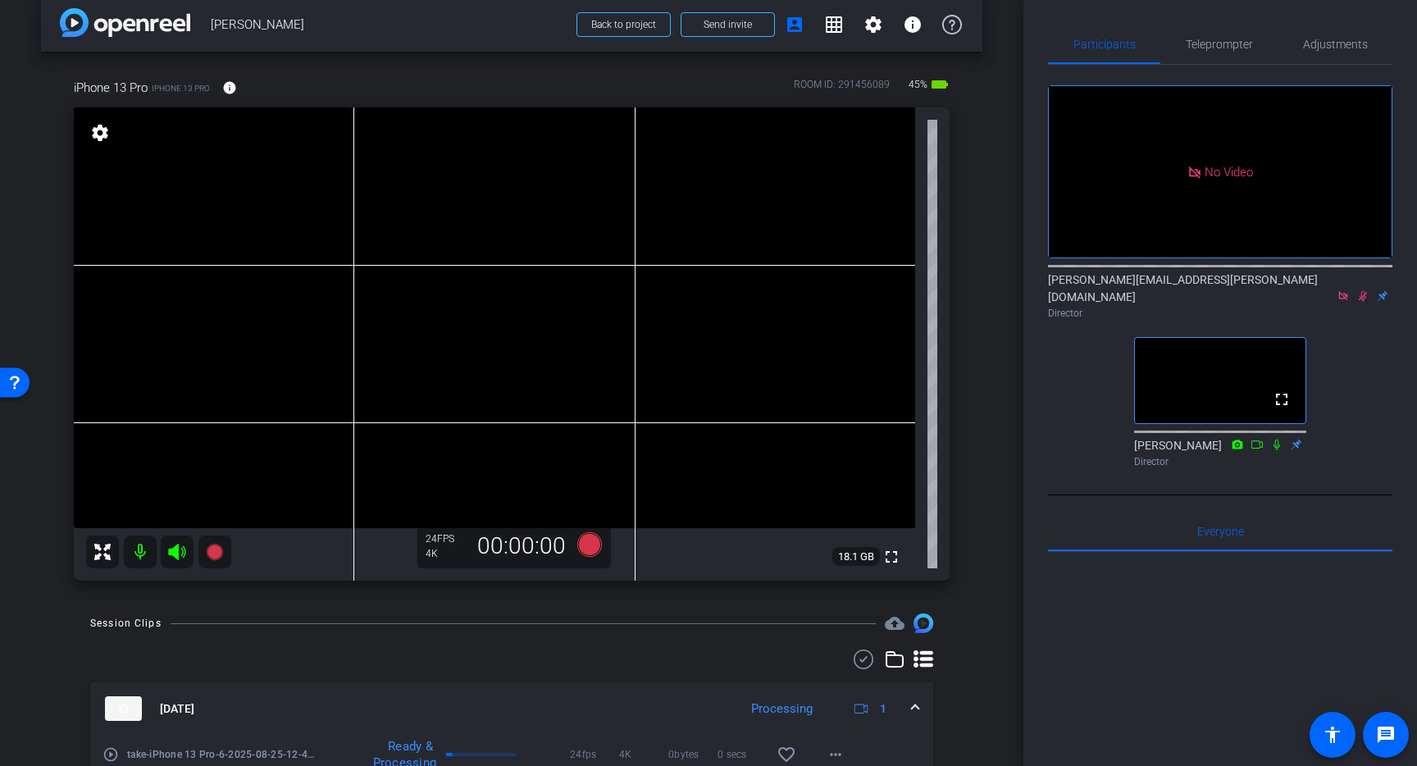
click at [1364, 291] on icon at bounding box center [1363, 296] width 9 height 11
